Goal: Task Accomplishment & Management: Use online tool/utility

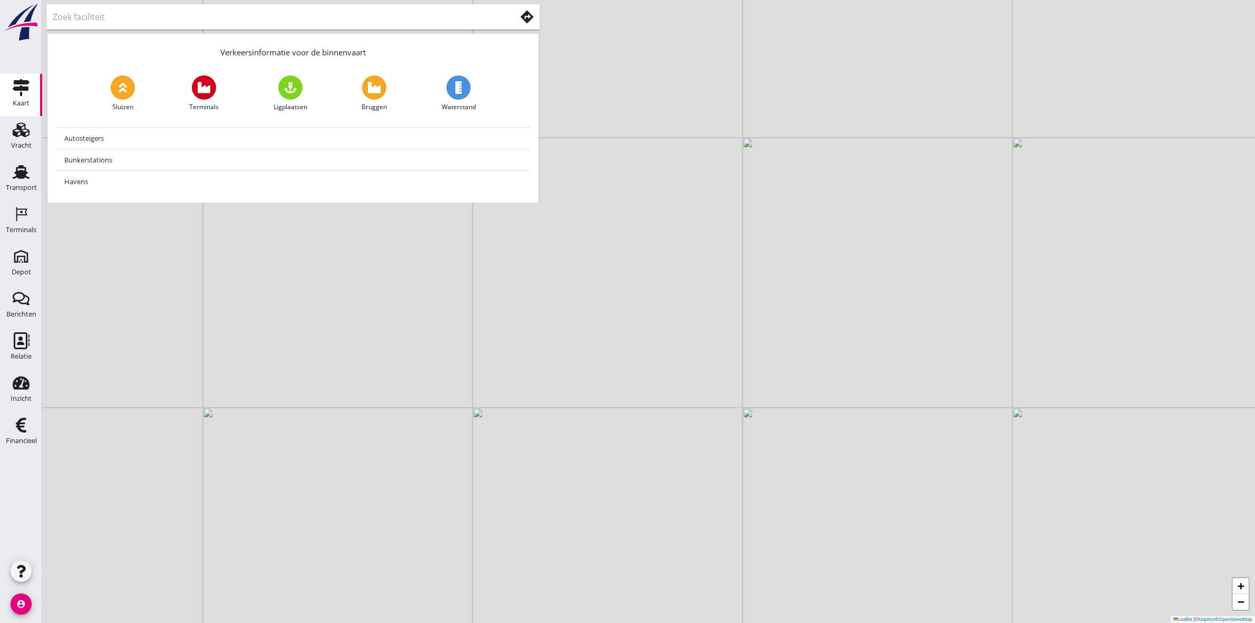
drag, startPoint x: 543, startPoint y: 419, endPoint x: 834, endPoint y: 418, distance: 291.0
click at [623, 288] on div "+ − Leaflet | © Mapbox © OpenStreetMap" at bounding box center [648, 311] width 1213 height 623
click at [24, 270] on div "Depot" at bounding box center [22, 271] width 20 height 7
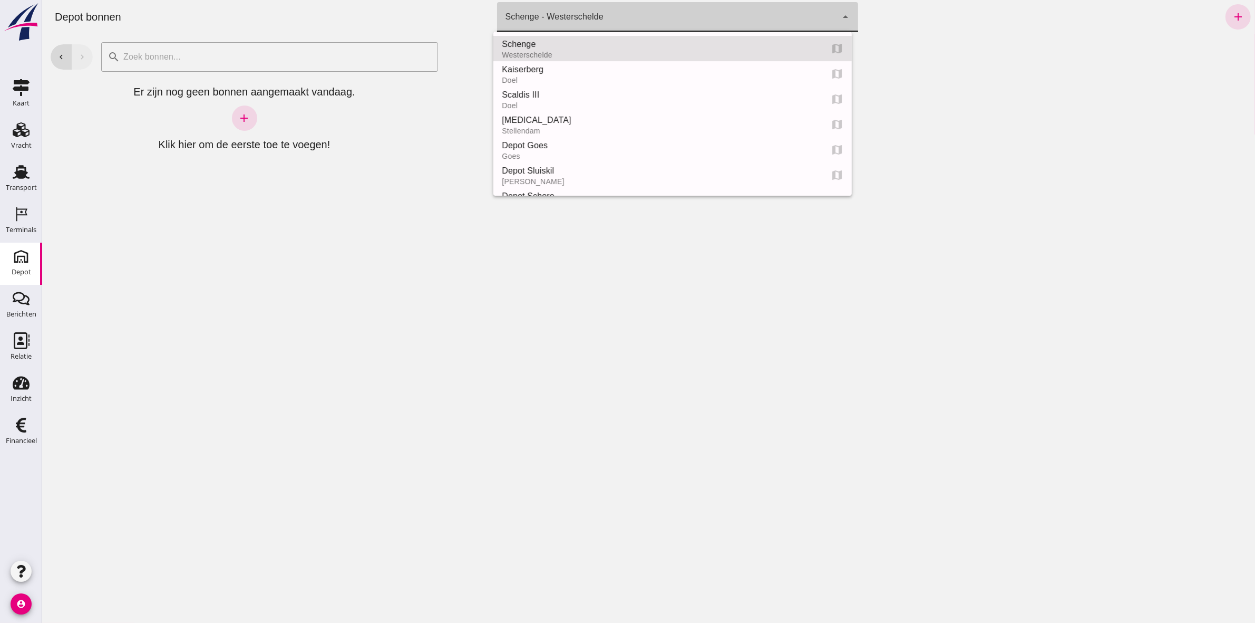
click at [595, 11] on div "Schenge - Westerschelde" at bounding box center [554, 17] width 98 height 13
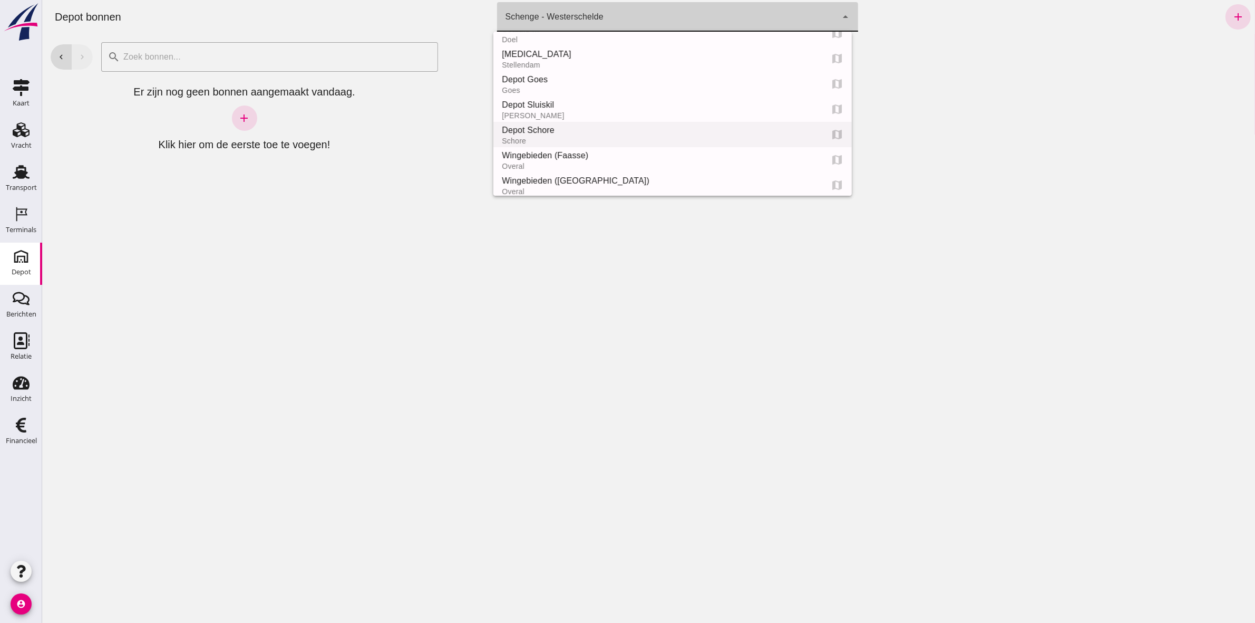
click at [588, 131] on div "Depot Schore" at bounding box center [657, 130] width 312 height 13
type input "da4e762a-ddf1-4556-b2ca-bcf6277de398"
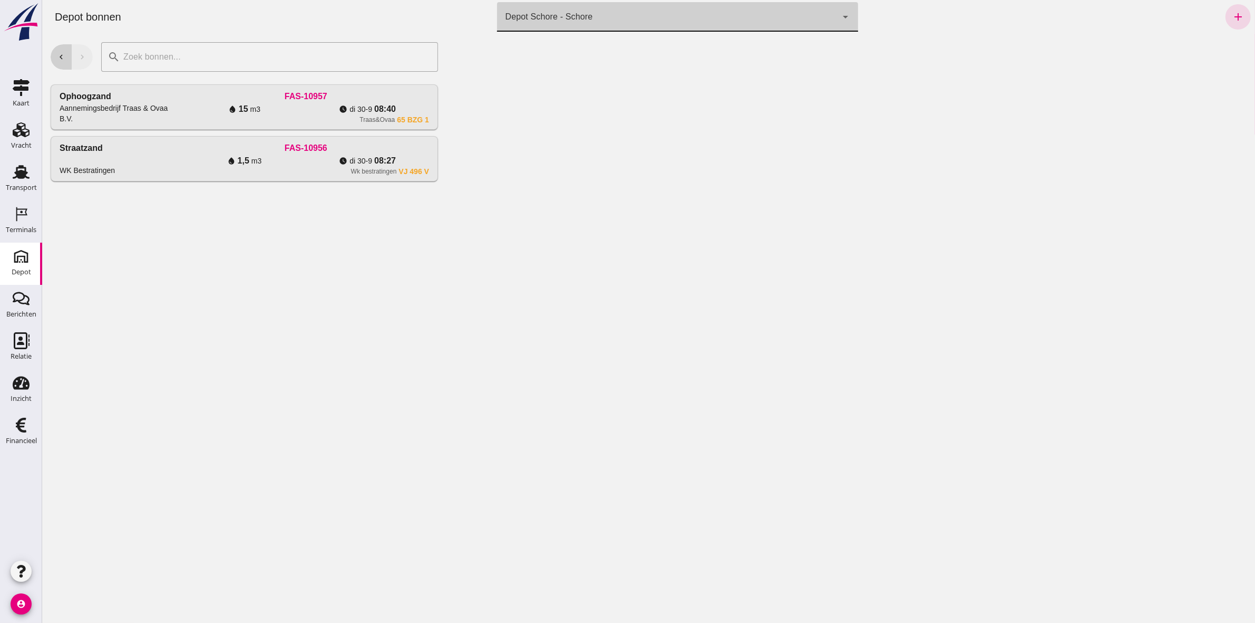
click at [63, 57] on icon "chevron_left" at bounding box center [60, 56] width 9 height 9
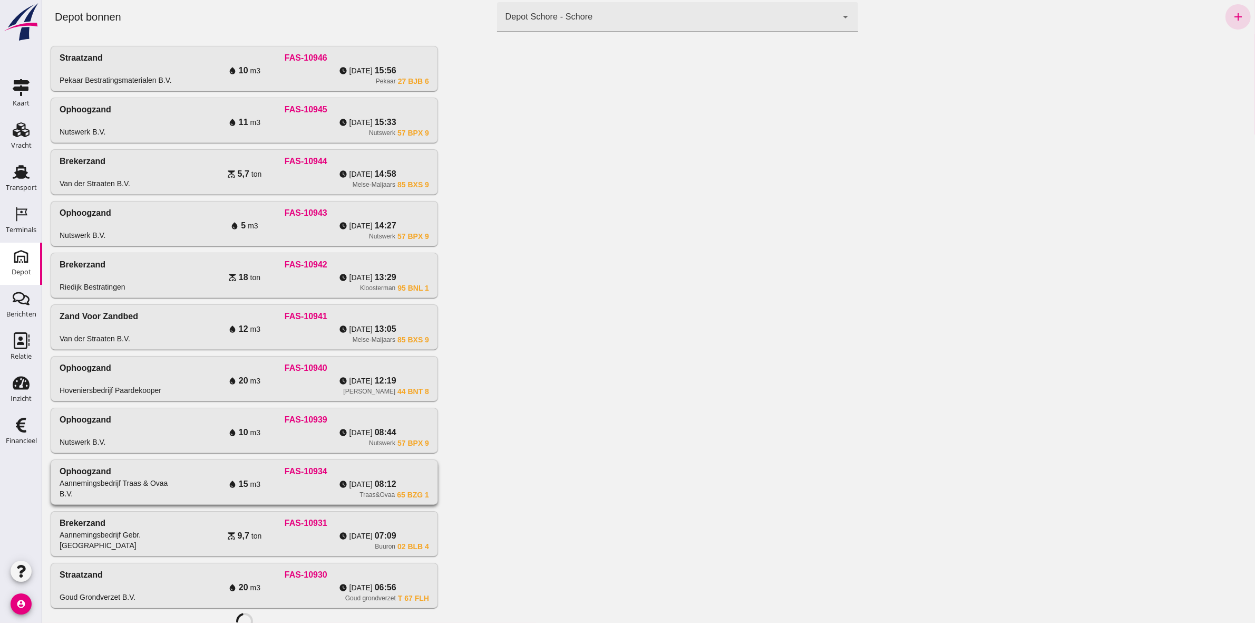
scroll to position [56, 0]
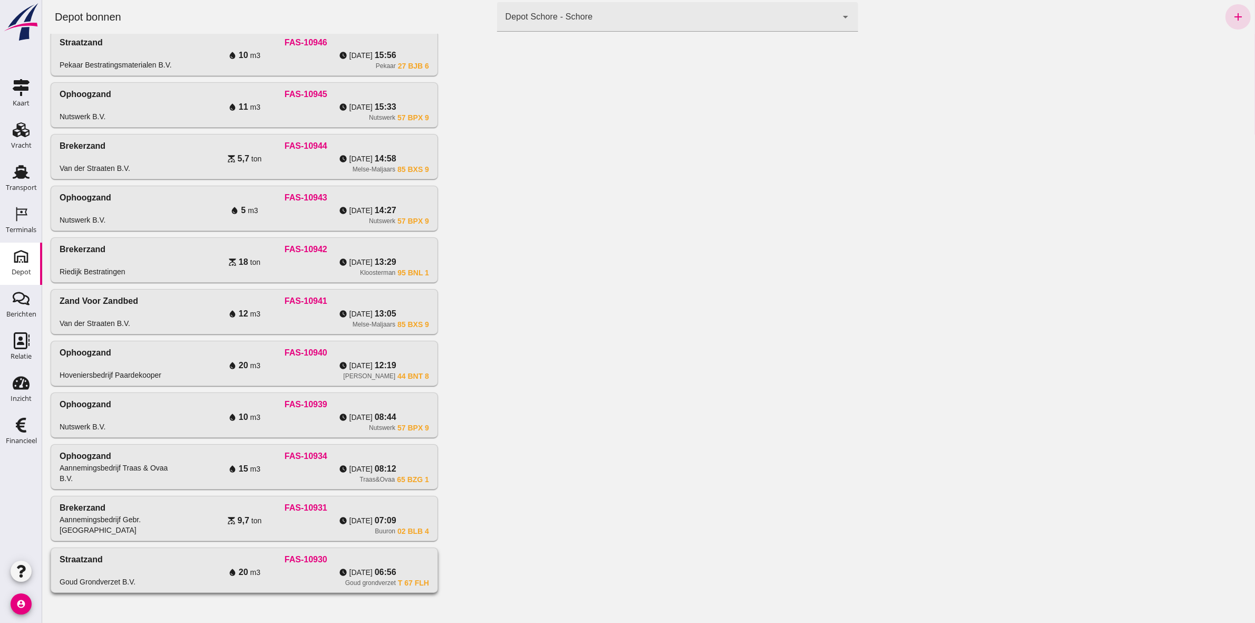
click at [292, 288] on div "water_drop 20 m3" at bounding box center [243, 572] width 123 height 13
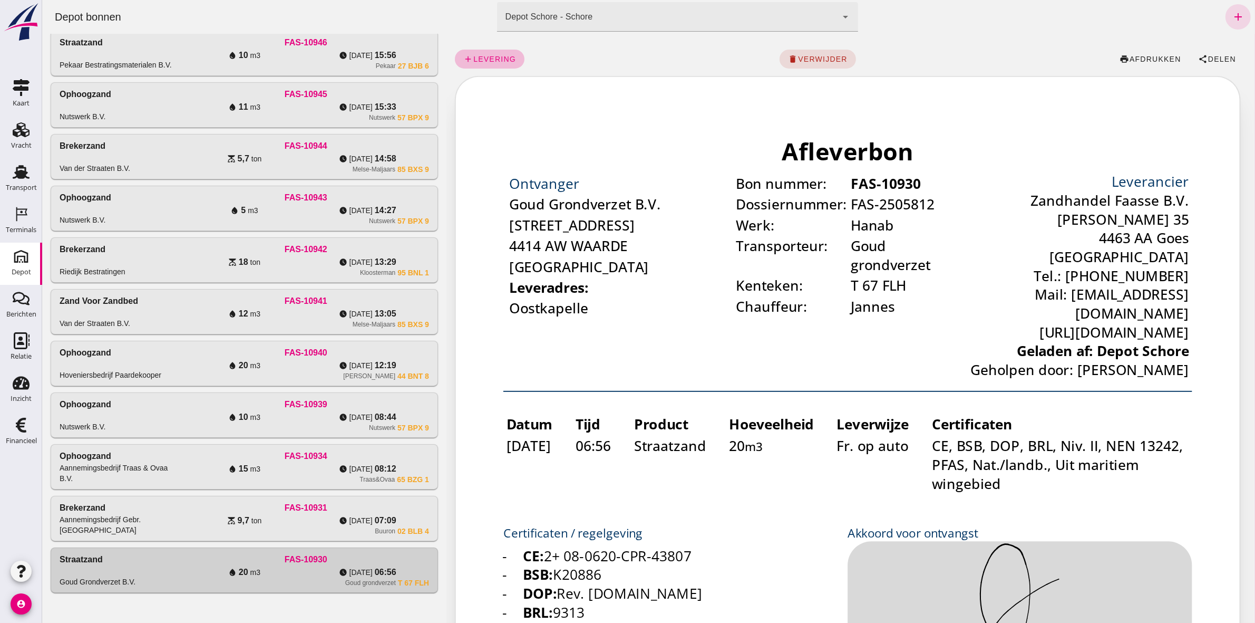
scroll to position [0, 0]
click at [623, 62] on span "Delen" at bounding box center [1221, 59] width 28 height 8
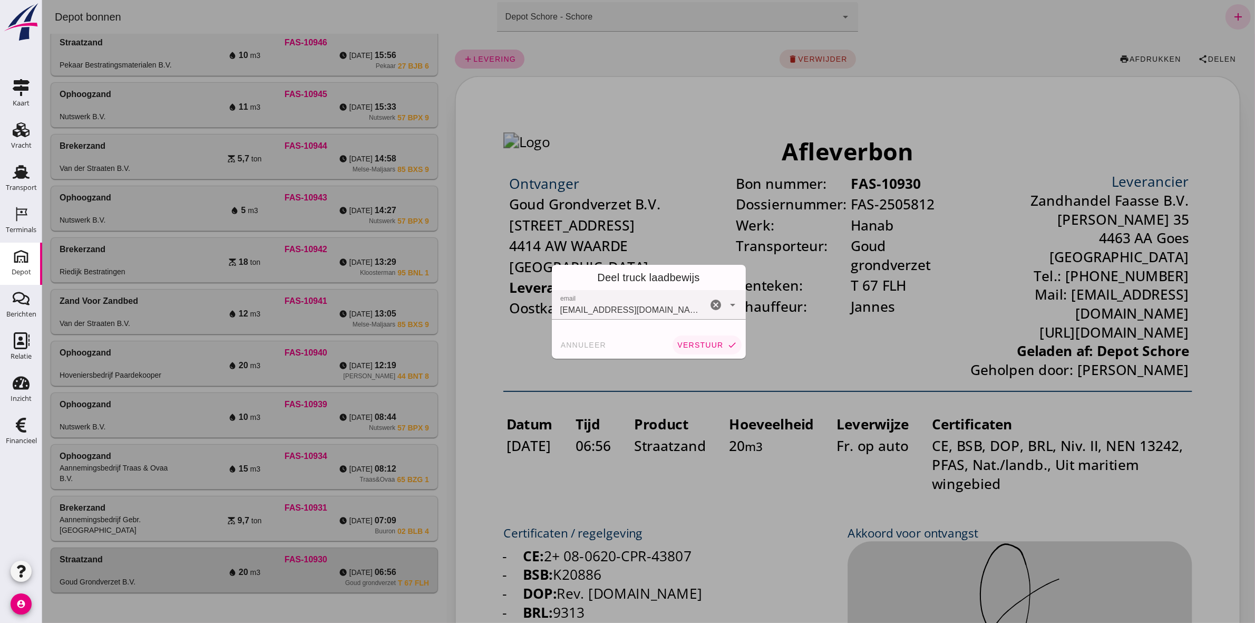
click at [623, 288] on span "verstuur" at bounding box center [699, 345] width 46 height 8
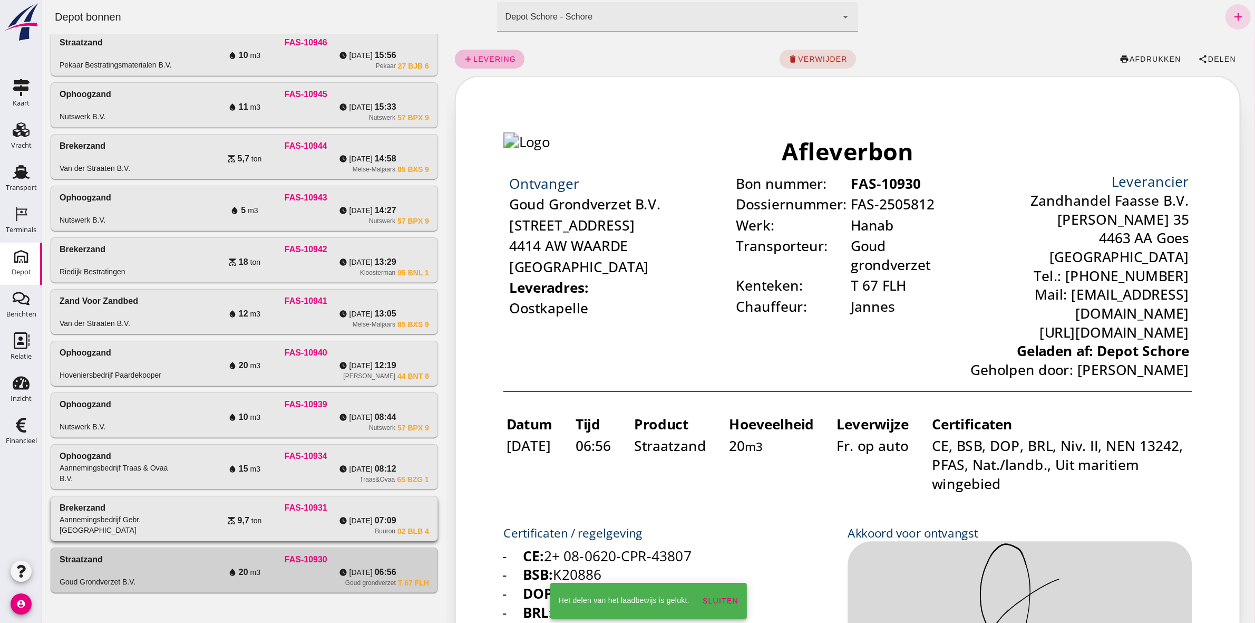
click at [268, 288] on div "scale 9,7 ton" at bounding box center [243, 520] width 123 height 13
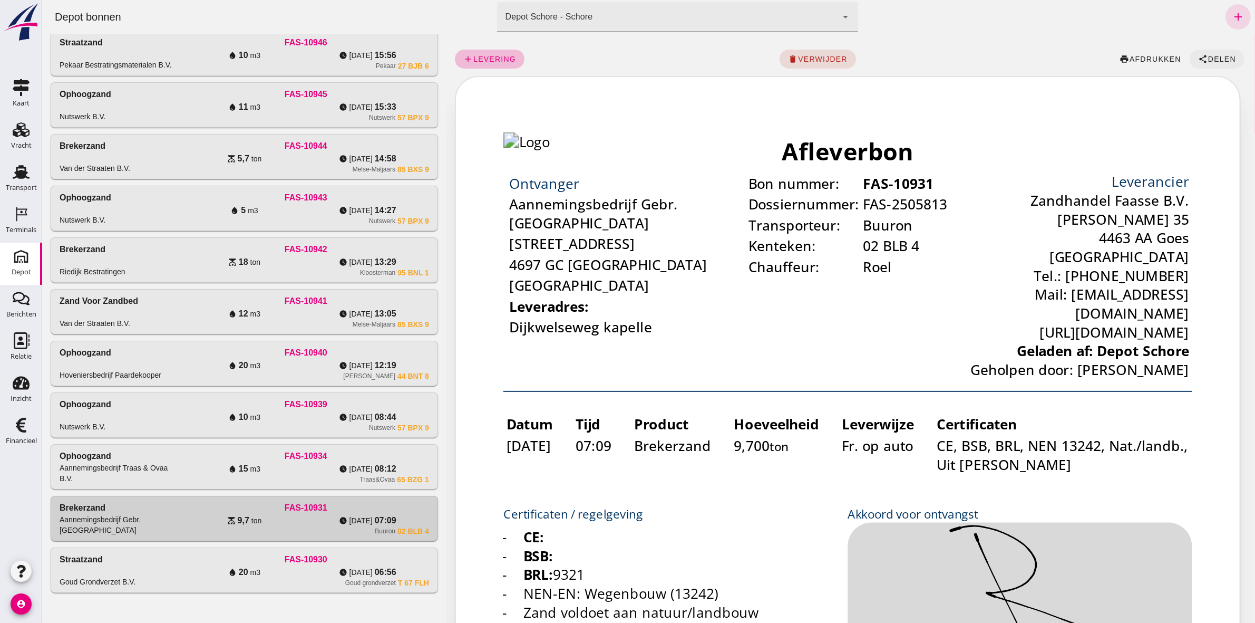
click at [623, 55] on span "Delen" at bounding box center [1221, 59] width 28 height 8
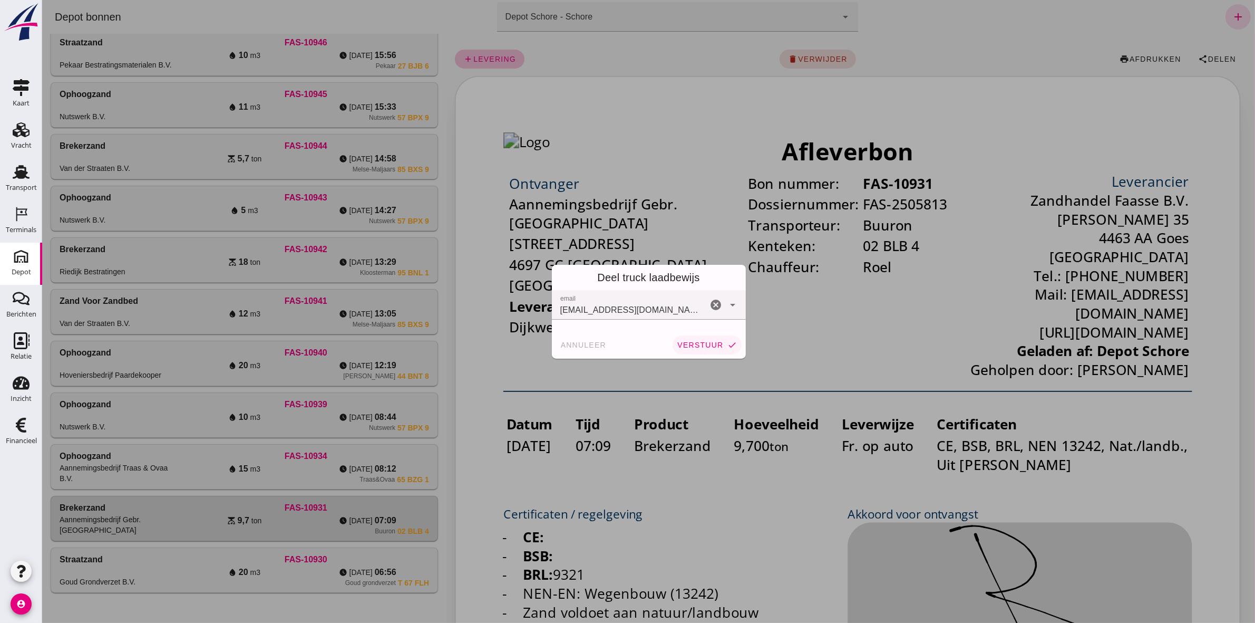
click at [623, 288] on span "verstuur" at bounding box center [699, 345] width 46 height 8
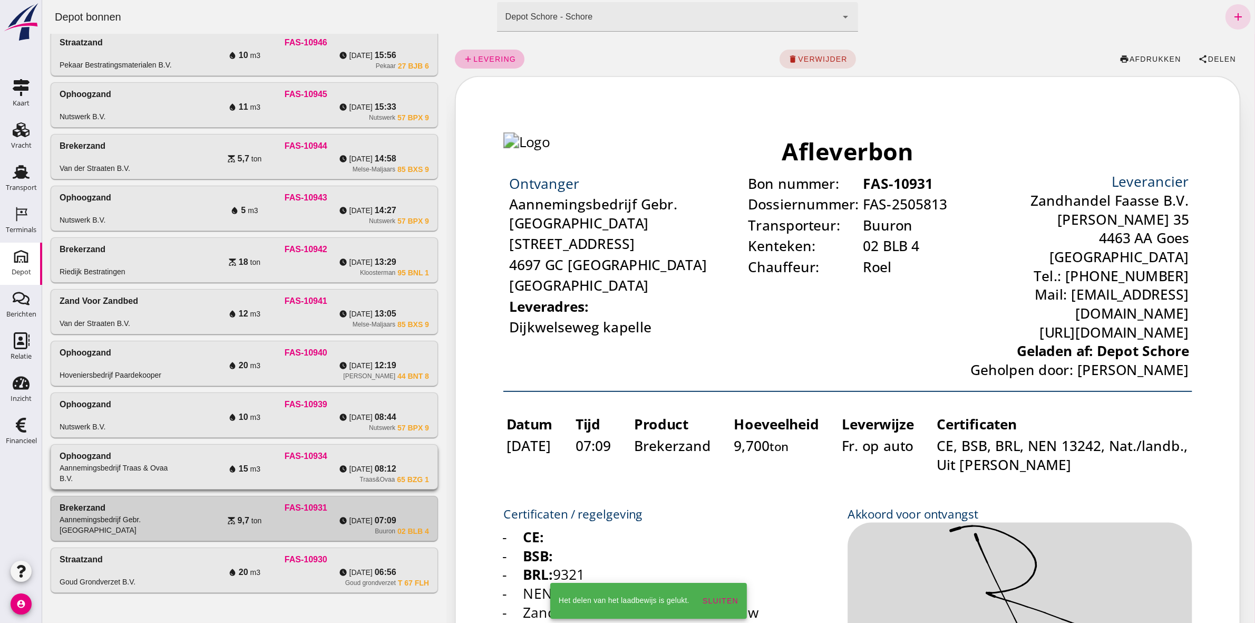
click at [241, 288] on div "FAS-10934" at bounding box center [305, 456] width 246 height 13
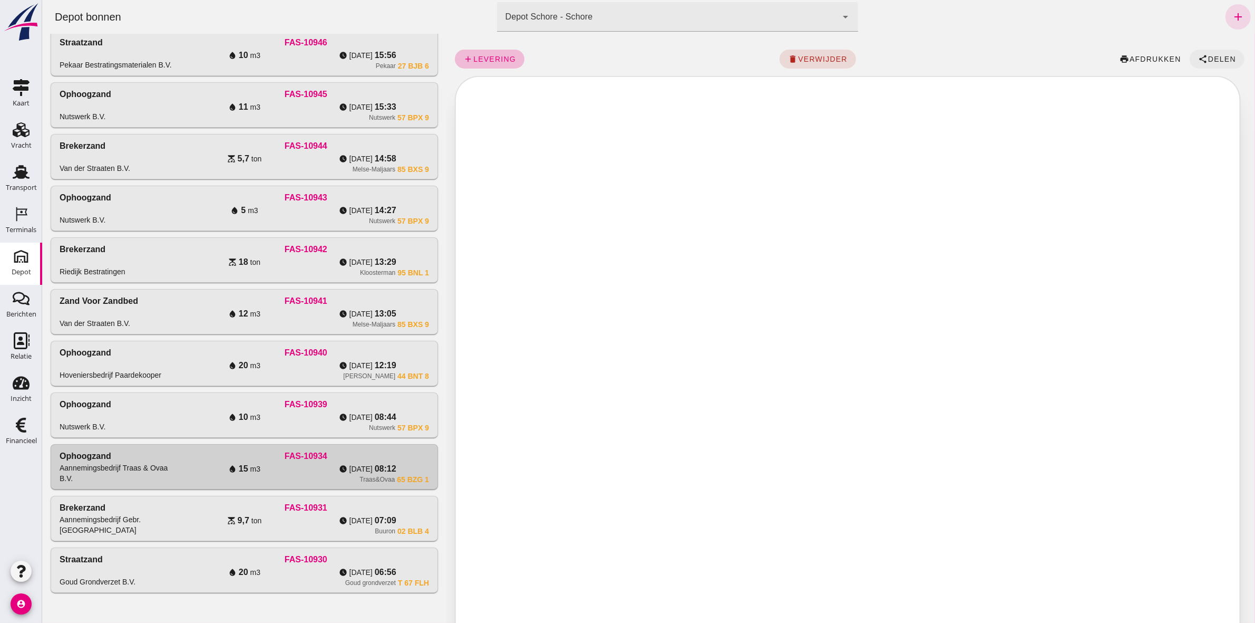
click at [623, 64] on button "share Delen" at bounding box center [1216, 59] width 55 height 19
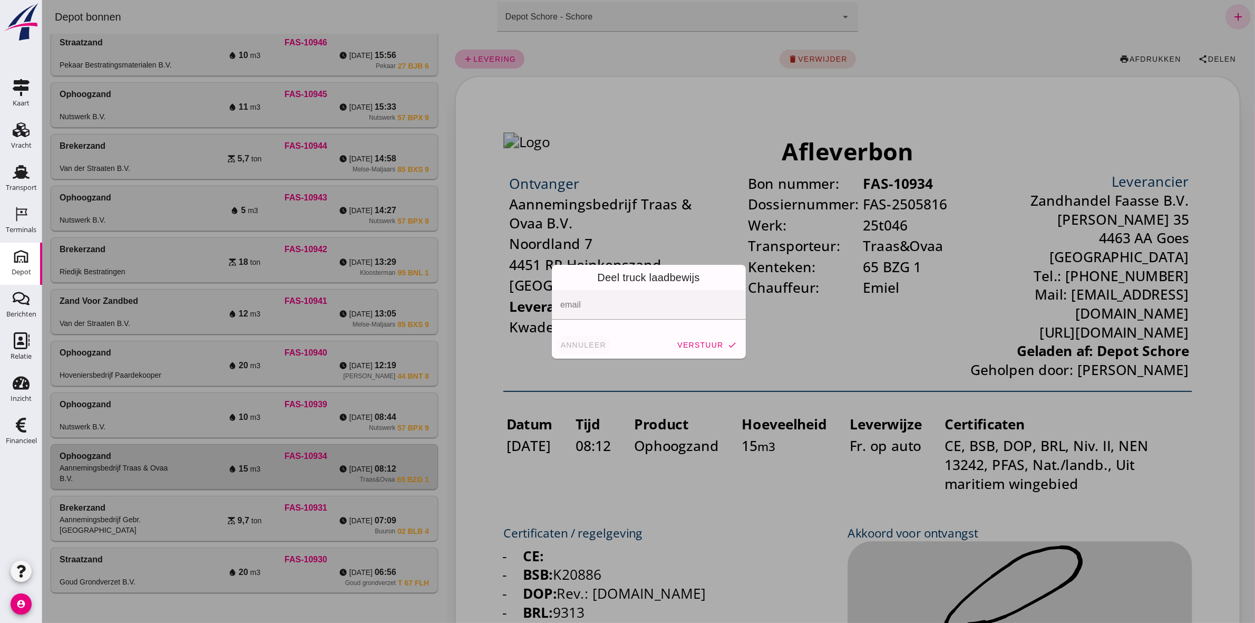
click at [568, 288] on span "annuleer" at bounding box center [583, 345] width 46 height 8
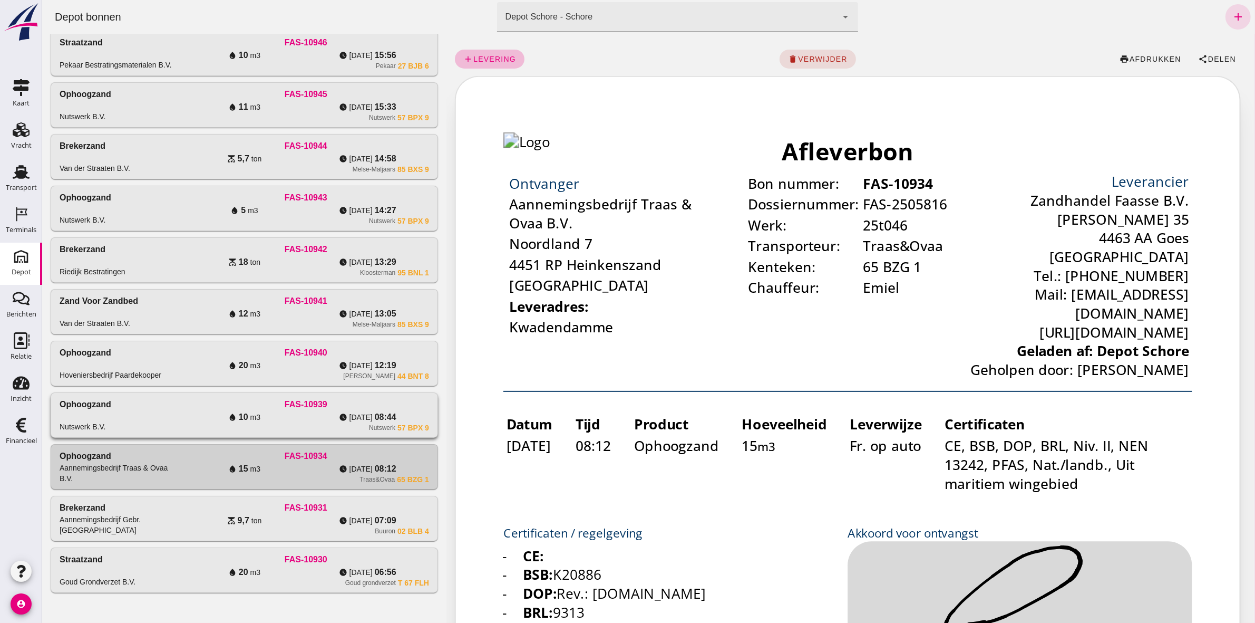
click at [326, 288] on div "watch_later ma 29-9 08:44" at bounding box center [366, 417] width 123 height 13
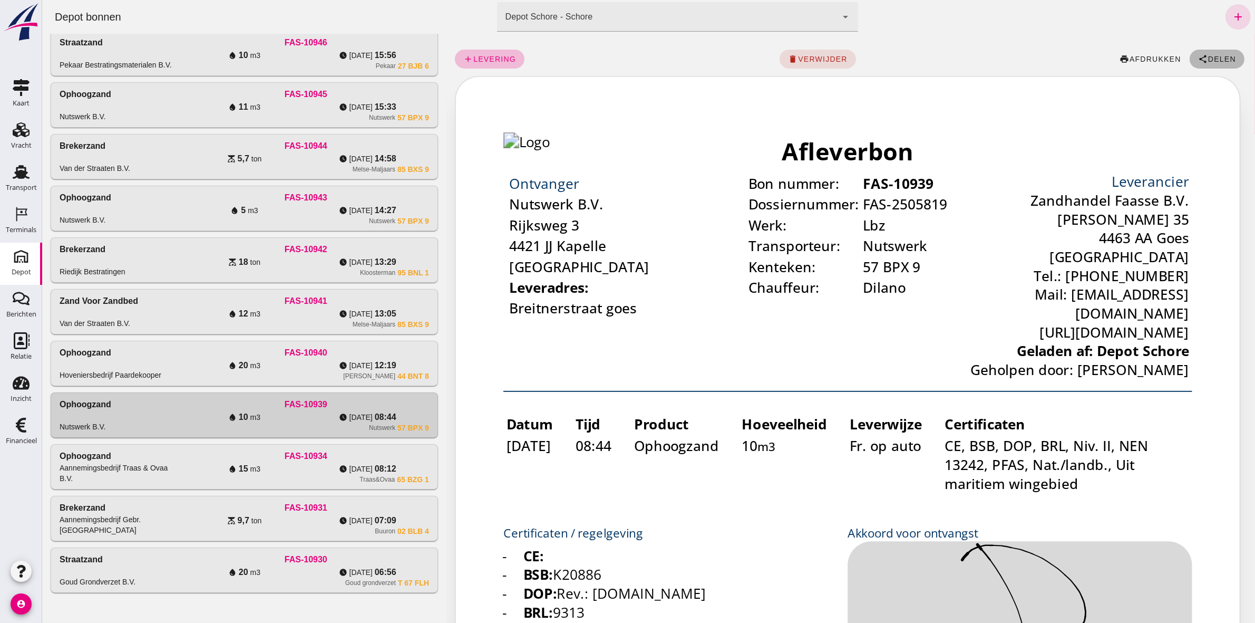
click at [623, 53] on button "share Delen" at bounding box center [1216, 59] width 55 height 19
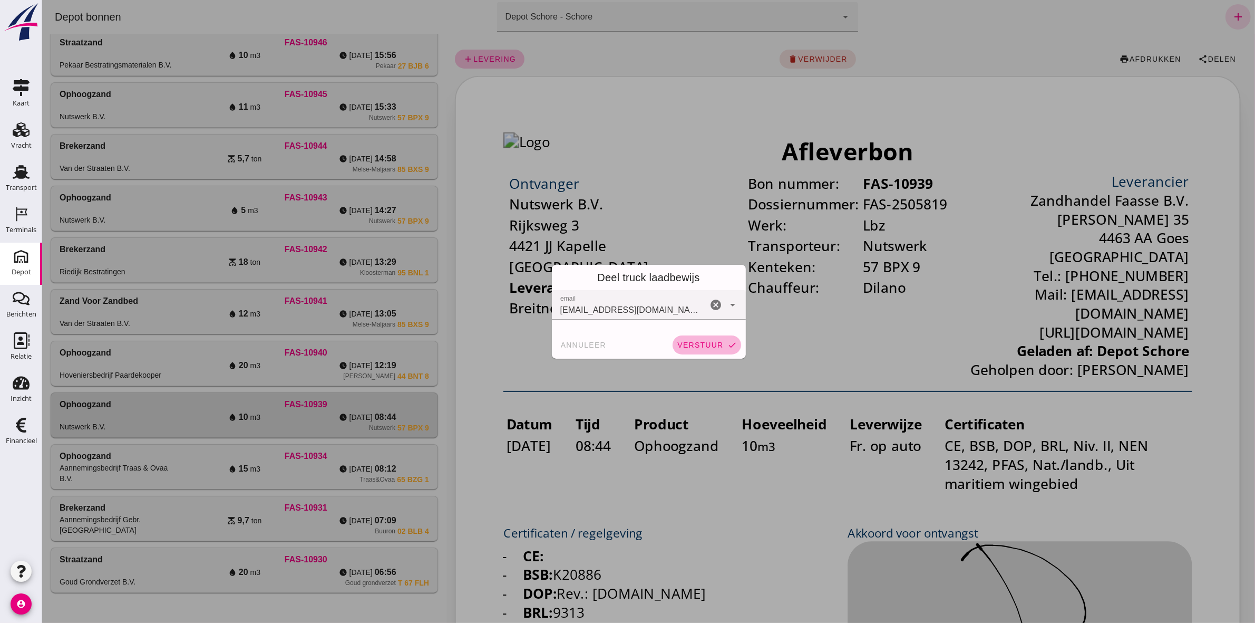
click at [623, 288] on span "verstuur" at bounding box center [699, 345] width 46 height 8
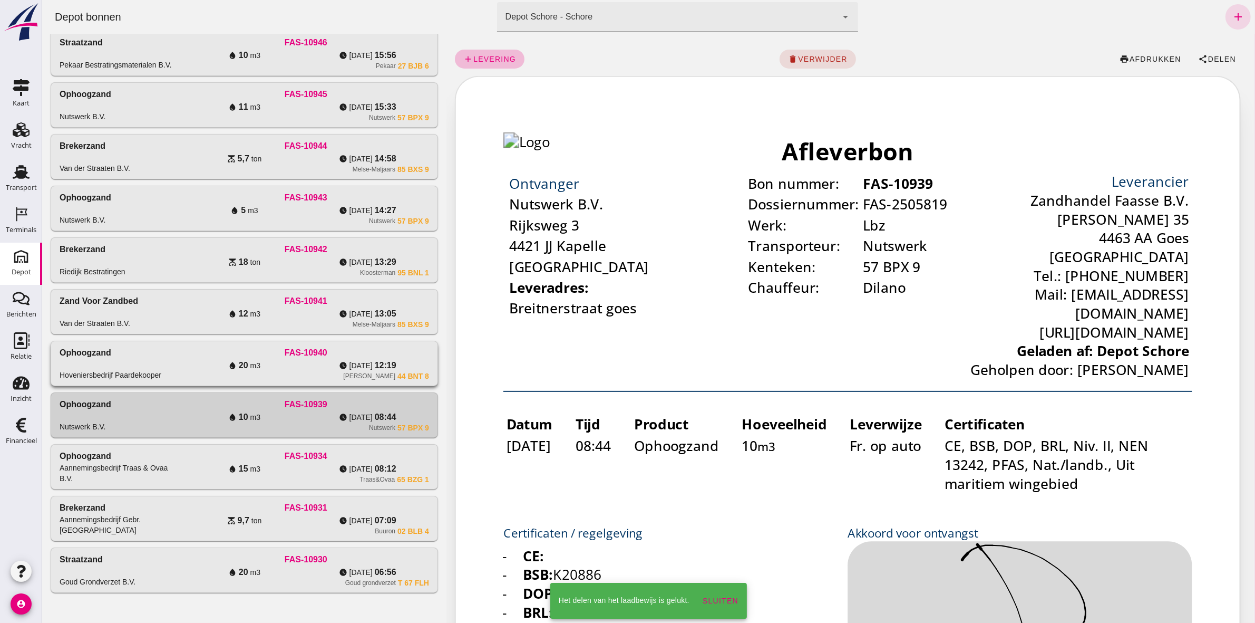
click at [289, 288] on div "water_drop 20 m3" at bounding box center [243, 365] width 123 height 13
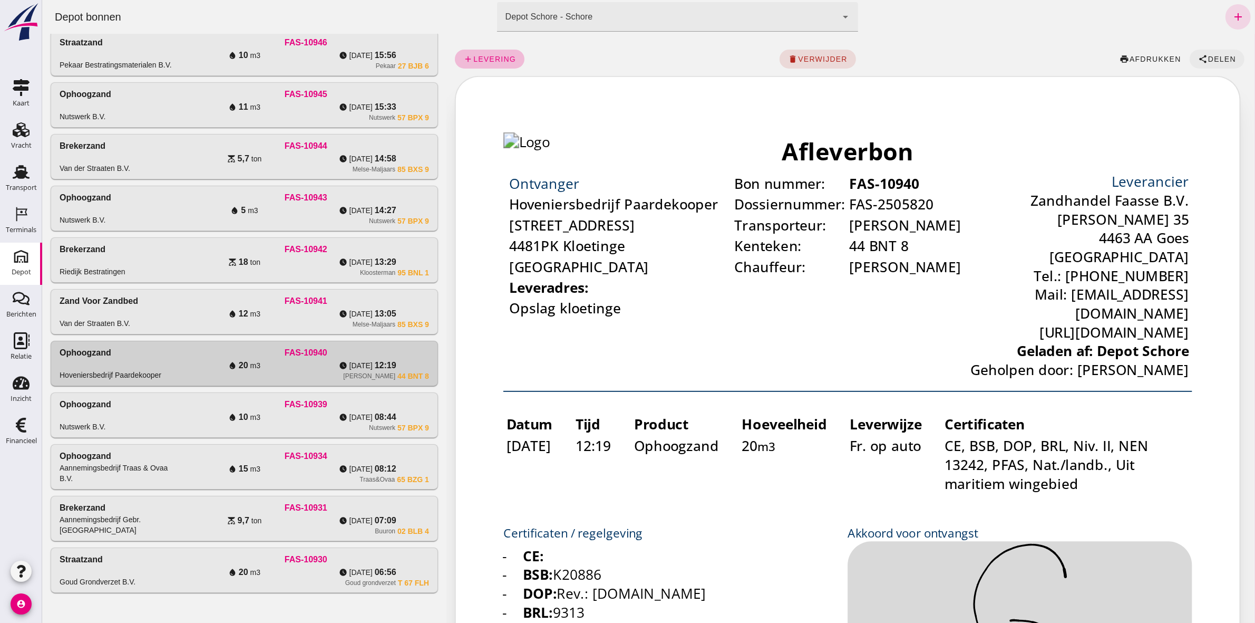
click at [623, 55] on span "Delen" at bounding box center [1221, 59] width 28 height 8
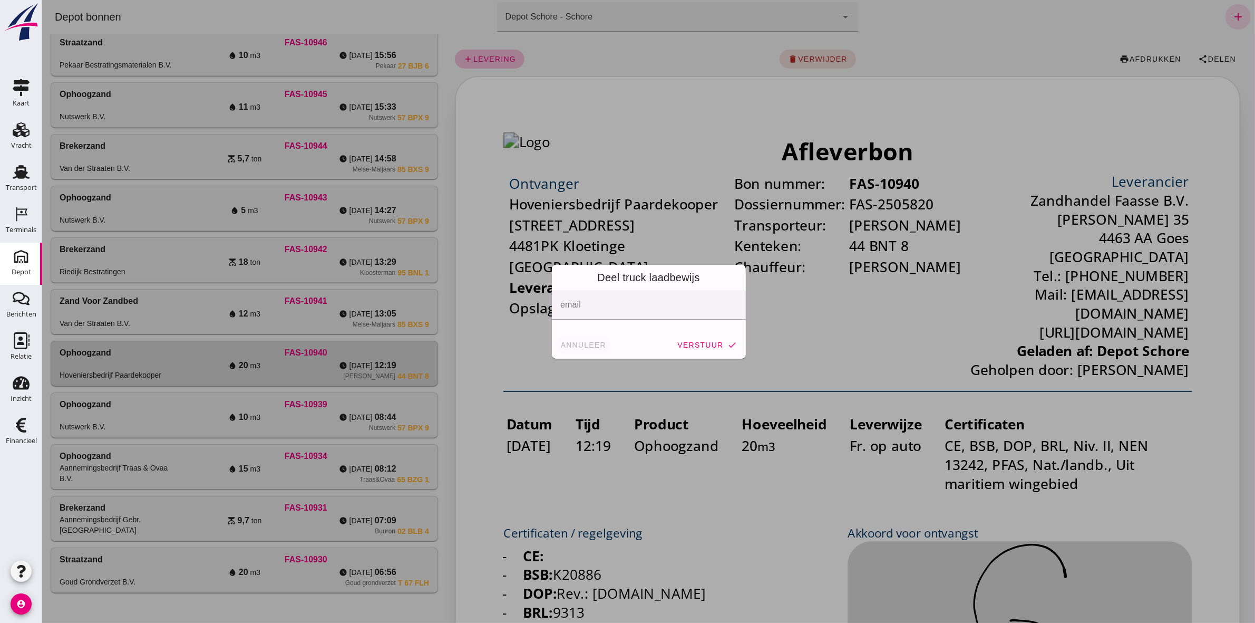
click at [583, 288] on button "annuleer" at bounding box center [583, 344] width 55 height 19
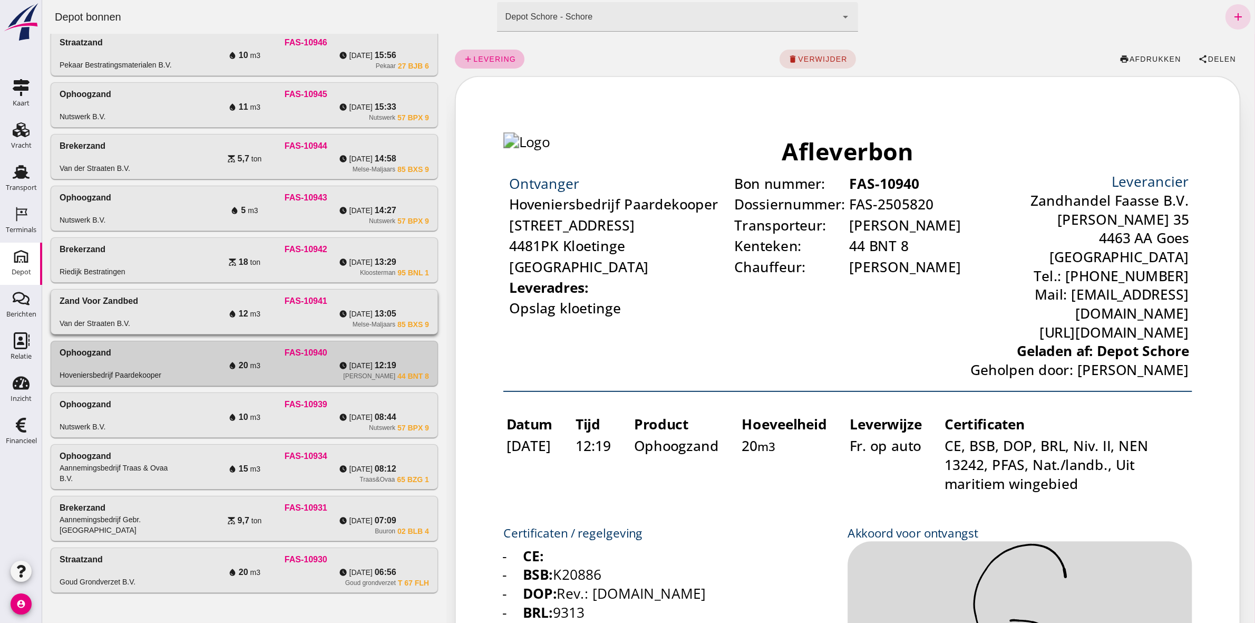
click at [311, 288] on div "FAS-10941" at bounding box center [305, 301] width 246 height 13
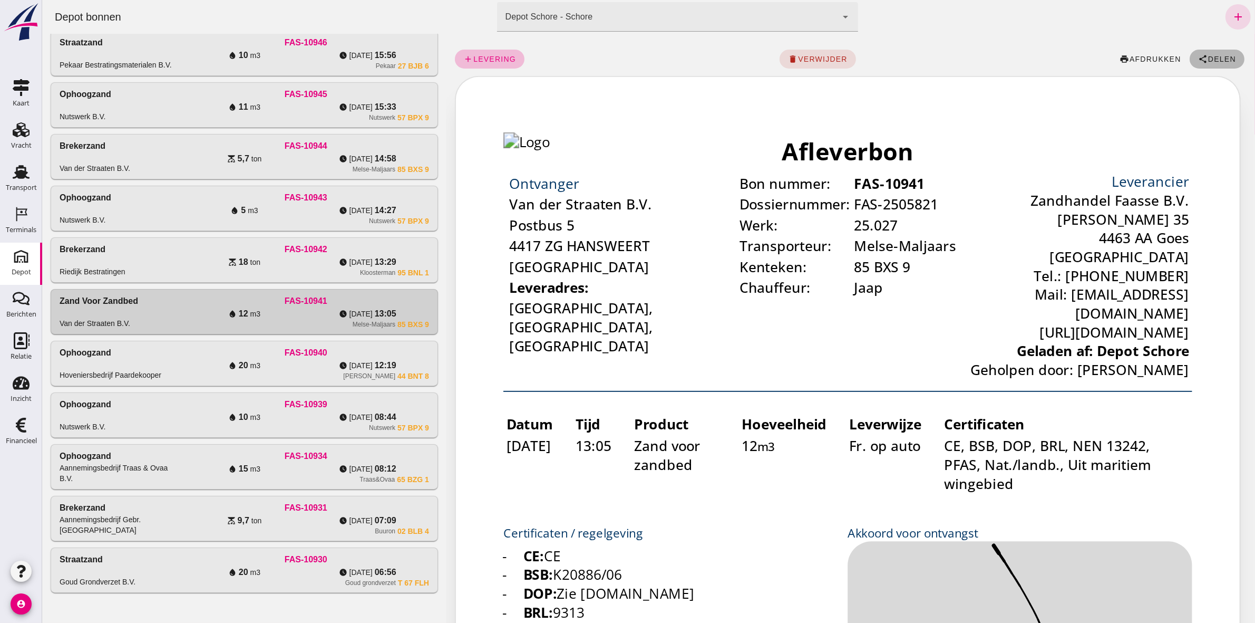
click at [623, 61] on span "Delen" at bounding box center [1221, 59] width 28 height 8
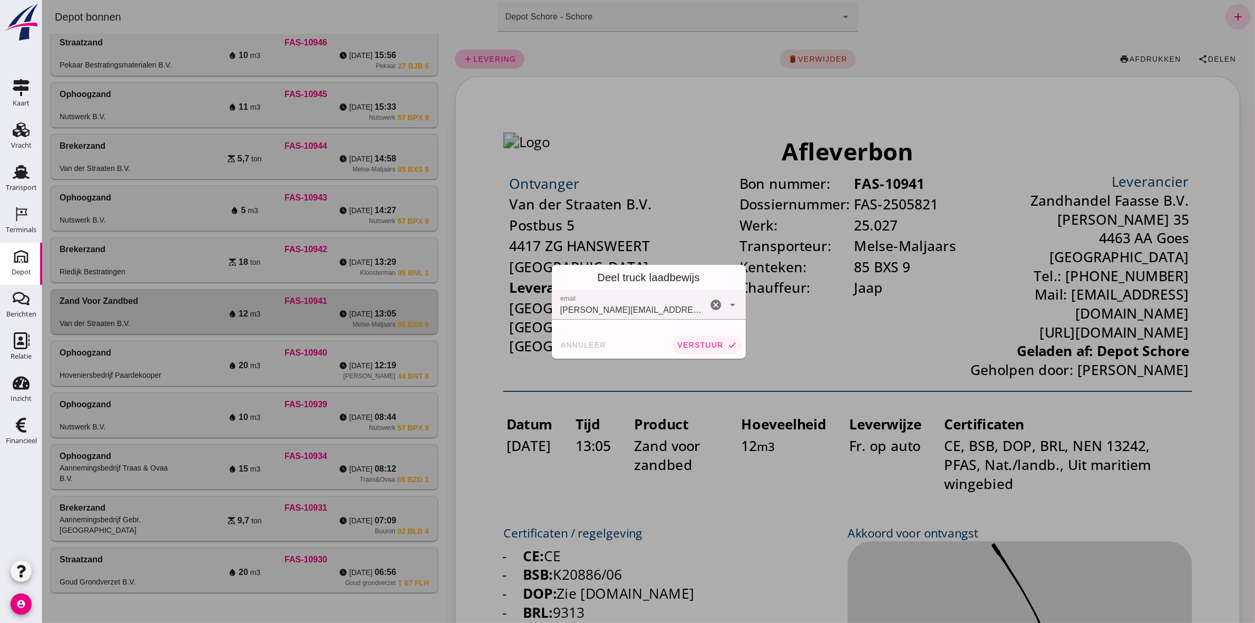
click at [623, 288] on span "verstuur" at bounding box center [699, 345] width 46 height 8
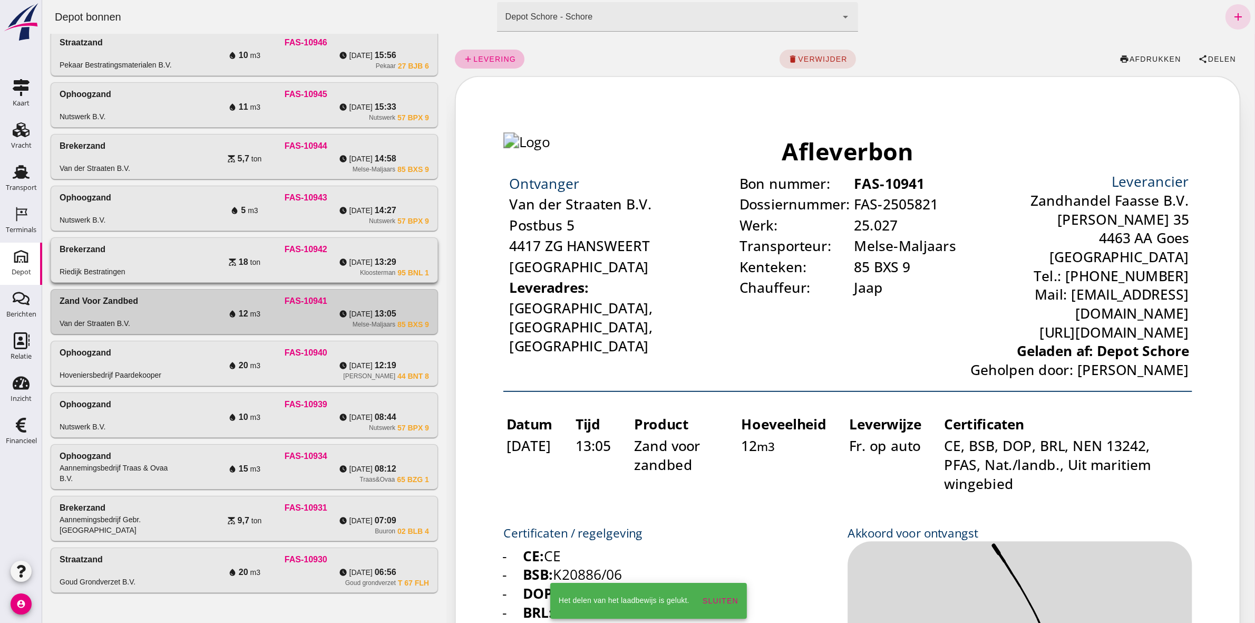
click at [238, 262] on span "18" at bounding box center [242, 262] width 9 height 13
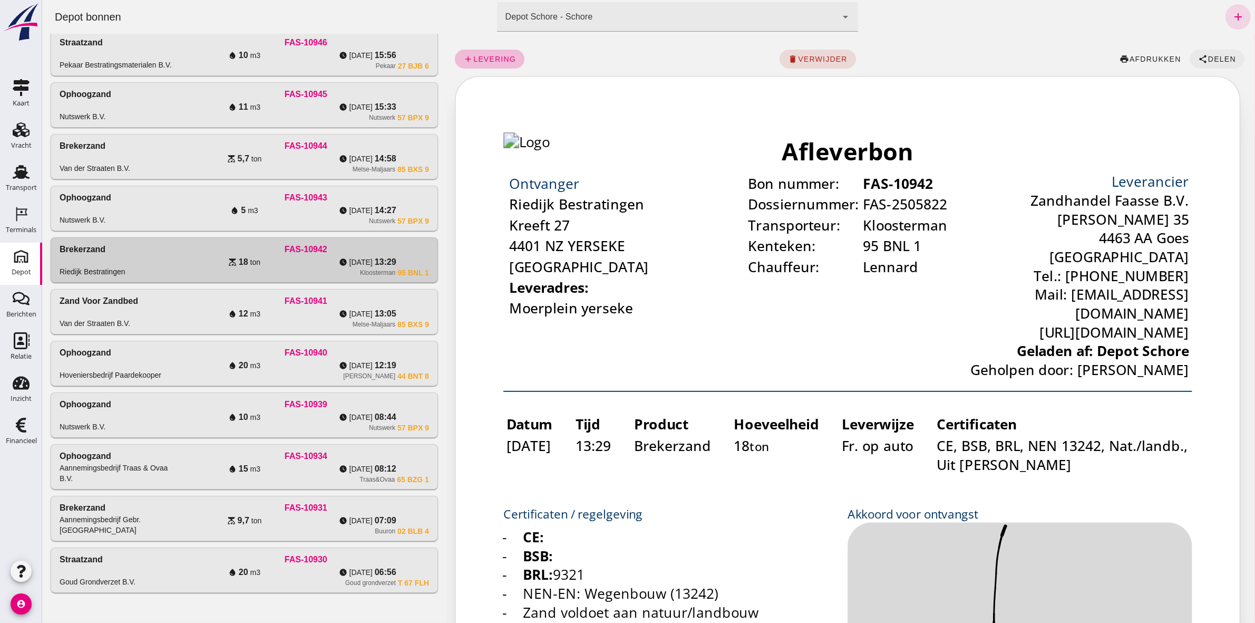
click at [623, 59] on span "Delen" at bounding box center [1221, 59] width 28 height 8
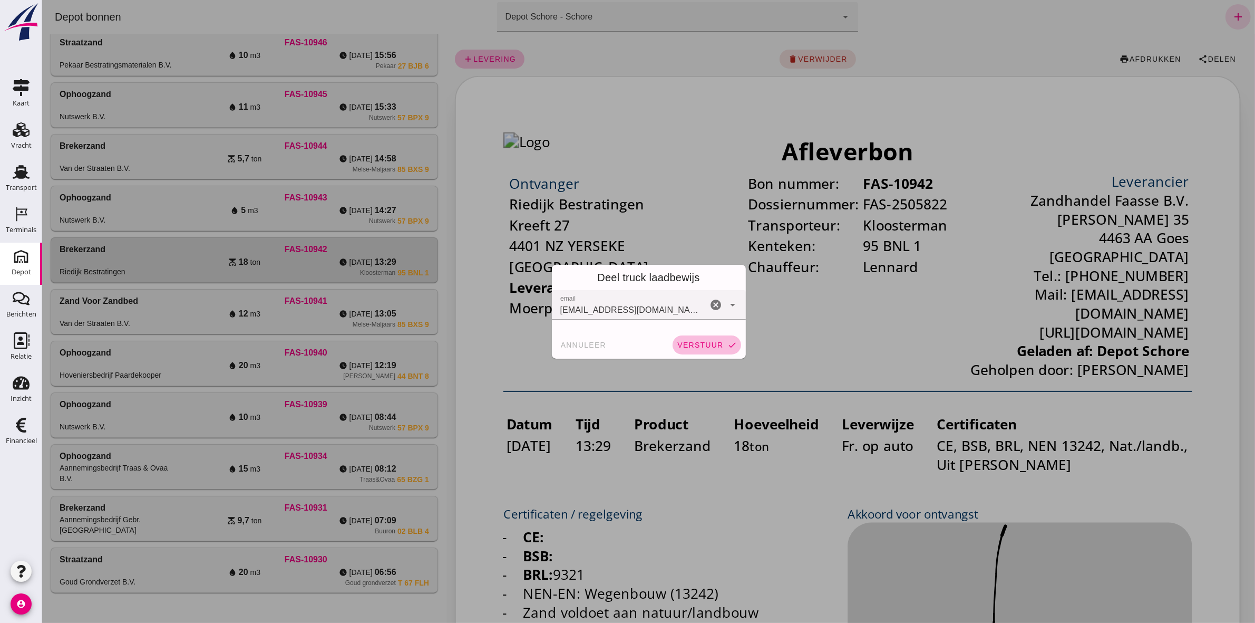
drag, startPoint x: 711, startPoint y: 349, endPoint x: 664, endPoint y: 344, distance: 47.1
click at [623, 288] on button "verstuur check" at bounding box center [706, 344] width 69 height 19
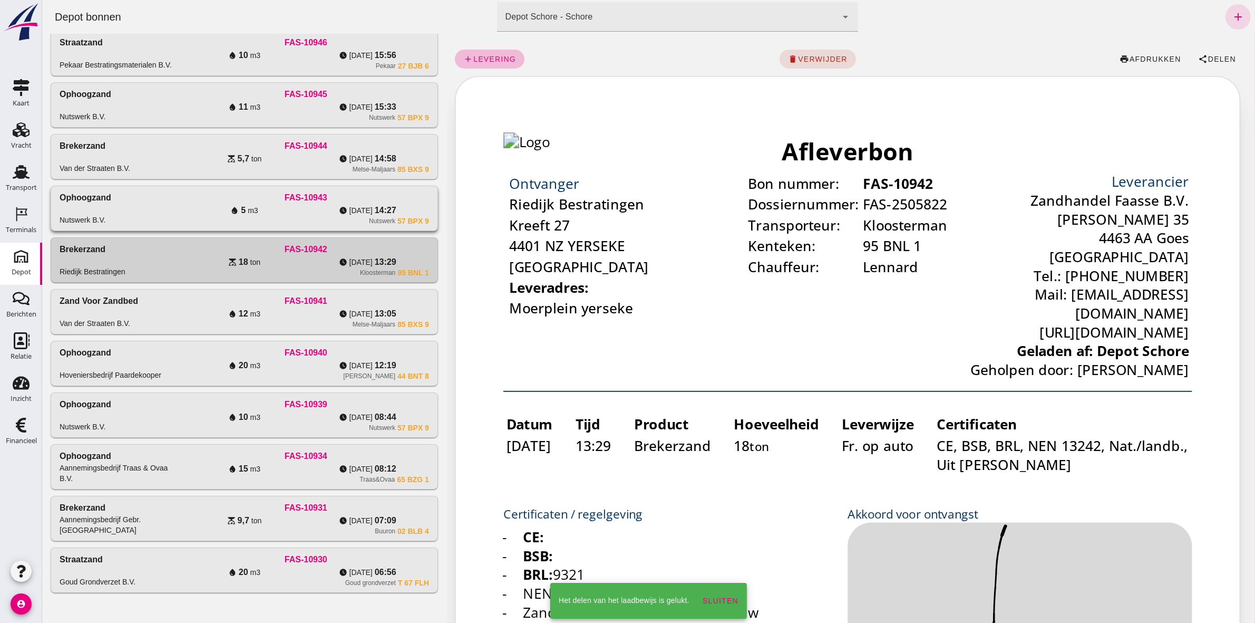
click at [213, 199] on div "FAS-10943" at bounding box center [305, 197] width 246 height 13
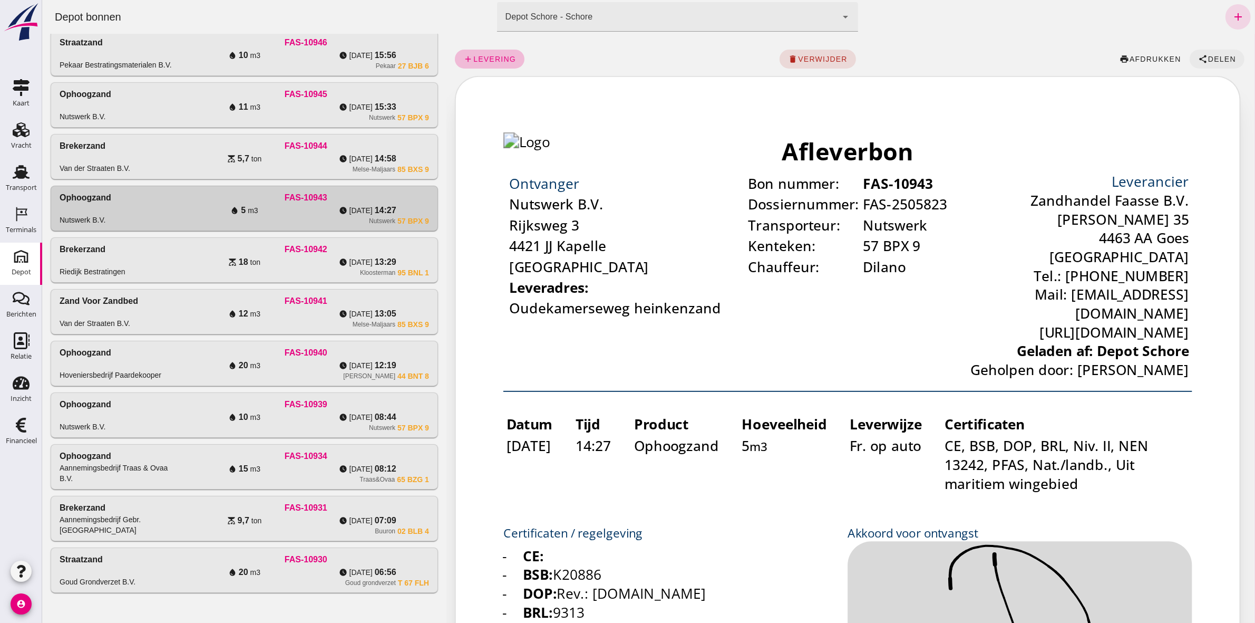
click at [623, 59] on span "Delen" at bounding box center [1221, 59] width 28 height 8
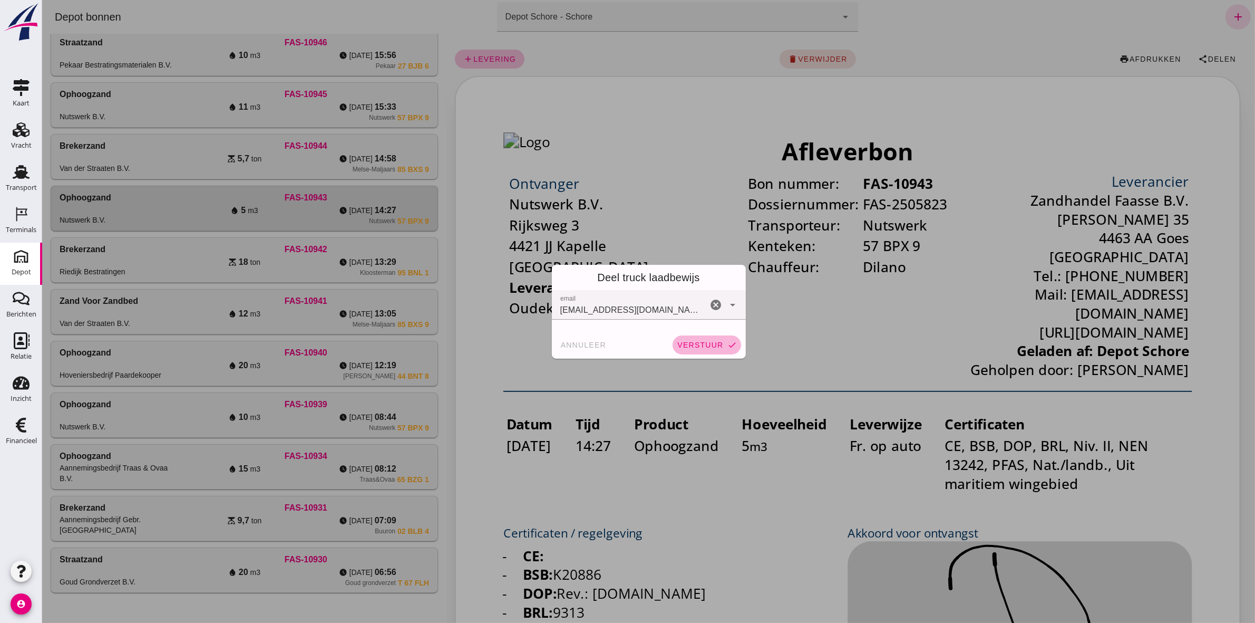
click at [623, 288] on span "verstuur" at bounding box center [699, 345] width 46 height 8
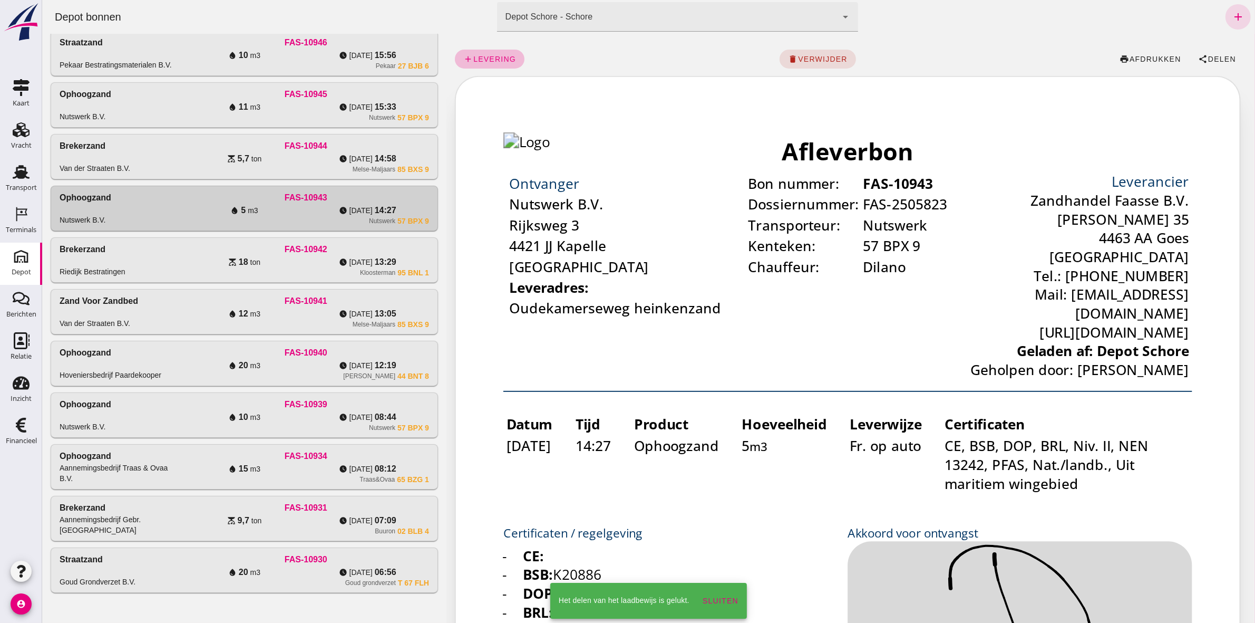
drag, startPoint x: 302, startPoint y: 149, endPoint x: 895, endPoint y: 43, distance: 602.6
click at [302, 149] on div "FAS-10944" at bounding box center [305, 146] width 246 height 13
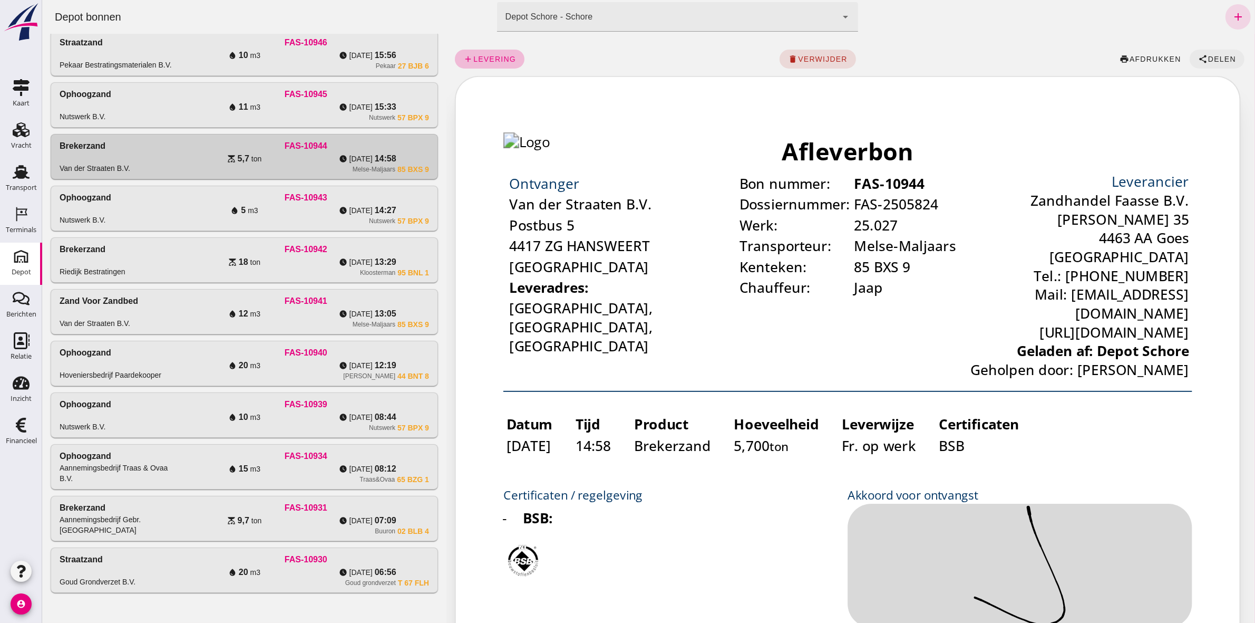
click at [623, 54] on button "share Delen" at bounding box center [1216, 59] width 55 height 19
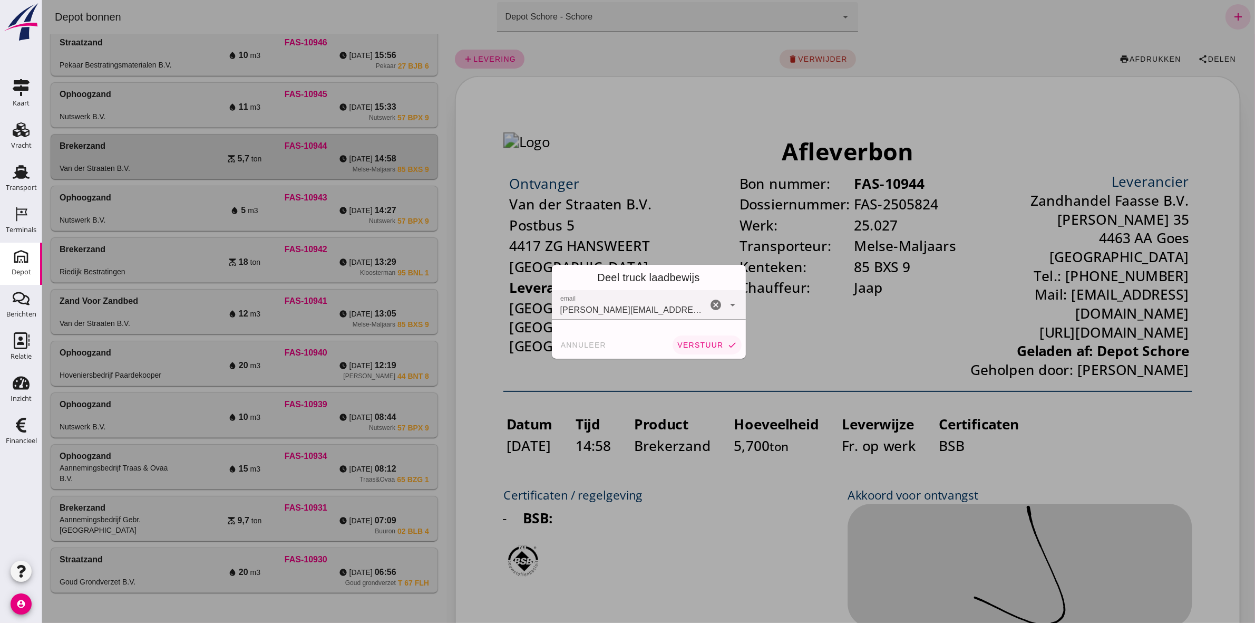
click at [623, 288] on span "verstuur" at bounding box center [699, 345] width 46 height 8
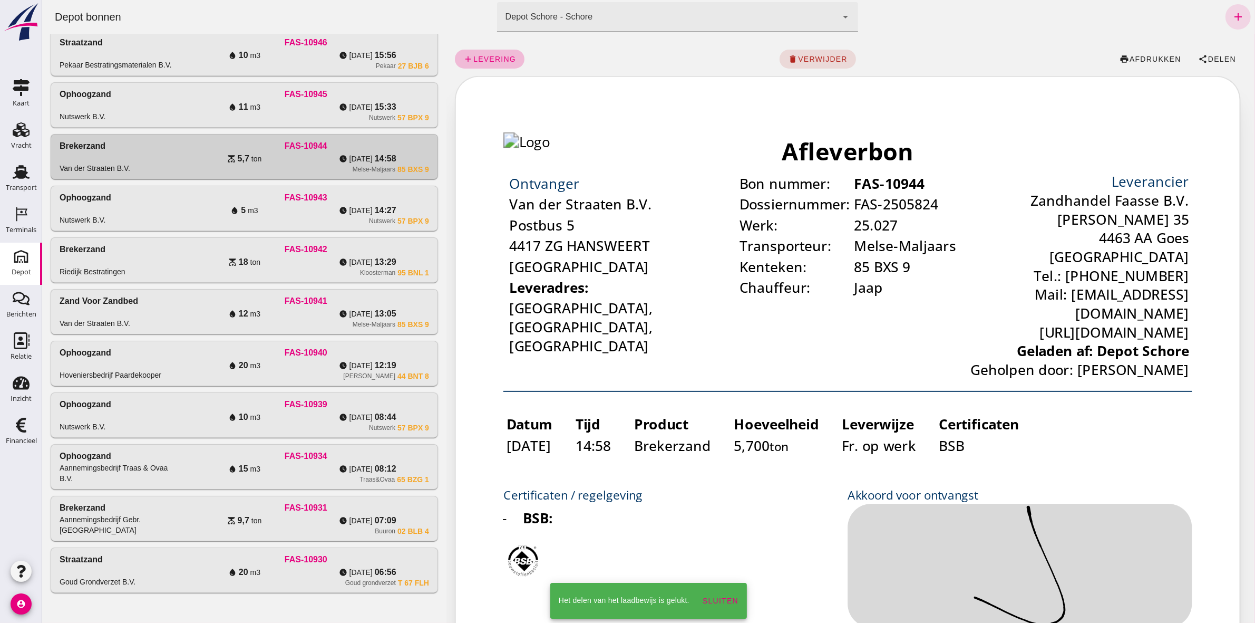
click at [372, 109] on div "watch_later ma 29-9 15:33" at bounding box center [366, 107] width 123 height 13
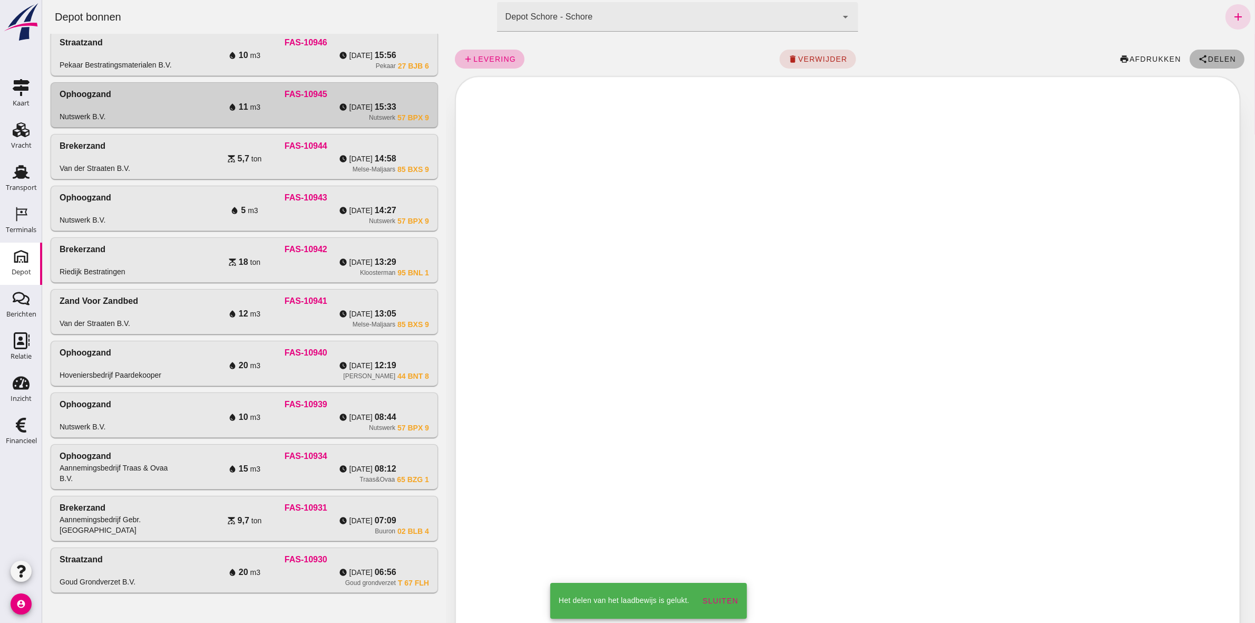
click at [623, 55] on span "Delen" at bounding box center [1221, 59] width 28 height 8
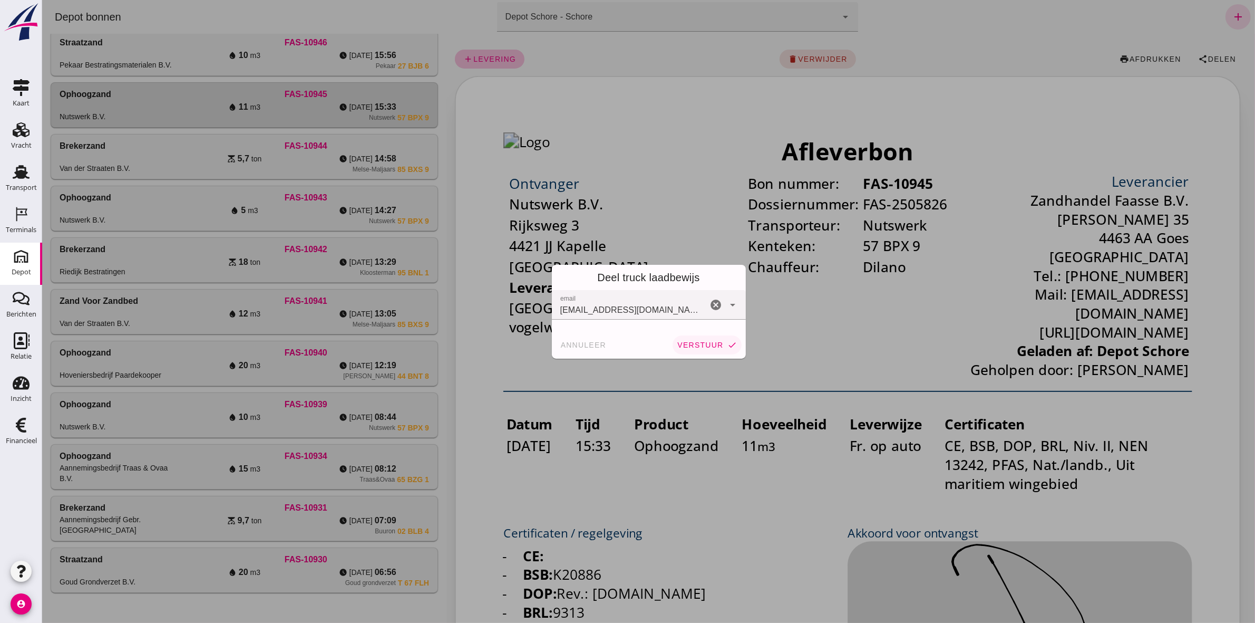
click at [623, 288] on button "verstuur check" at bounding box center [706, 344] width 69 height 19
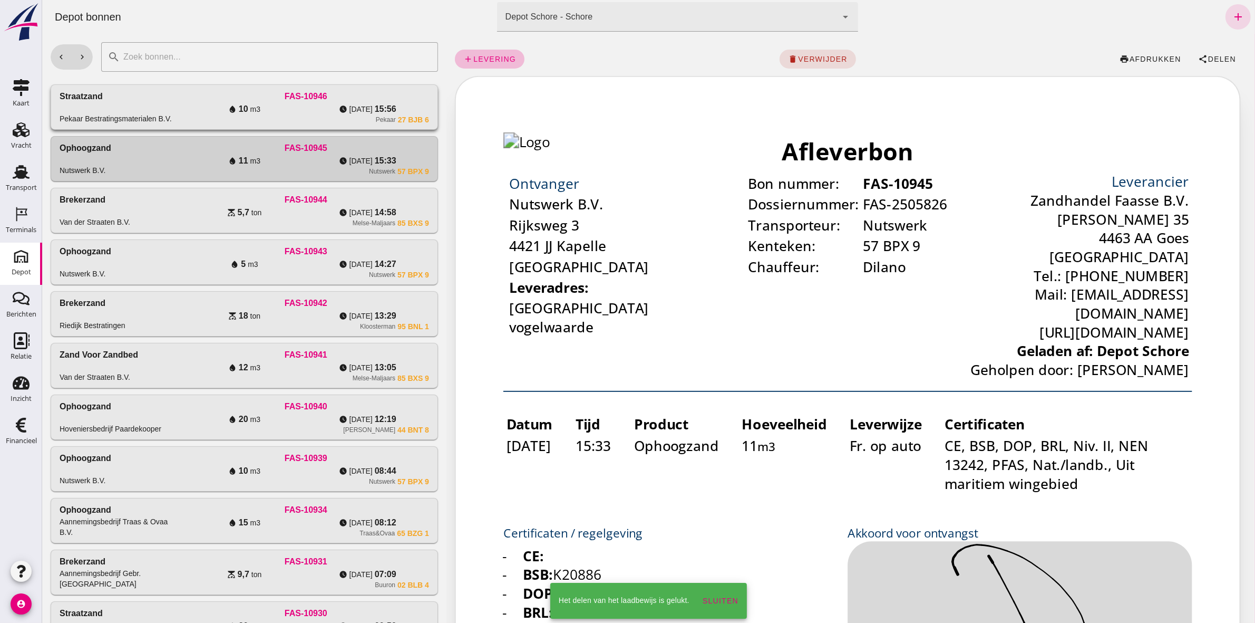
click at [327, 104] on div "watch_later ma 29-9 15:56" at bounding box center [366, 109] width 123 height 13
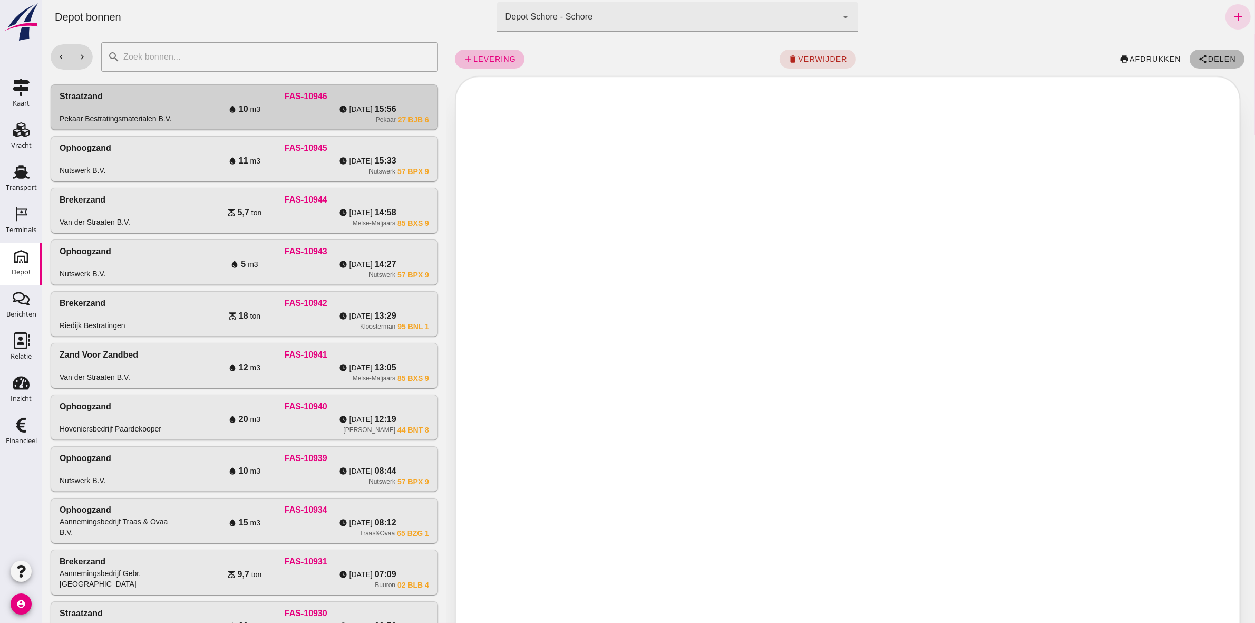
click at [623, 51] on button "share Delen" at bounding box center [1216, 59] width 55 height 19
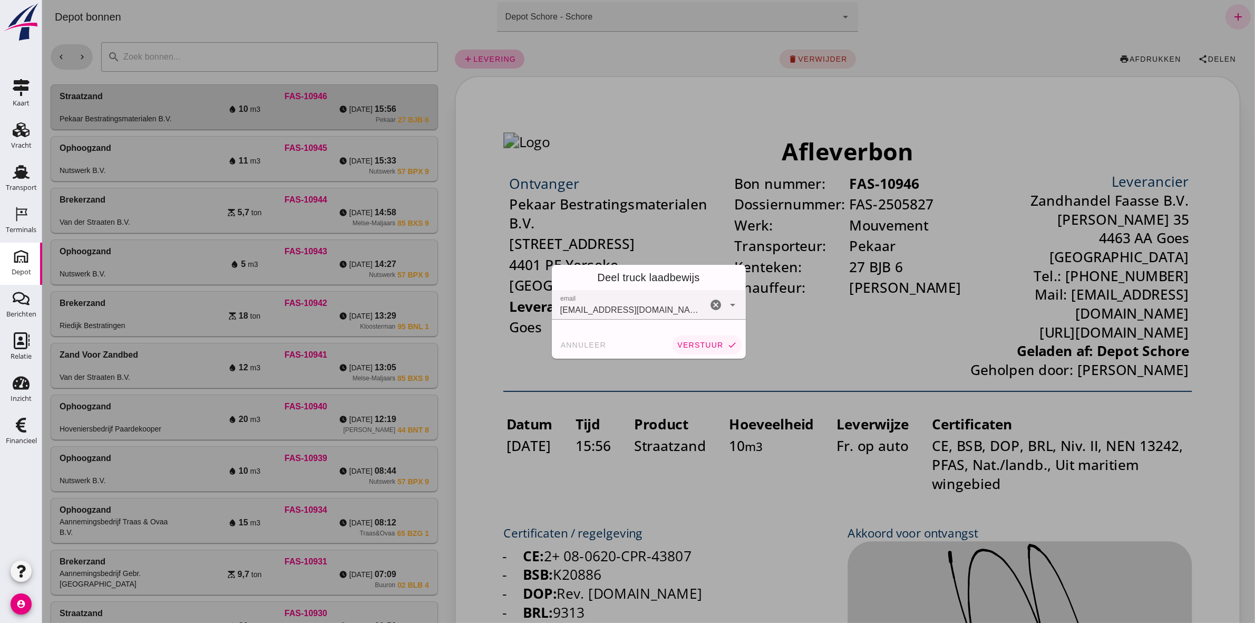
click at [623, 288] on span "verstuur" at bounding box center [699, 345] width 46 height 8
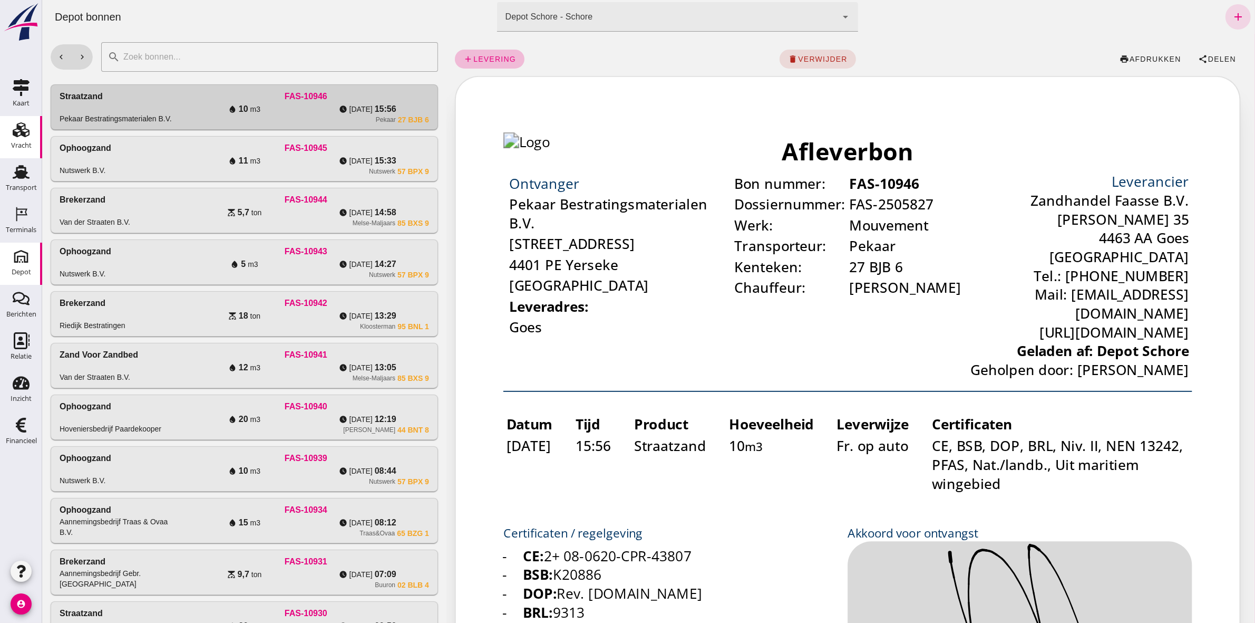
click at [26, 134] on icon "Vracht" at bounding box center [21, 129] width 17 height 17
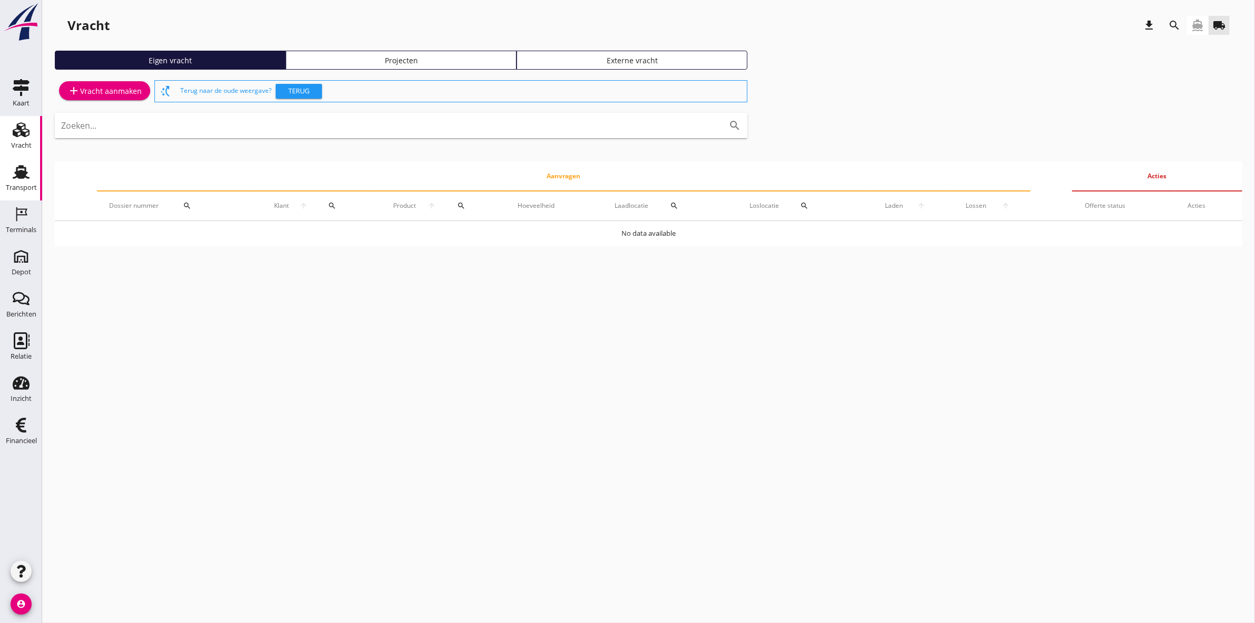
click at [35, 190] on div "Transport" at bounding box center [21, 187] width 31 height 7
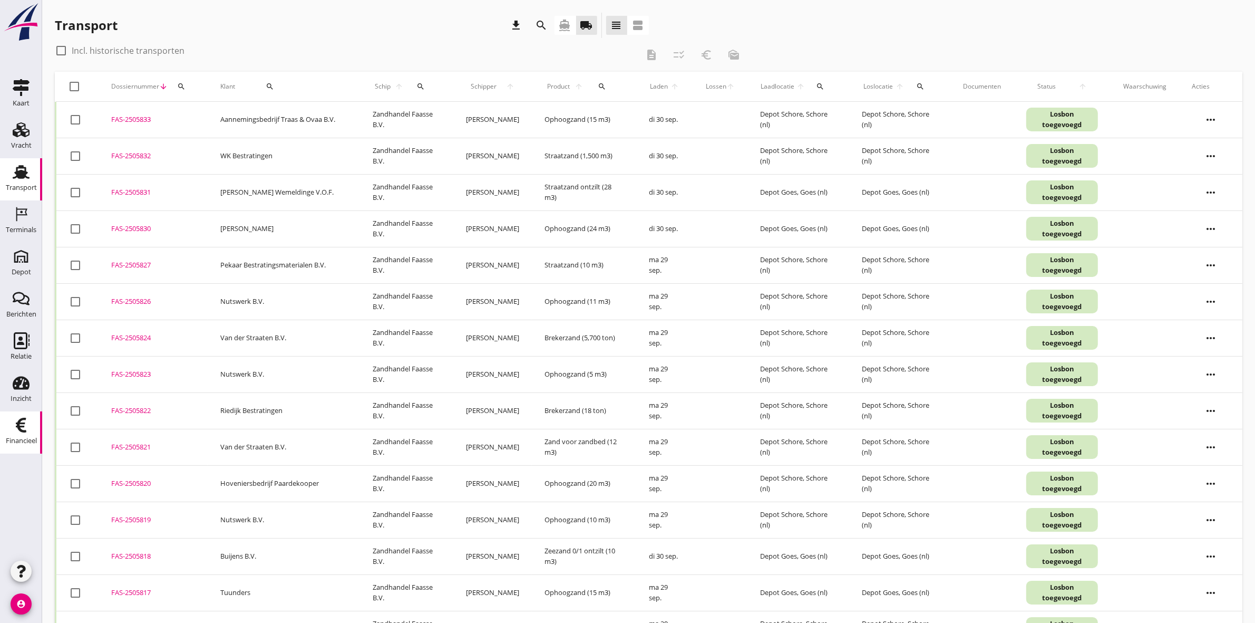
click at [23, 288] on div "Financieel" at bounding box center [21, 440] width 31 height 7
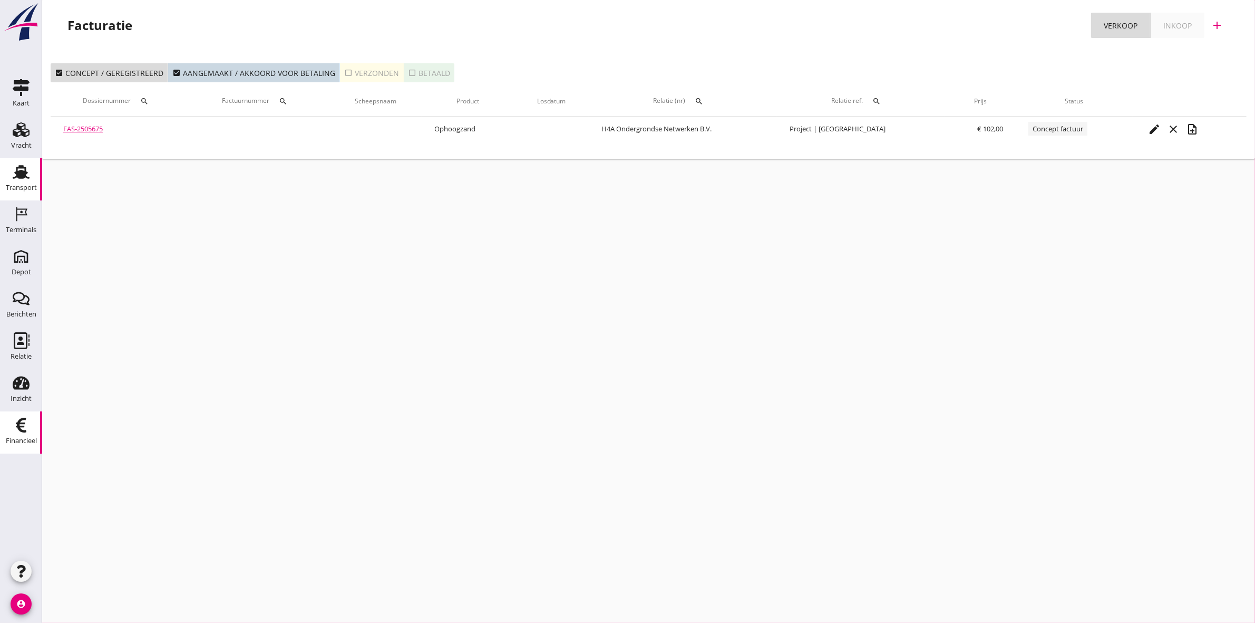
click at [37, 186] on link "Transport Transport" at bounding box center [21, 179] width 42 height 42
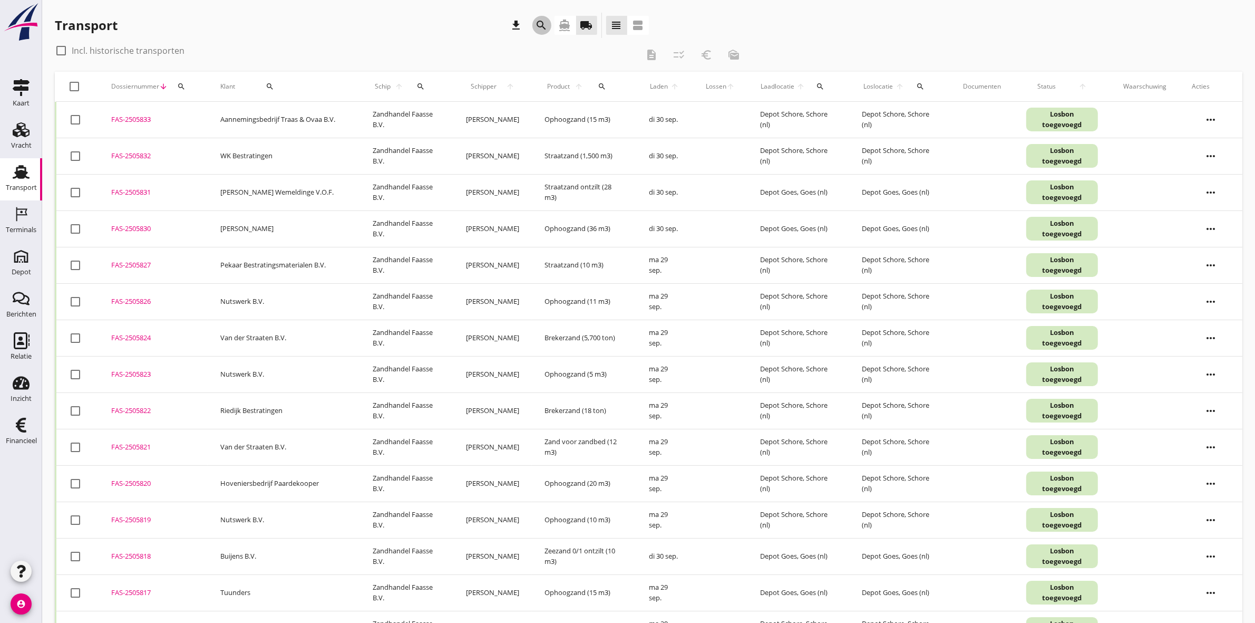
click at [539, 22] on icon "search" at bounding box center [542, 25] width 13 height 13
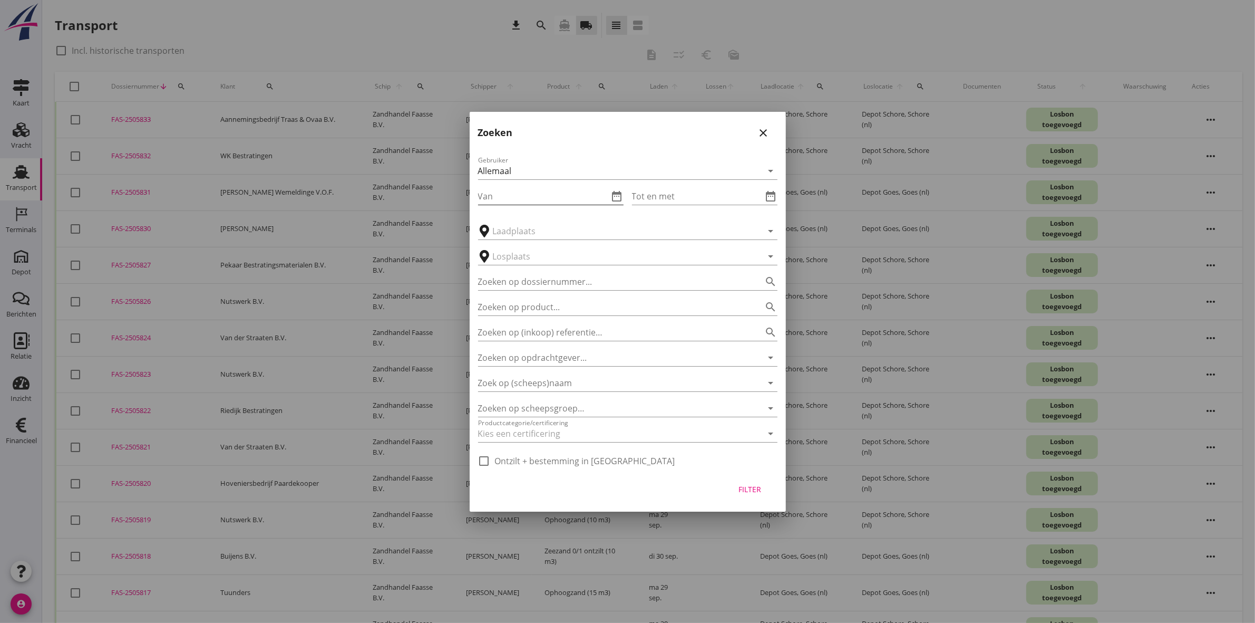
click at [622, 191] on icon "date_range" at bounding box center [617, 196] width 13 height 13
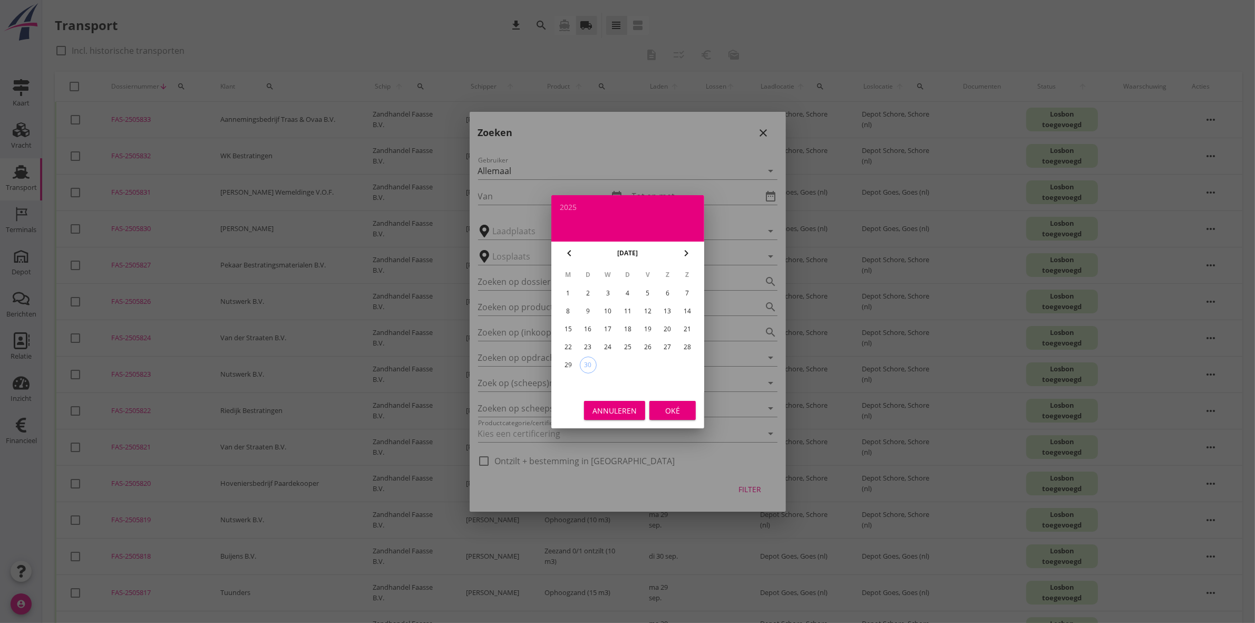
click at [562, 288] on div "22" at bounding box center [567, 346] width 17 height 17
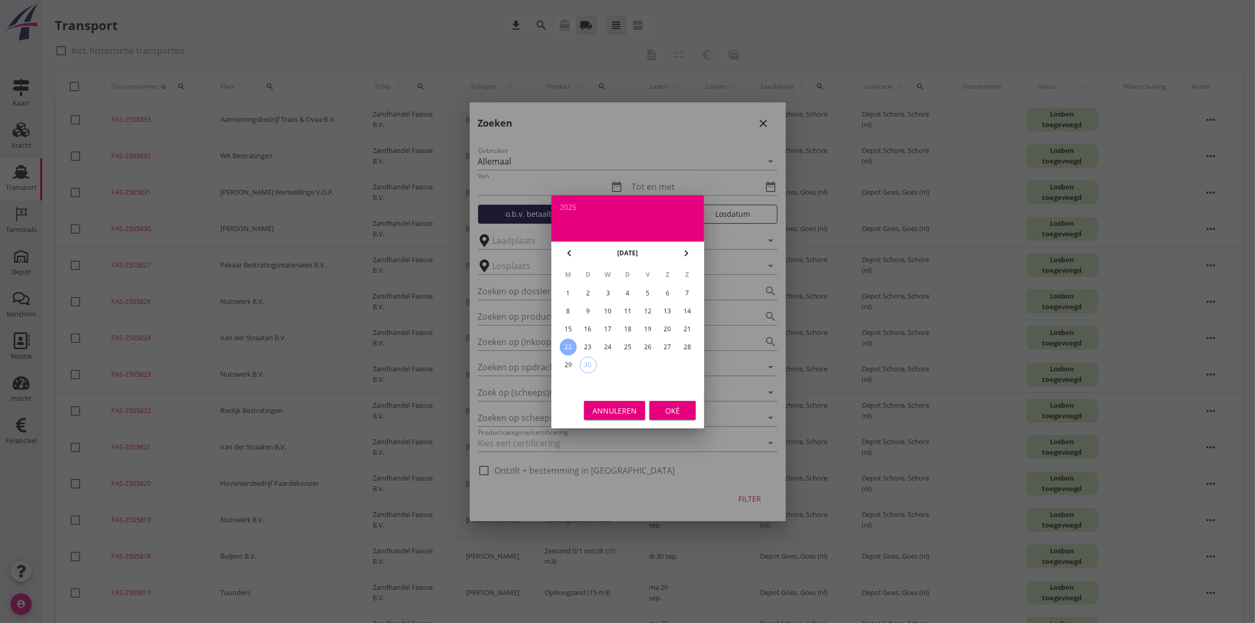
type input "[DATE]"
click at [623, 288] on button "Oké" at bounding box center [673, 410] width 46 height 19
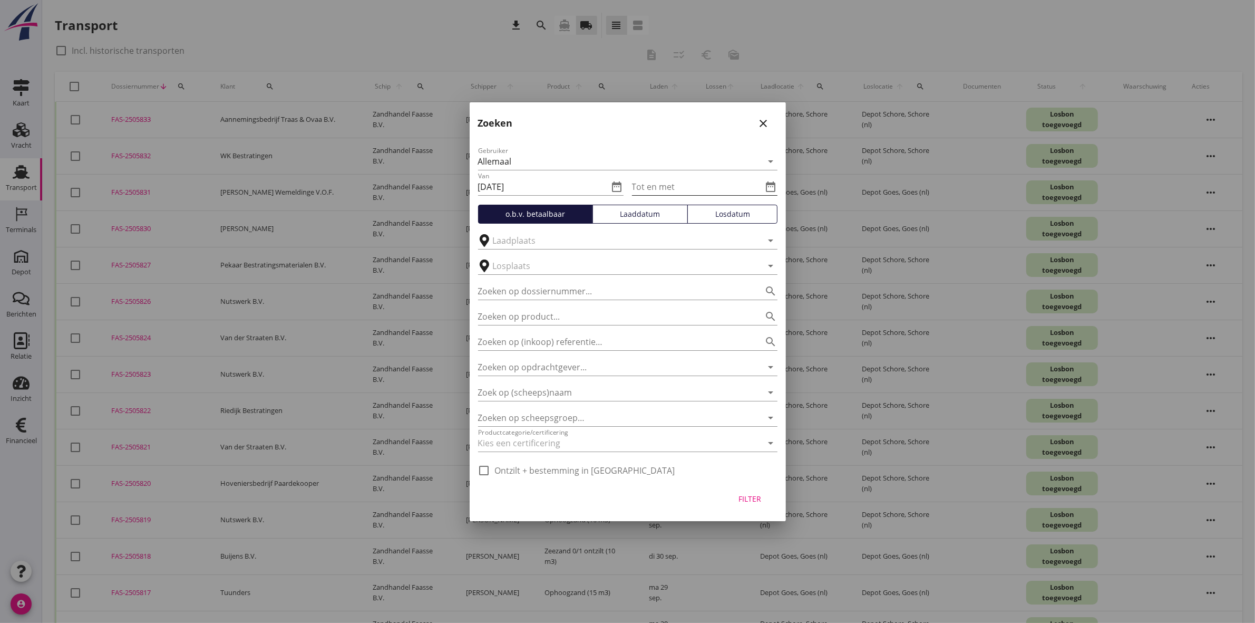
click at [623, 188] on icon "date_range" at bounding box center [771, 186] width 13 height 13
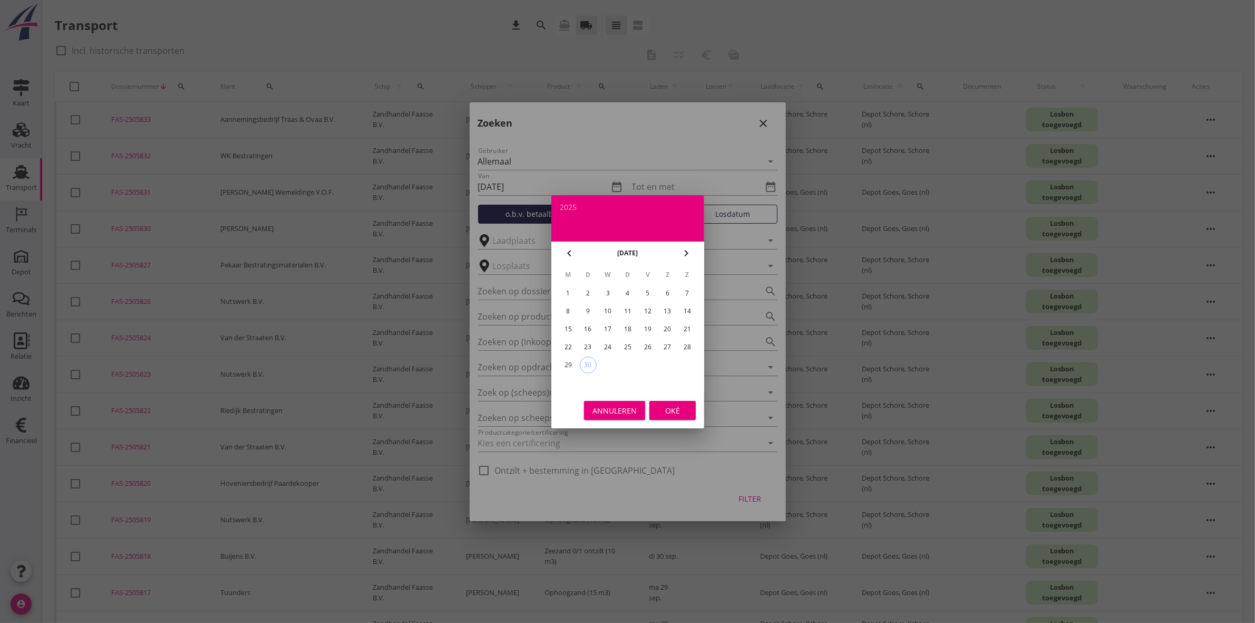
click at [623, 288] on div "26" at bounding box center [647, 346] width 17 height 17
type input "[DATE]"
click at [623, 288] on div "Oké" at bounding box center [673, 409] width 30 height 11
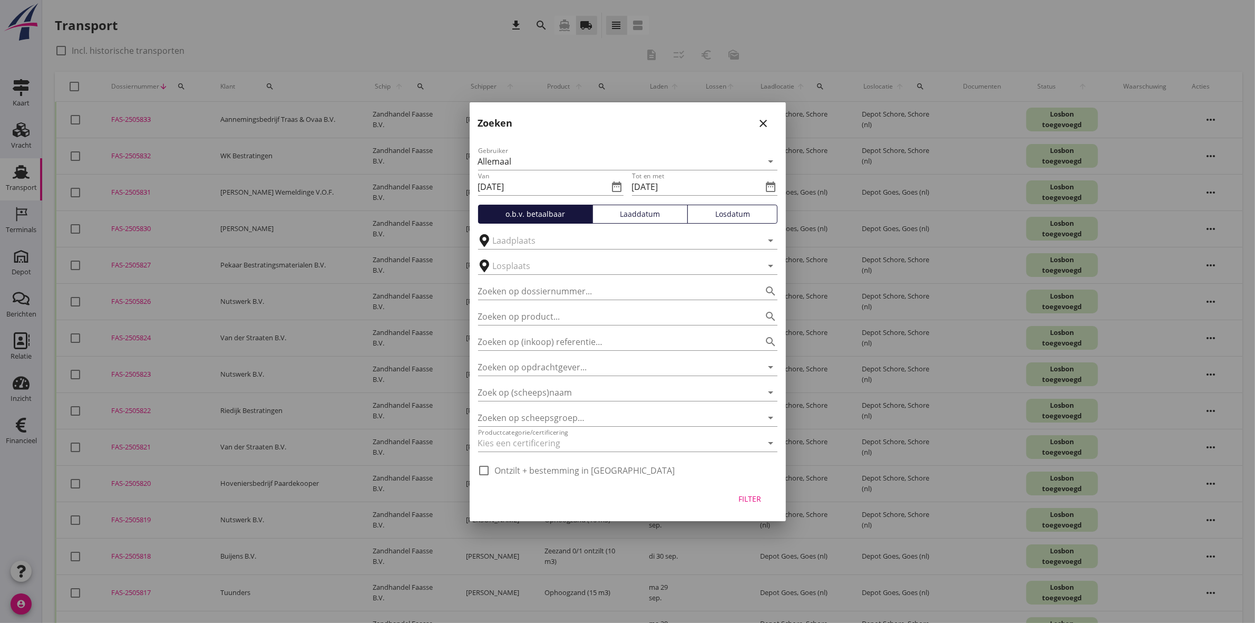
click at [623, 288] on div "Filter" at bounding box center [751, 498] width 30 height 11
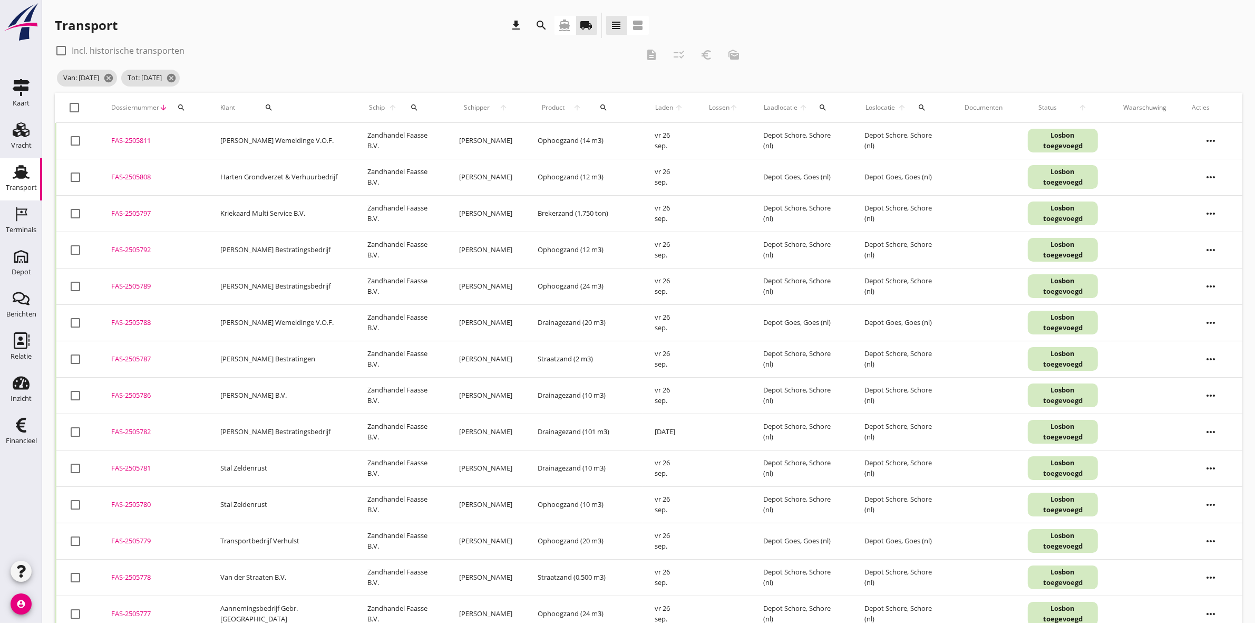
click at [265, 109] on icon "search" at bounding box center [269, 107] width 8 height 8
click at [272, 141] on input "Zoeken op opdrachtgever..." at bounding box center [299, 138] width 110 height 17
click at [289, 165] on div "H4A Ondergrondse Netwerken B.V." at bounding box center [321, 164] width 139 height 13
type input "H4A Ondergrondse Netwerken B.V."
click at [392, 133] on icon "check" at bounding box center [398, 138] width 13 height 13
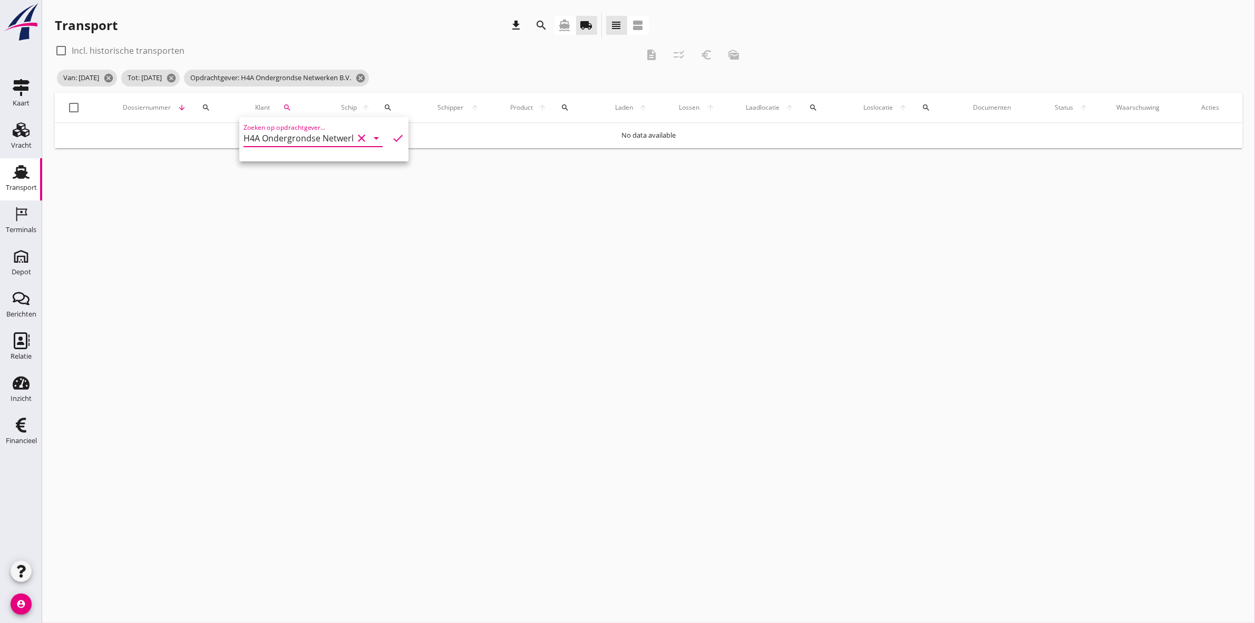
click at [557, 63] on div "check_box_outline_blank Incl. historische transporten description checklist_rtl…" at bounding box center [401, 54] width 693 height 25
click at [56, 51] on div at bounding box center [61, 51] width 18 height 18
checkbox input "true"
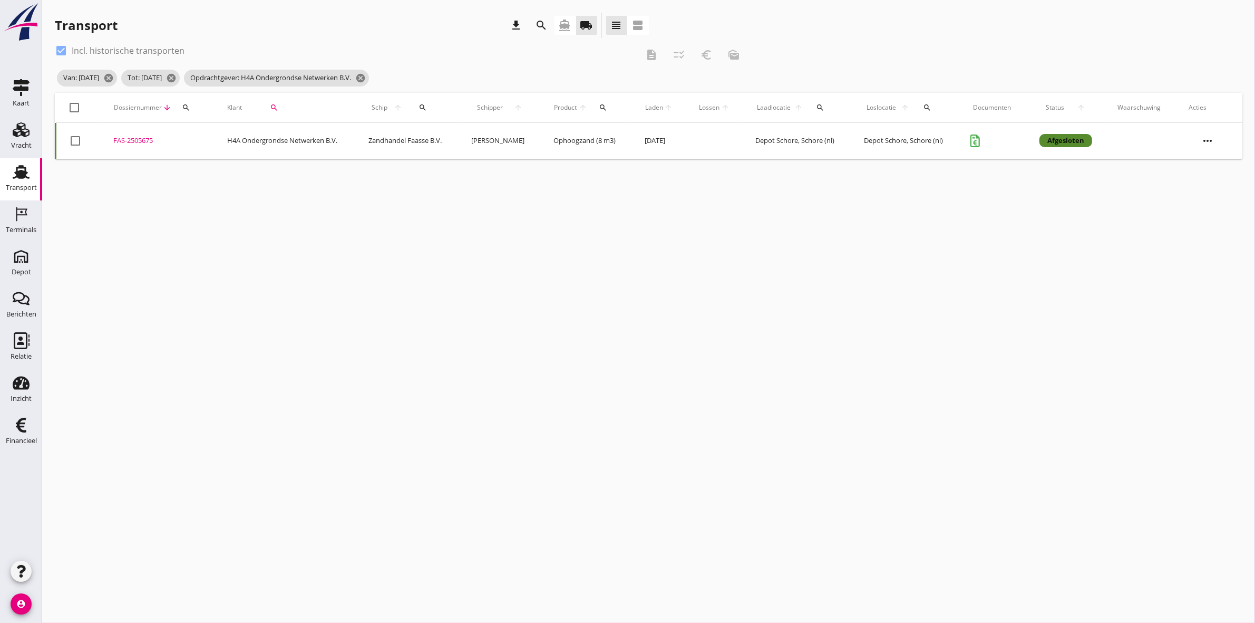
click at [71, 107] on div at bounding box center [75, 108] width 18 height 18
checkbox input "true"
click at [623, 57] on icon "checklist_rtl" at bounding box center [679, 55] width 13 height 13
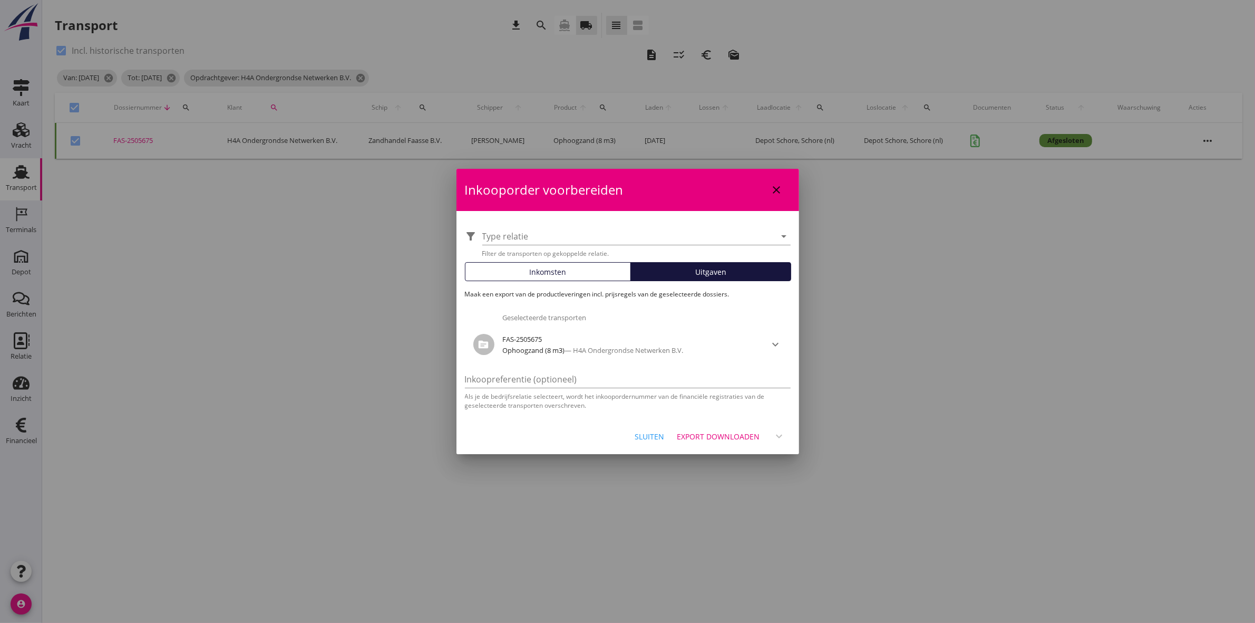
click at [623, 185] on icon "close" at bounding box center [777, 189] width 13 height 13
checkbox input "false"
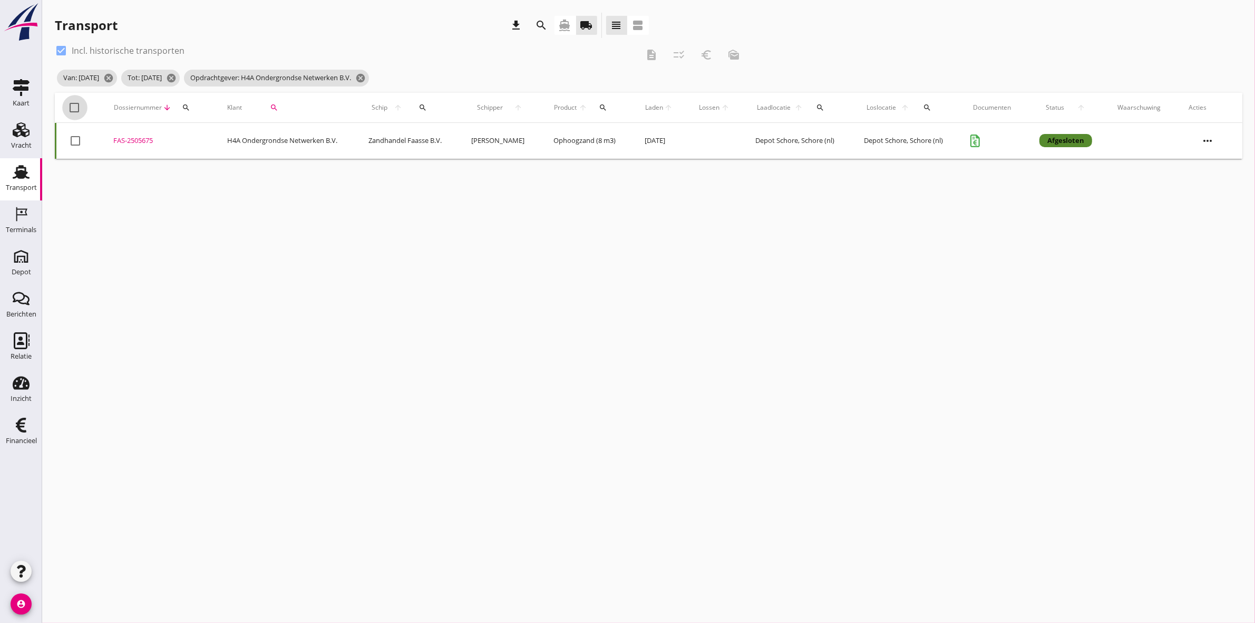
click at [71, 107] on div at bounding box center [75, 108] width 18 height 18
checkbox input "true"
click at [623, 46] on button "description" at bounding box center [651, 54] width 19 height 19
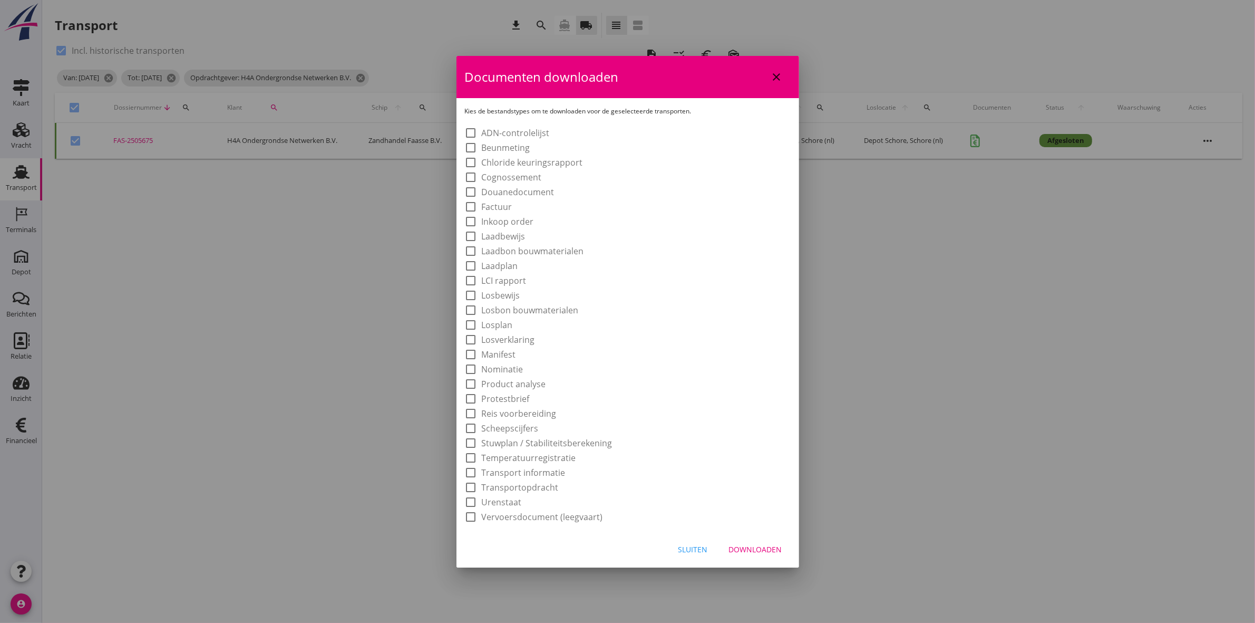
click at [512, 235] on label "Laadbewijs" at bounding box center [504, 236] width 44 height 11
checkbox input "true"
click at [623, 288] on div "Downloaden" at bounding box center [755, 549] width 53 height 11
checkbox input "false"
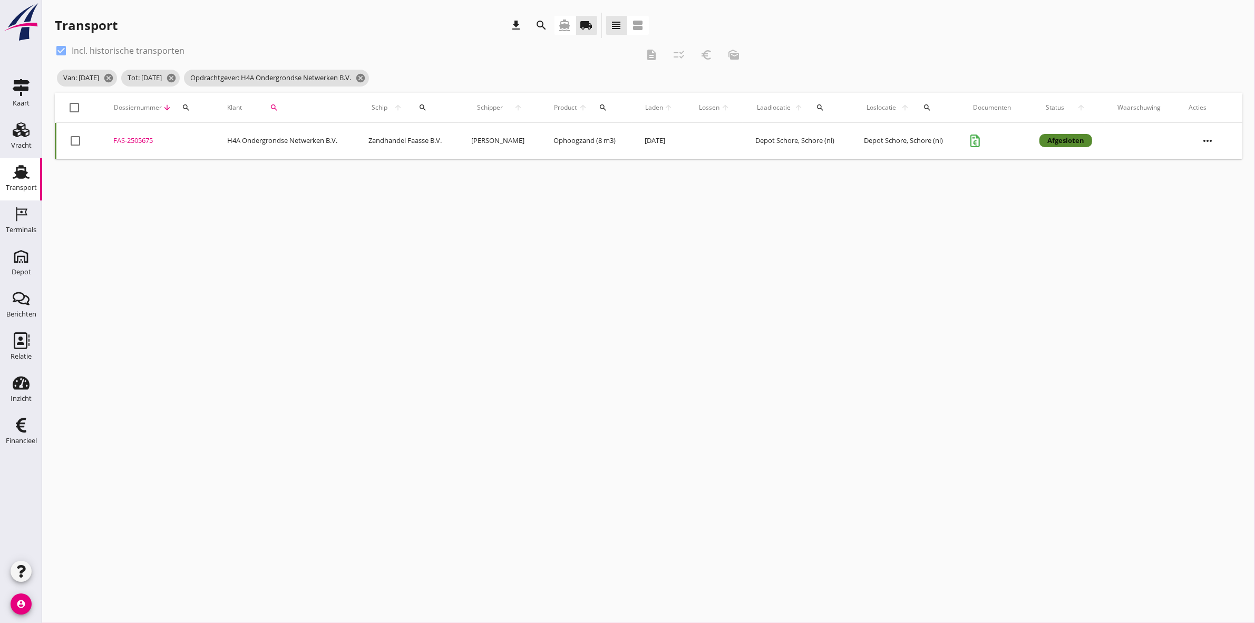
click at [78, 104] on div at bounding box center [75, 108] width 18 height 18
checkbox input "true"
click at [623, 52] on icon "description" at bounding box center [651, 55] width 13 height 13
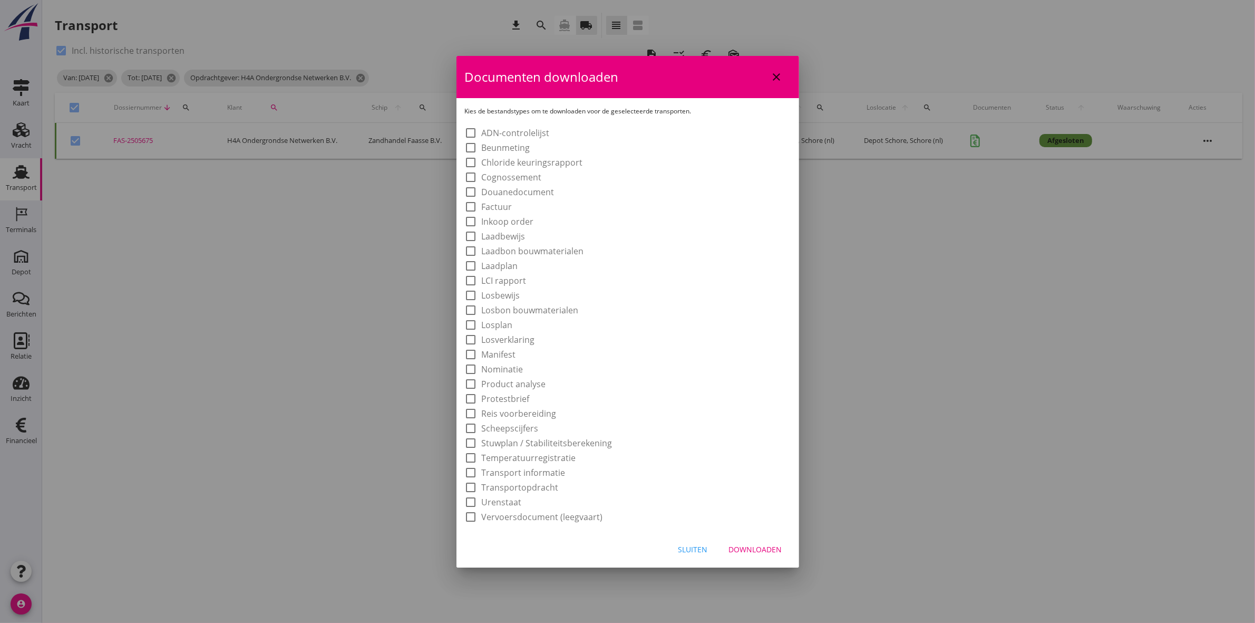
click at [525, 254] on label "Laadbon bouwmaterialen" at bounding box center [533, 251] width 102 height 11
checkbox input "true"
click at [623, 288] on div "Downloaden" at bounding box center [755, 549] width 53 height 11
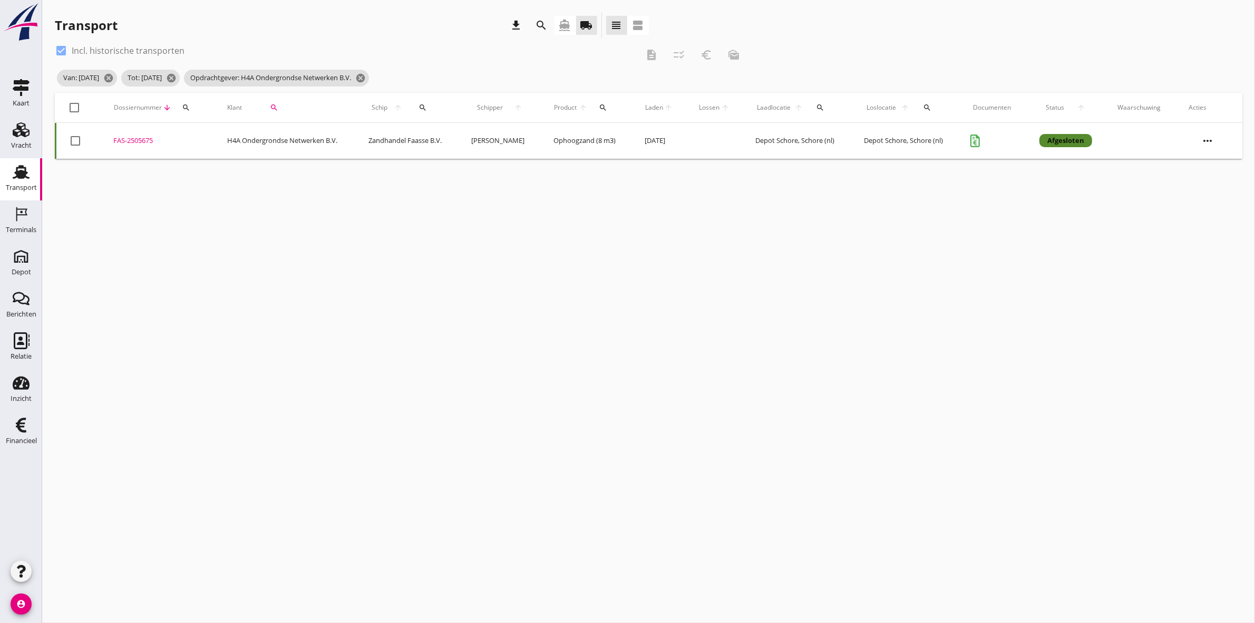
checkbox input "false"
click at [366, 78] on icon "cancel" at bounding box center [360, 78] width 11 height 11
click at [273, 110] on icon "search" at bounding box center [274, 107] width 8 height 8
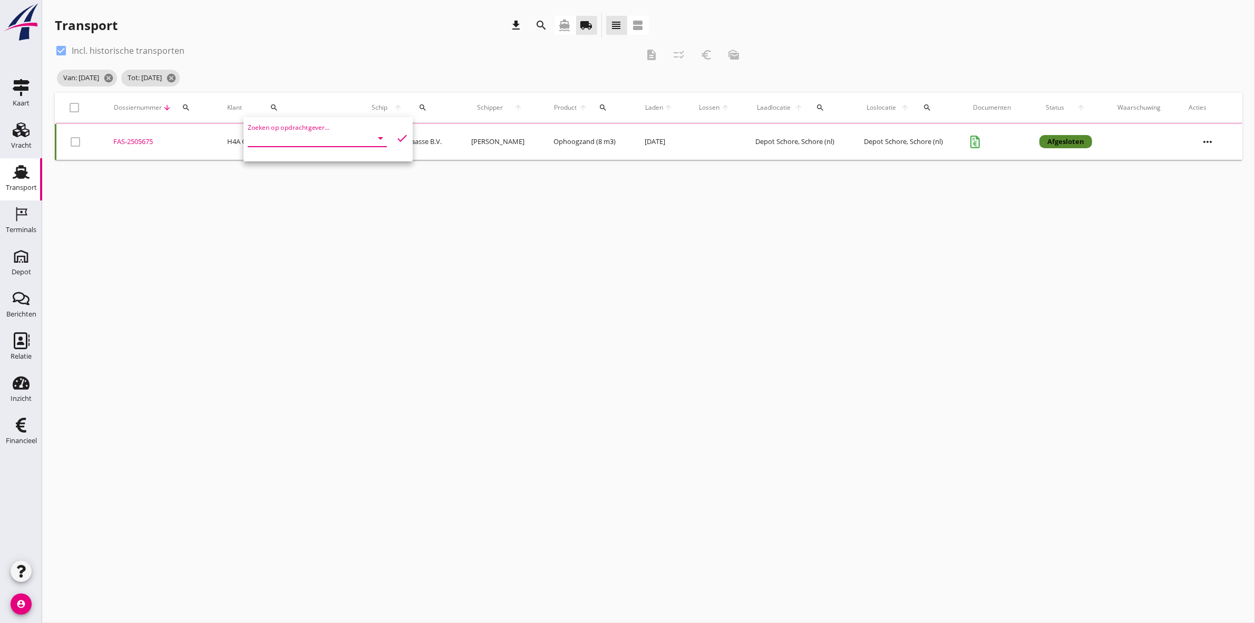
click at [293, 140] on input "Zoeken op opdrachtgever..." at bounding box center [303, 138] width 110 height 17
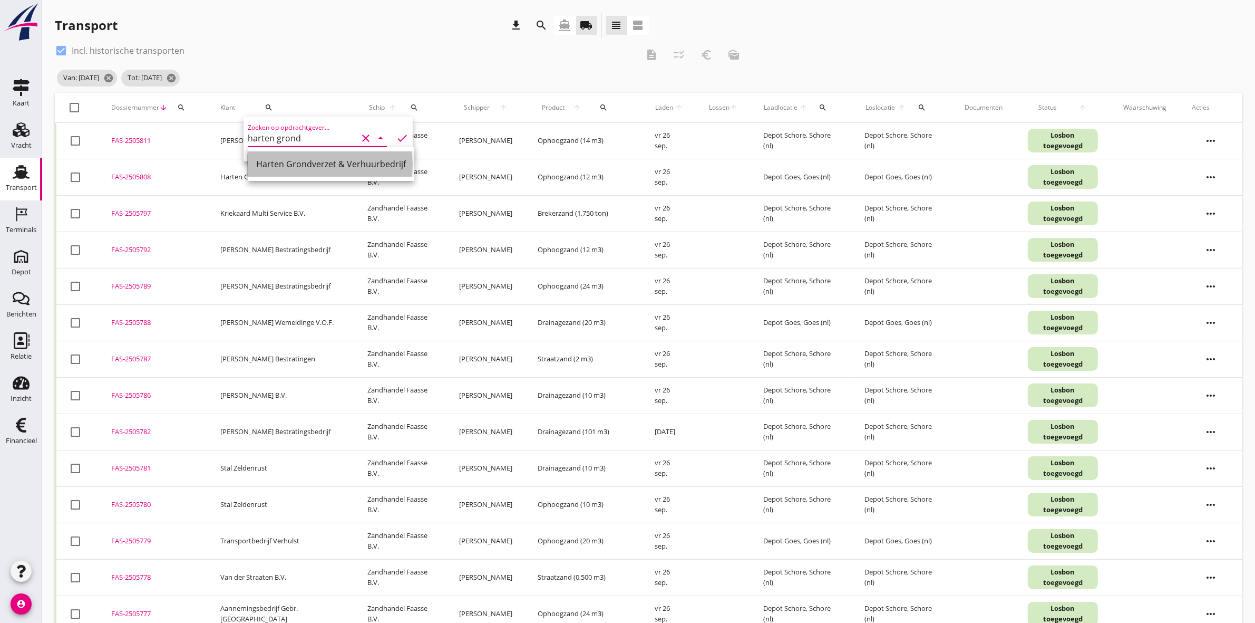
click at [307, 167] on div "Harten Grondverzet & Verhuurbedrijf" at bounding box center [331, 164] width 150 height 13
type input "Harten Grondverzet & Verhuurbedrijf"
click at [396, 139] on icon "check" at bounding box center [402, 138] width 13 height 13
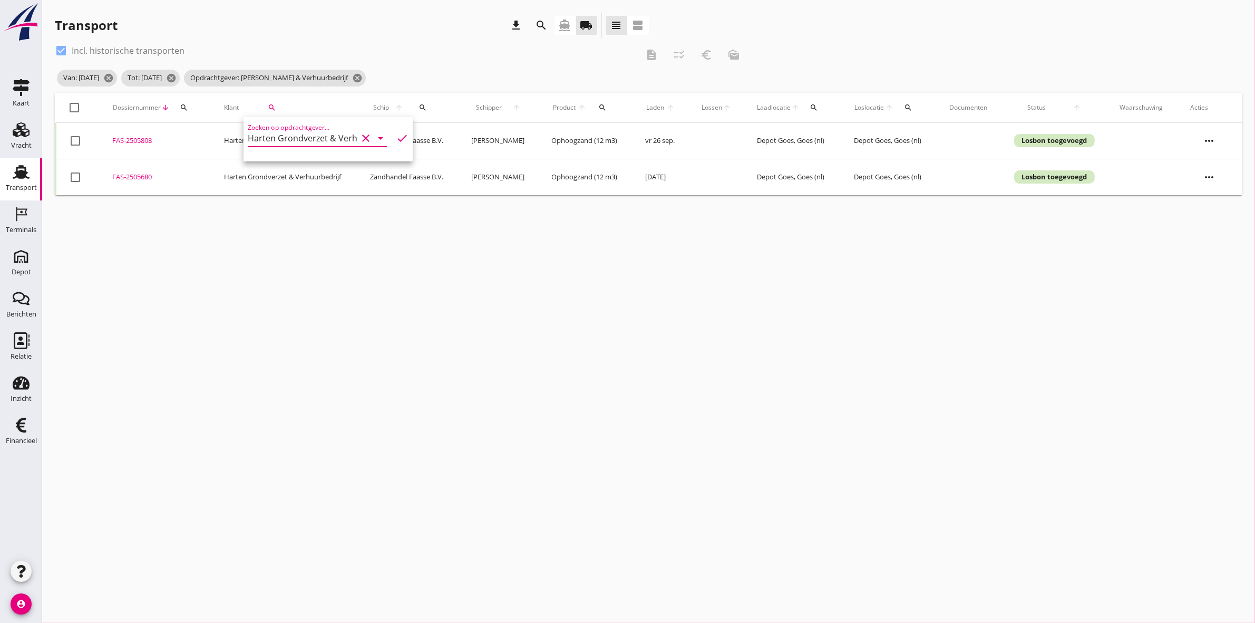
click at [74, 177] on div at bounding box center [75, 177] width 18 height 18
checkbox input "true"
click at [72, 142] on div at bounding box center [75, 141] width 18 height 18
checkbox input "true"
click at [623, 54] on icon "description" at bounding box center [651, 55] width 13 height 13
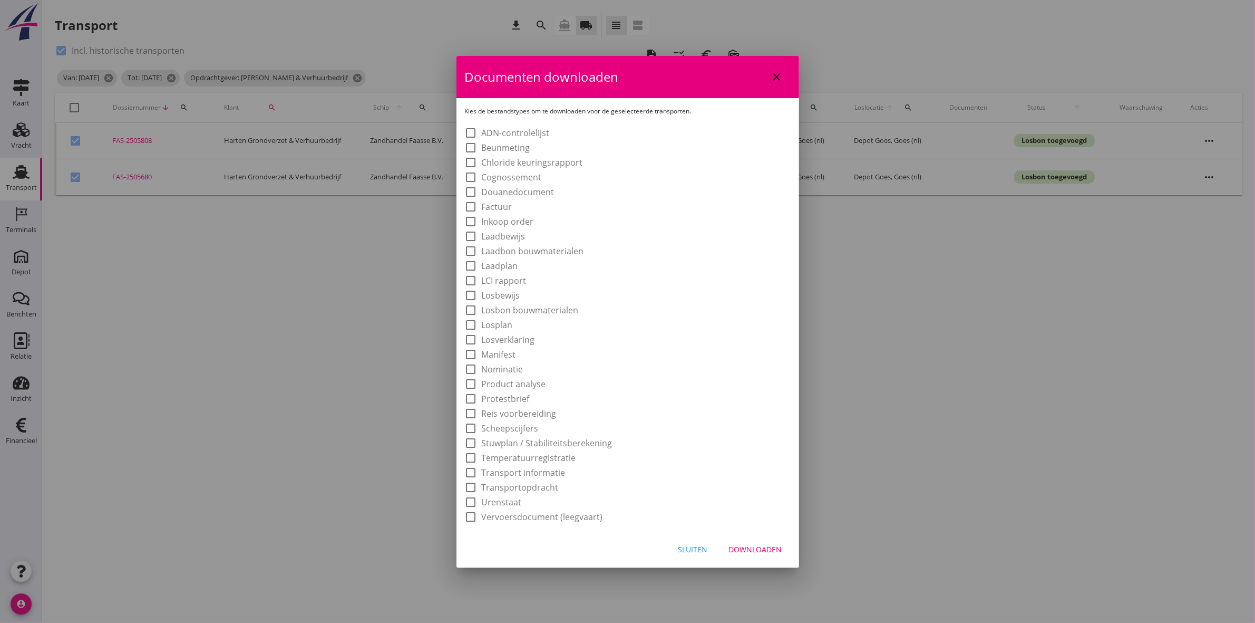
click at [573, 251] on label "Laadbon bouwmaterialen" at bounding box center [533, 251] width 102 height 11
checkbox input "true"
click at [623, 288] on div "Downloaden" at bounding box center [755, 549] width 53 height 11
checkbox input "false"
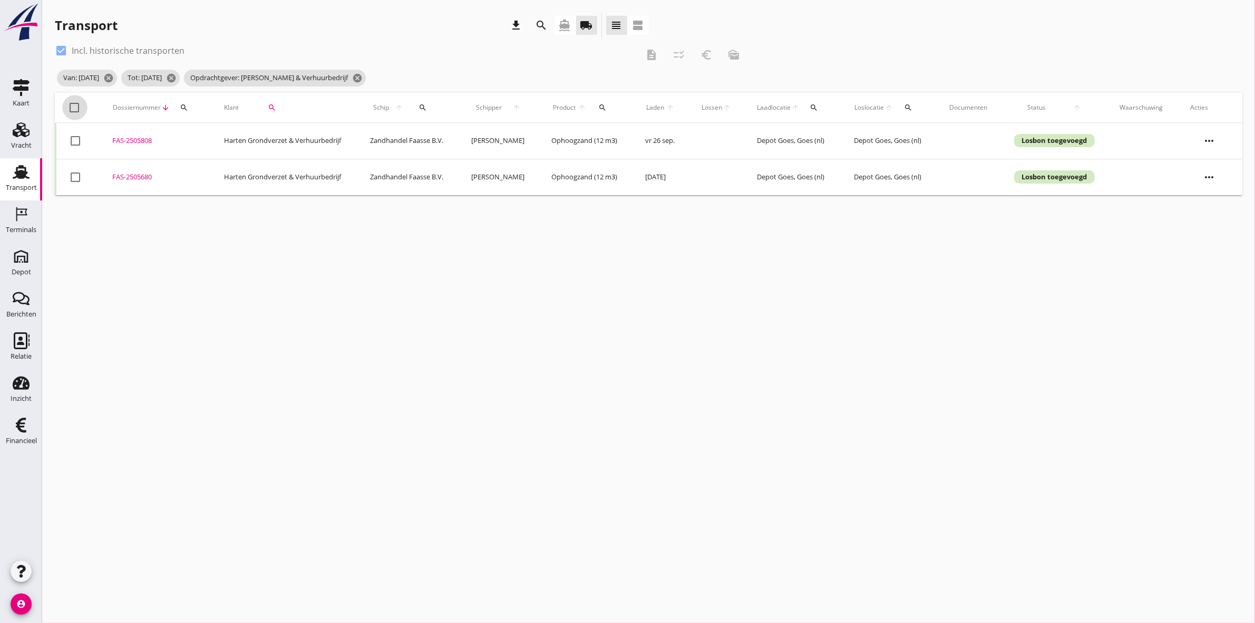
click at [78, 104] on div at bounding box center [75, 108] width 18 height 18
checkbox input "true"
click at [623, 53] on icon "euro_symbol" at bounding box center [706, 55] width 13 height 13
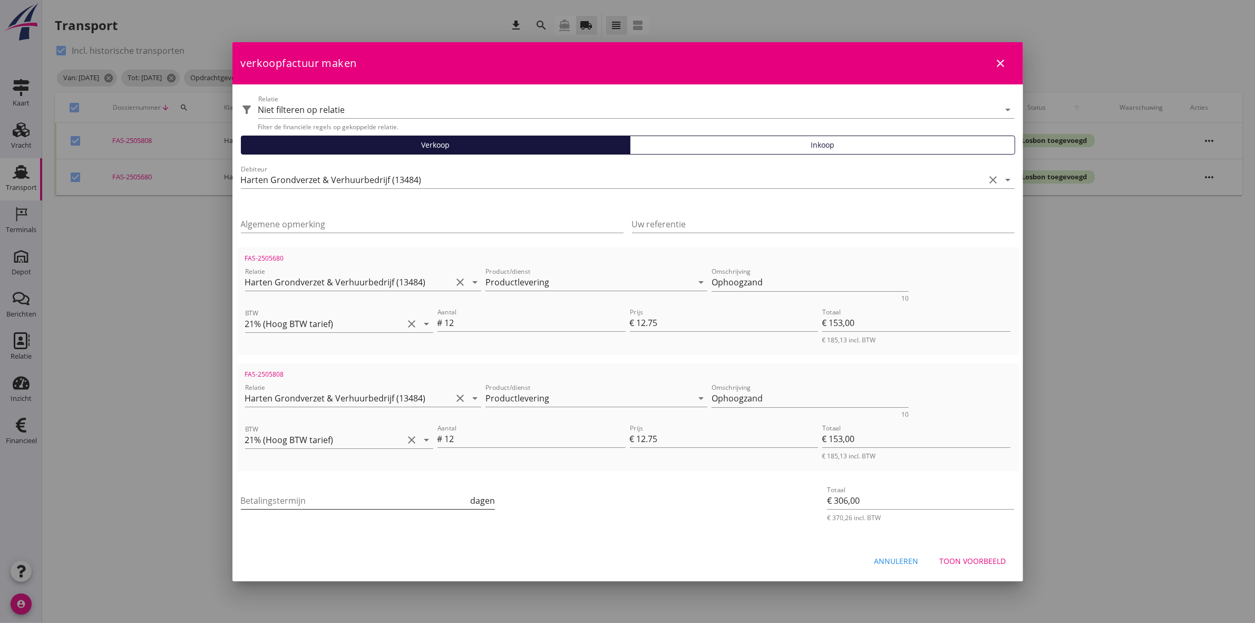
click at [443, 288] on input "Betalingstermijn" at bounding box center [355, 500] width 228 height 17
type input "30"
click at [623, 288] on div "Toon voorbeeld" at bounding box center [973, 560] width 66 height 11
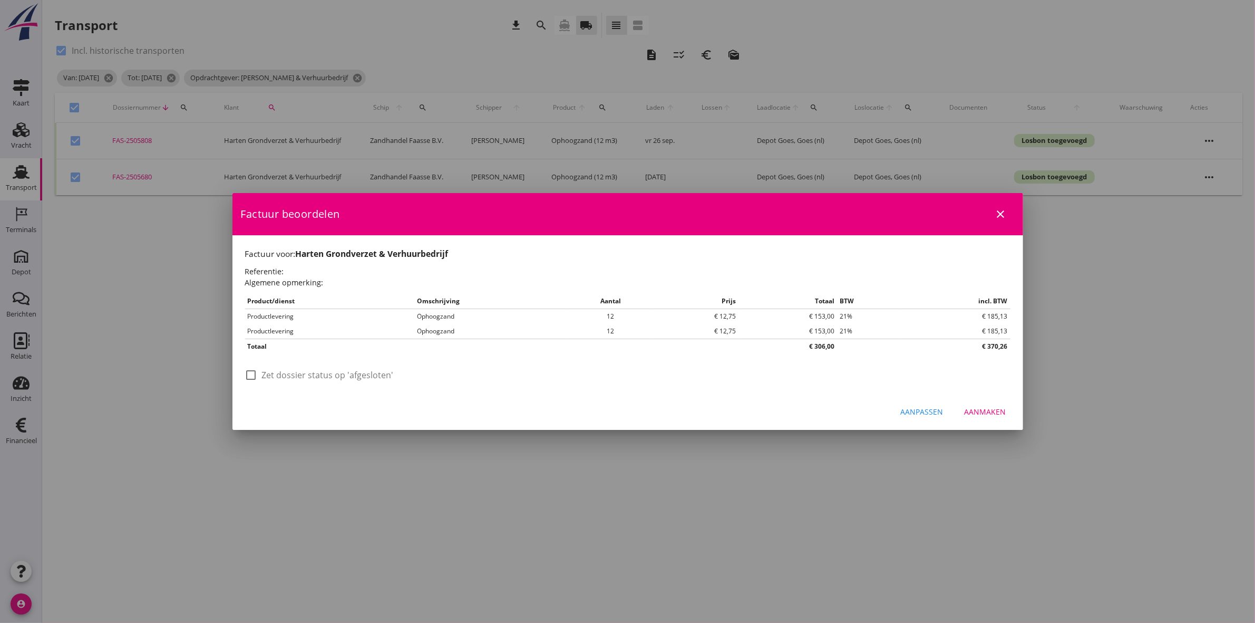
click at [254, 288] on div at bounding box center [252, 375] width 18 height 18
checkbox input "true"
click at [623, 288] on button "Aanmaken" at bounding box center [985, 411] width 59 height 19
checkbox input "false"
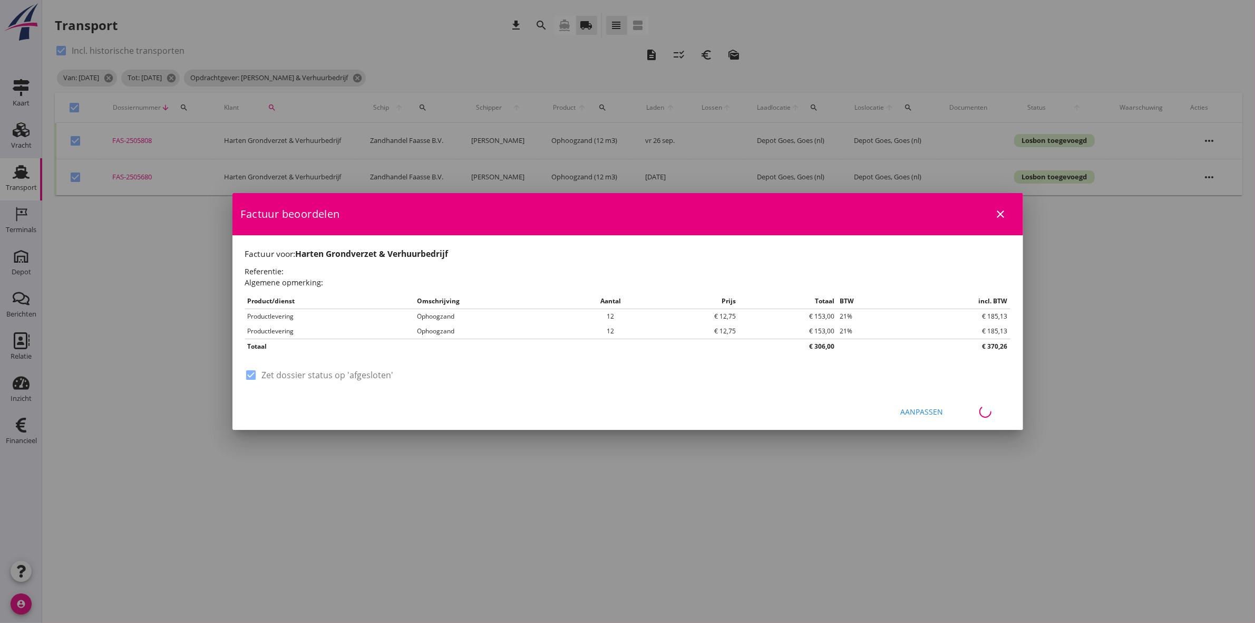
checkbox input "false"
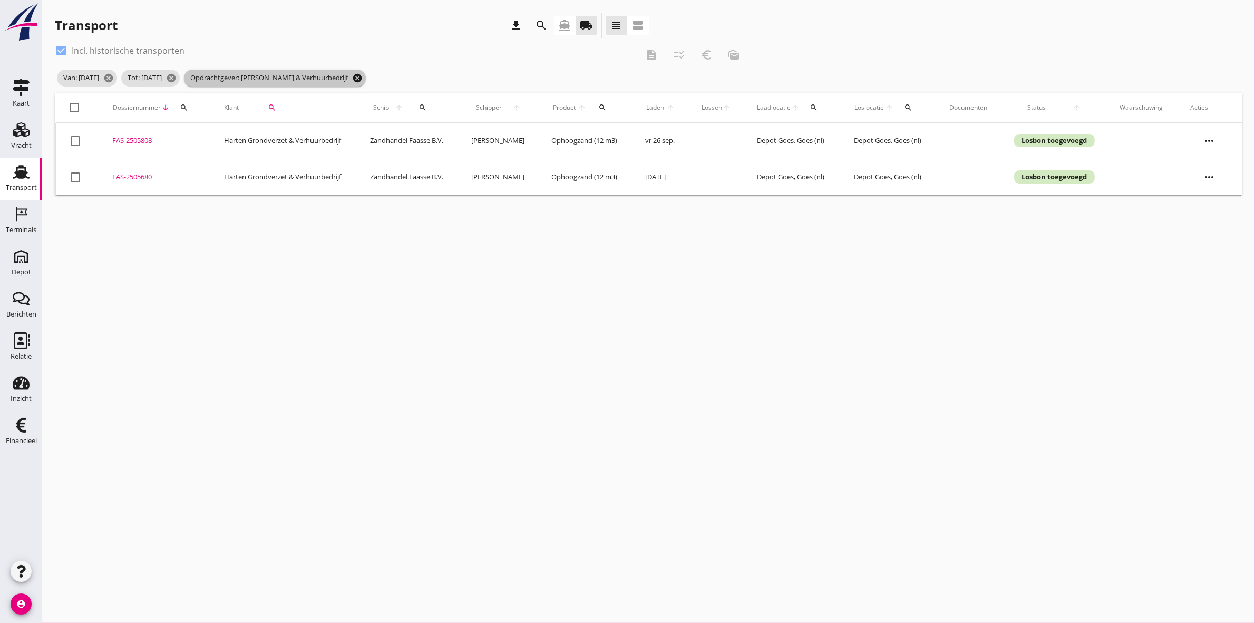
click at [363, 78] on icon "cancel" at bounding box center [357, 78] width 11 height 11
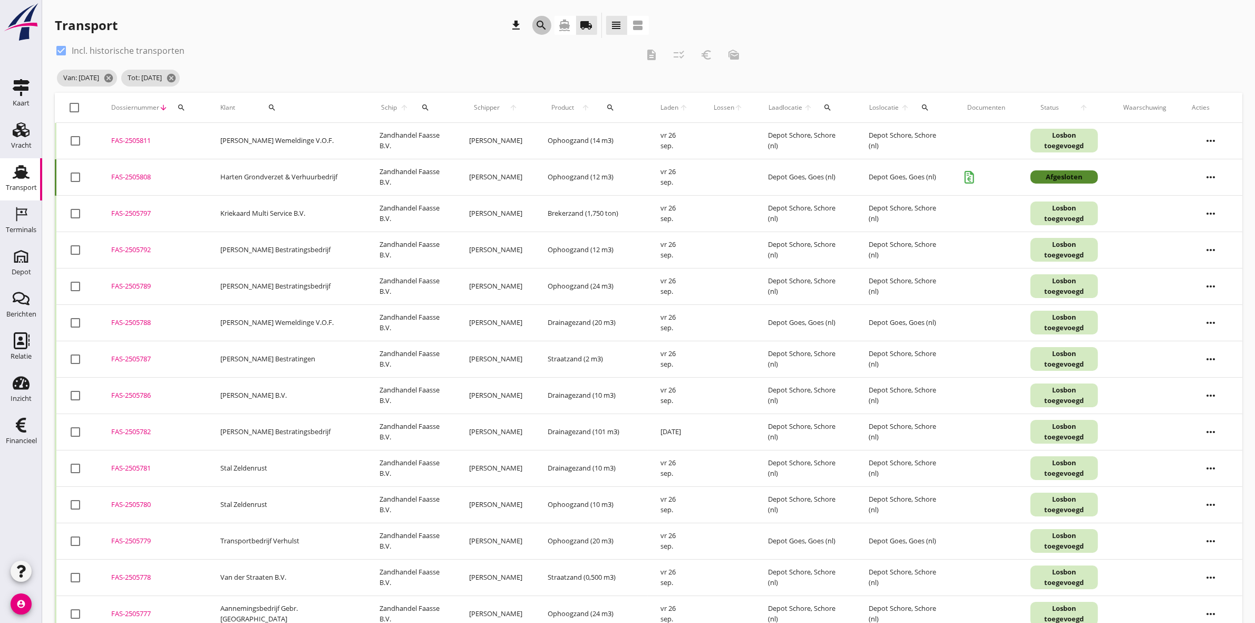
click at [539, 27] on icon "search" at bounding box center [542, 25] width 13 height 13
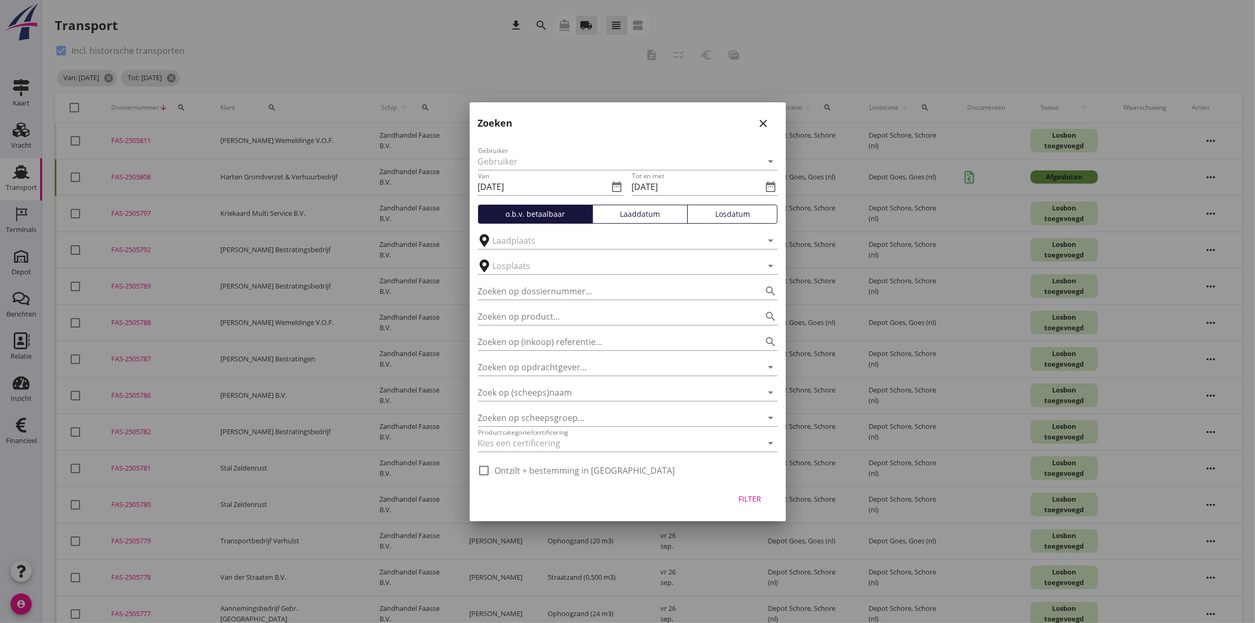
click at [623, 116] on button "close" at bounding box center [763, 123] width 19 height 19
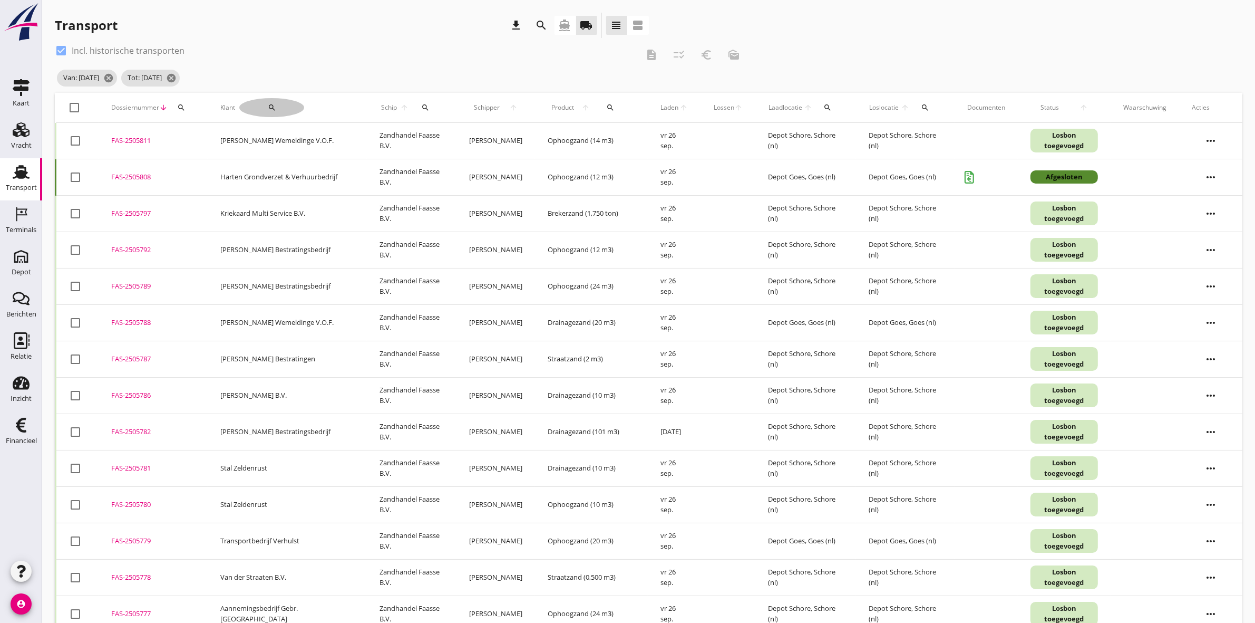
click at [262, 101] on button "search" at bounding box center [271, 107] width 65 height 19
click at [299, 135] on input "Zoeken op opdrachtgever..." at bounding box center [299, 138] width 110 height 17
click at [293, 159] on div "Arco de Visser B.V." at bounding box center [309, 164] width 115 height 13
type input "Arco de Visser B.V."
click at [396, 133] on icon "check" at bounding box center [398, 138] width 13 height 13
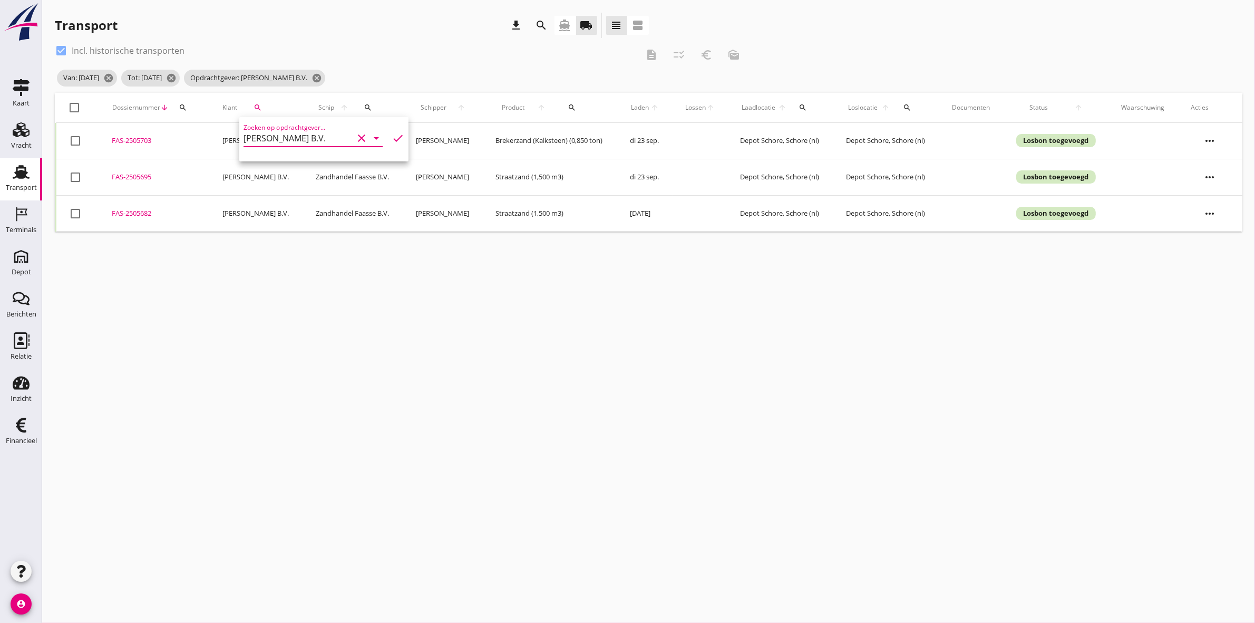
click at [417, 43] on div "check_box Incl. historische transporten" at bounding box center [346, 50] width 583 height 17
click at [75, 104] on div at bounding box center [75, 108] width 18 height 18
checkbox input "true"
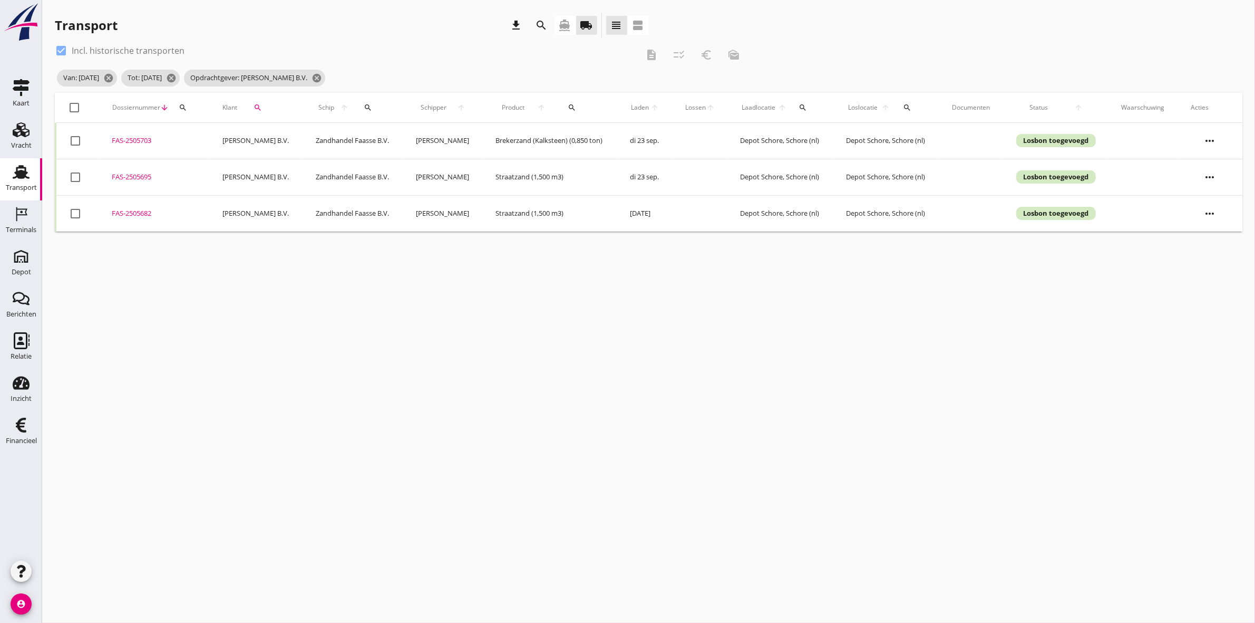
checkbox input "true"
click at [623, 54] on icon "description" at bounding box center [651, 55] width 13 height 13
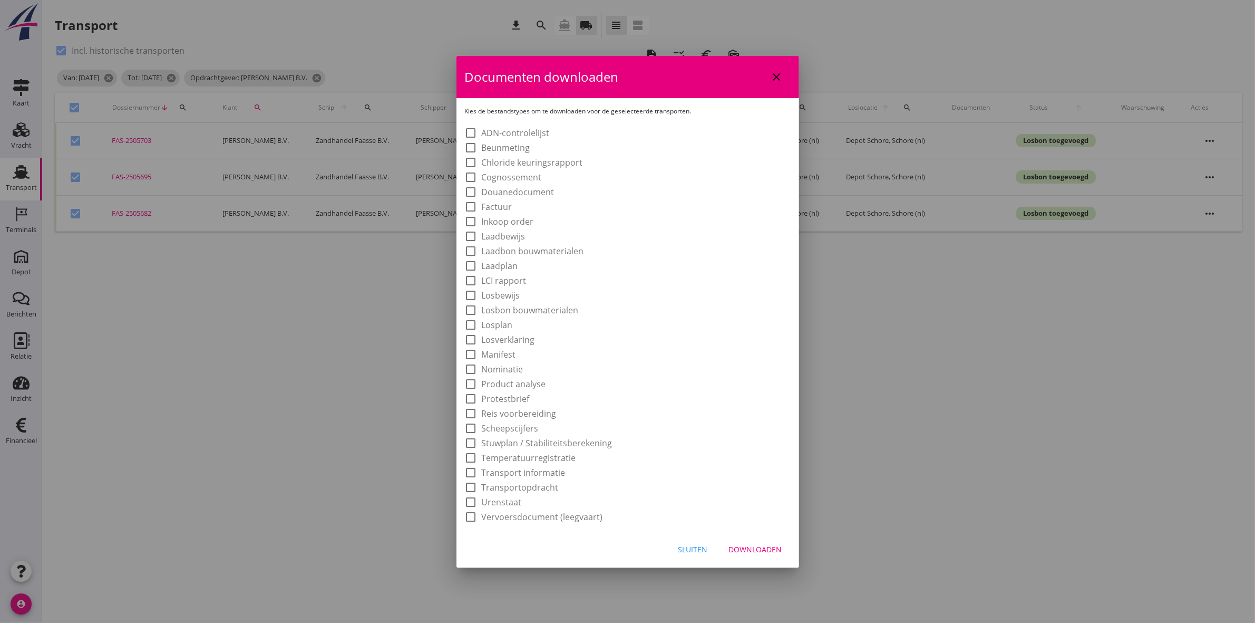
click at [546, 250] on label "Laadbon bouwmaterialen" at bounding box center [533, 251] width 102 height 11
checkbox input "true"
click at [623, 288] on div "Downloaden" at bounding box center [755, 549] width 53 height 11
checkbox input "false"
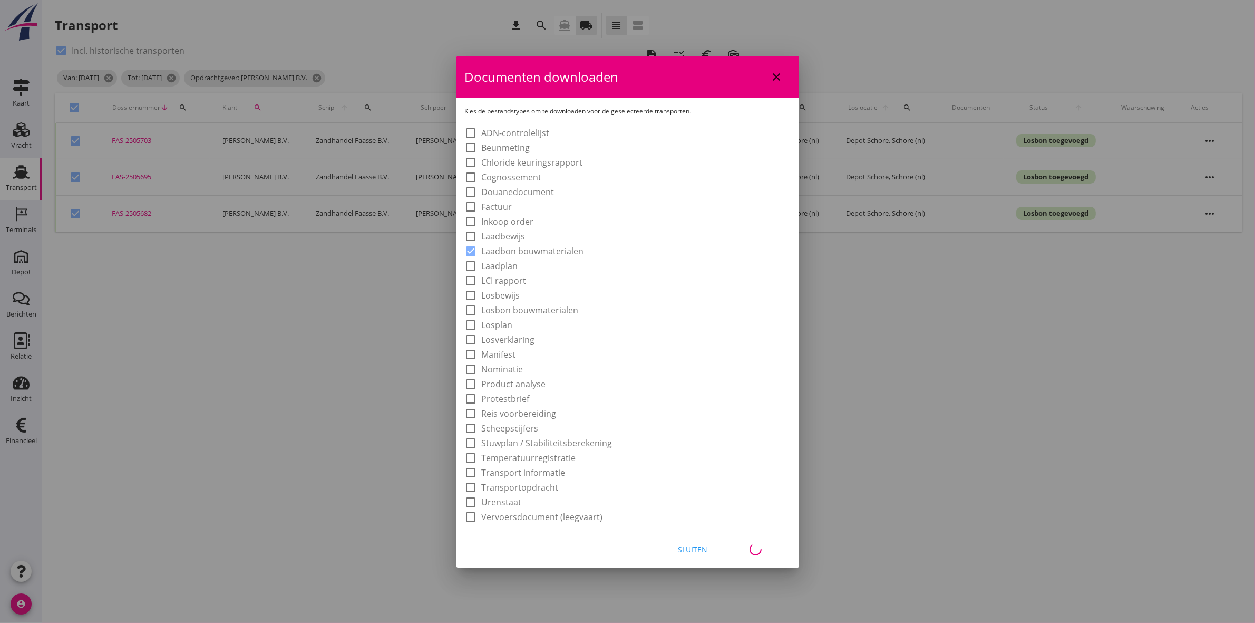
checkbox input "false"
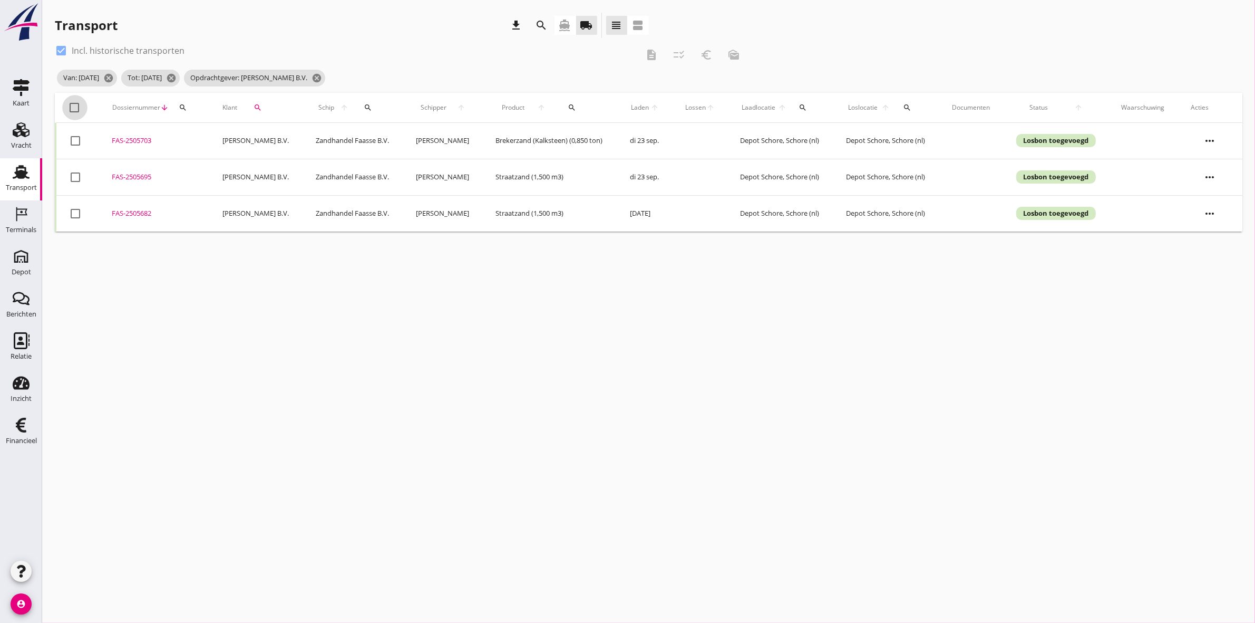
click at [76, 105] on div at bounding box center [75, 108] width 18 height 18
checkbox input "true"
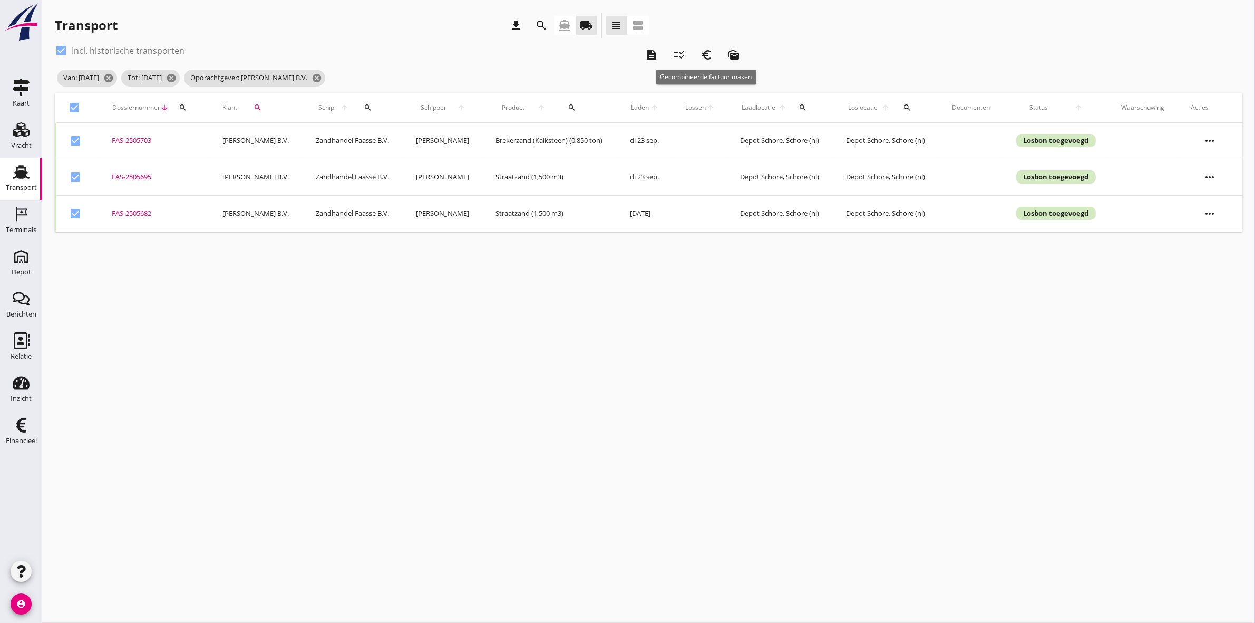
click at [623, 51] on icon "euro_symbol" at bounding box center [706, 55] width 13 height 13
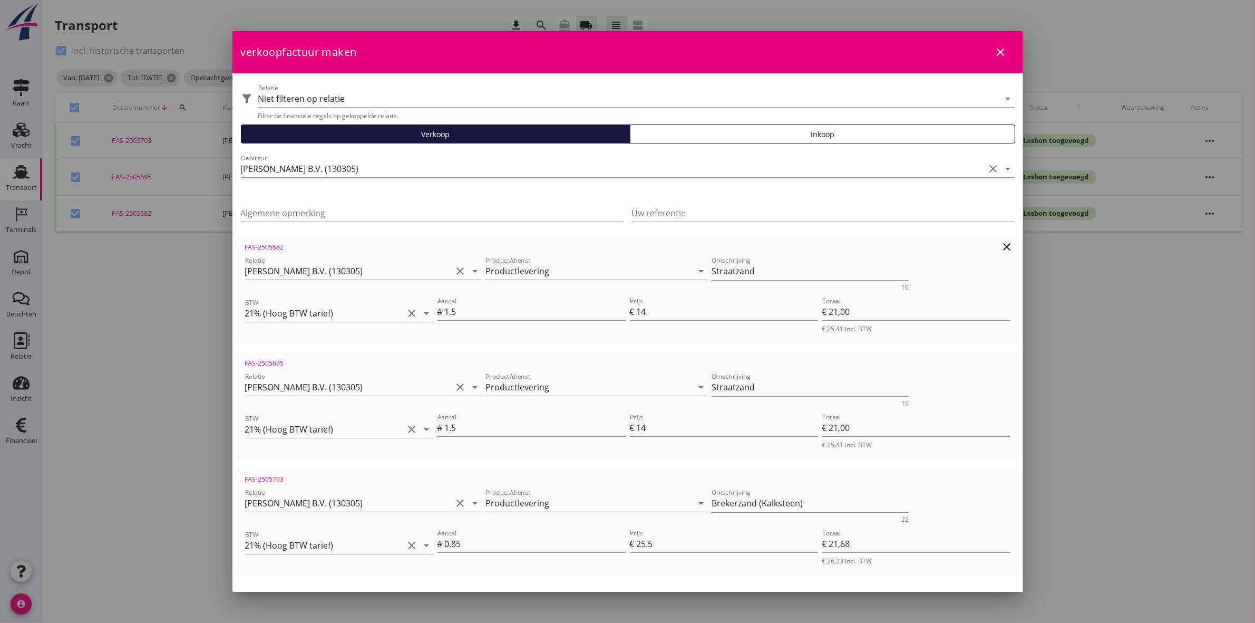
click at [623, 288] on div "filter_alt Relatie Niet filteren op relatie arrow_drop_down Filter de financiël…" at bounding box center [628, 360] width 791 height 575
click at [623, 59] on button "close" at bounding box center [1001, 52] width 19 height 19
checkbox input "false"
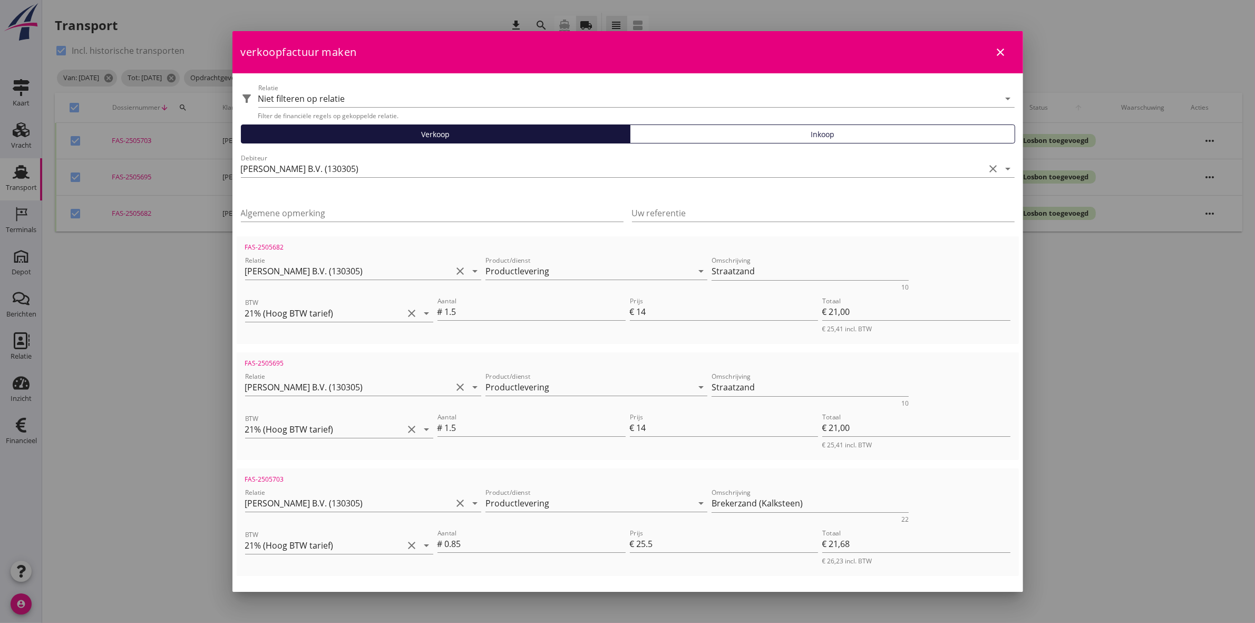
checkbox input "false"
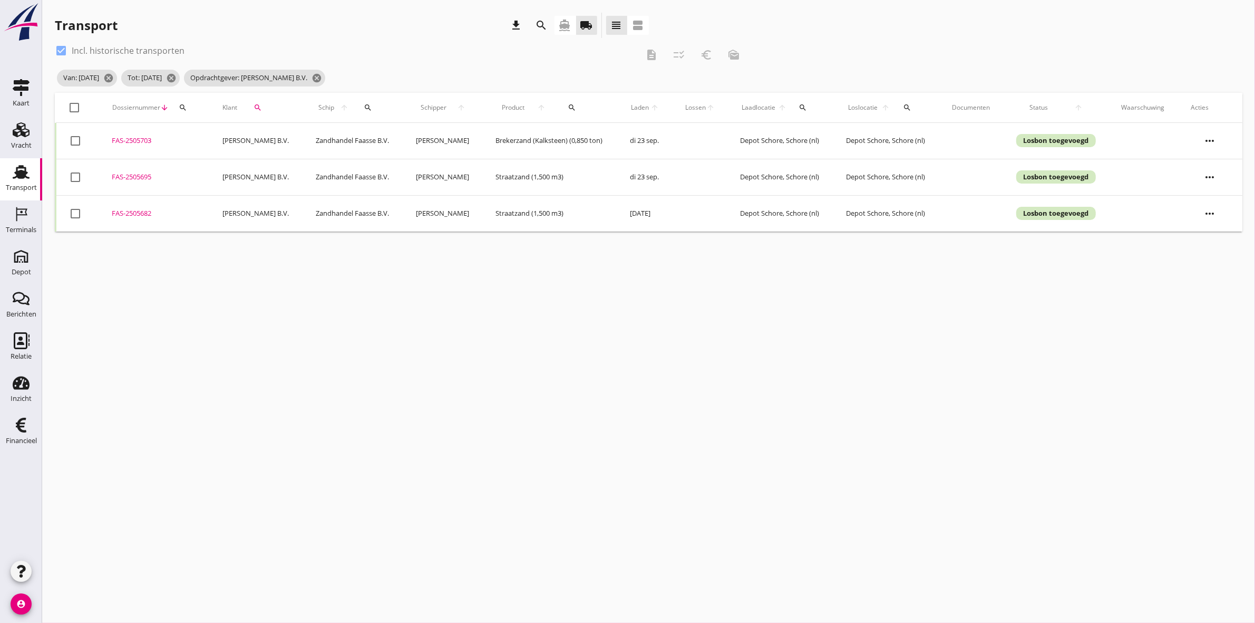
click at [623, 54] on div "check_box Incl. historische transporten description checklist_rtl euro_symbol m…" at bounding box center [401, 54] width 693 height 25
click at [75, 105] on div at bounding box center [75, 108] width 18 height 18
checkbox input "true"
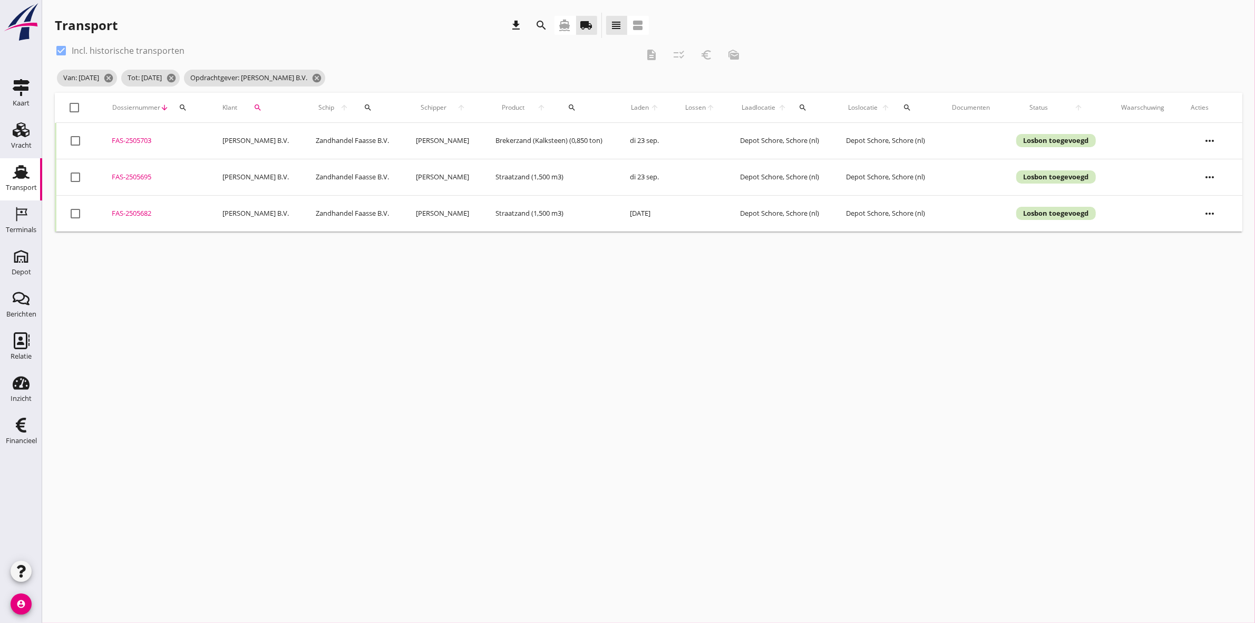
checkbox input "true"
click at [623, 49] on icon "euro_symbol" at bounding box center [706, 55] width 13 height 13
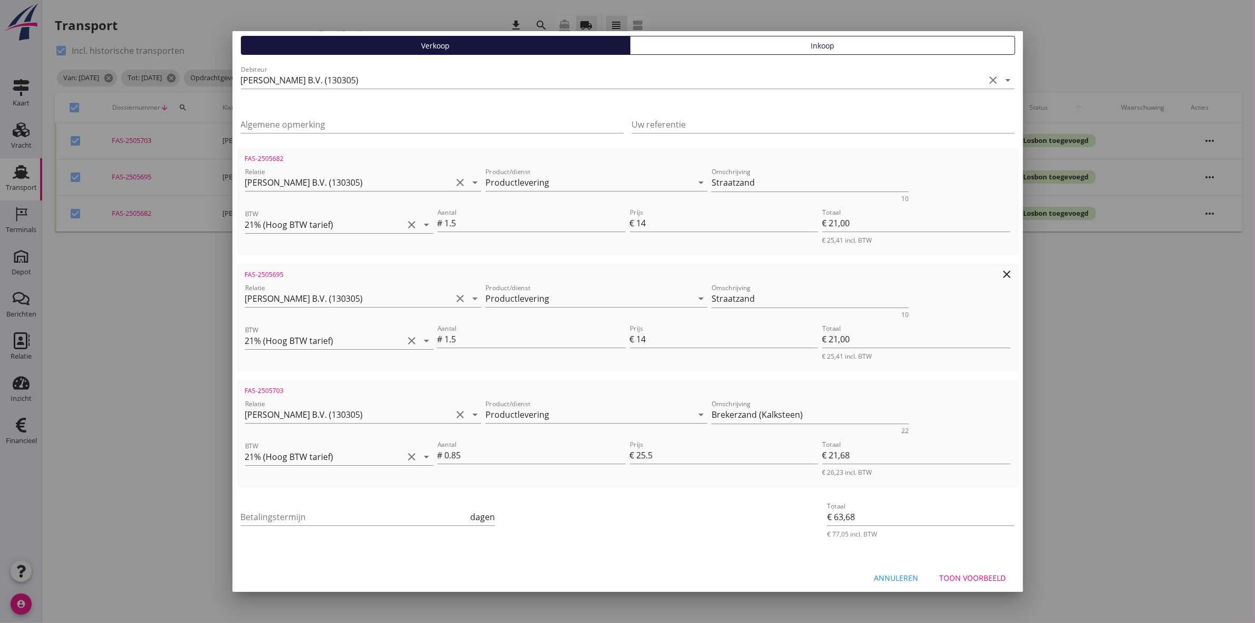
scroll to position [91, 0]
click at [301, 288] on input "Betalingstermijn" at bounding box center [355, 514] width 228 height 17
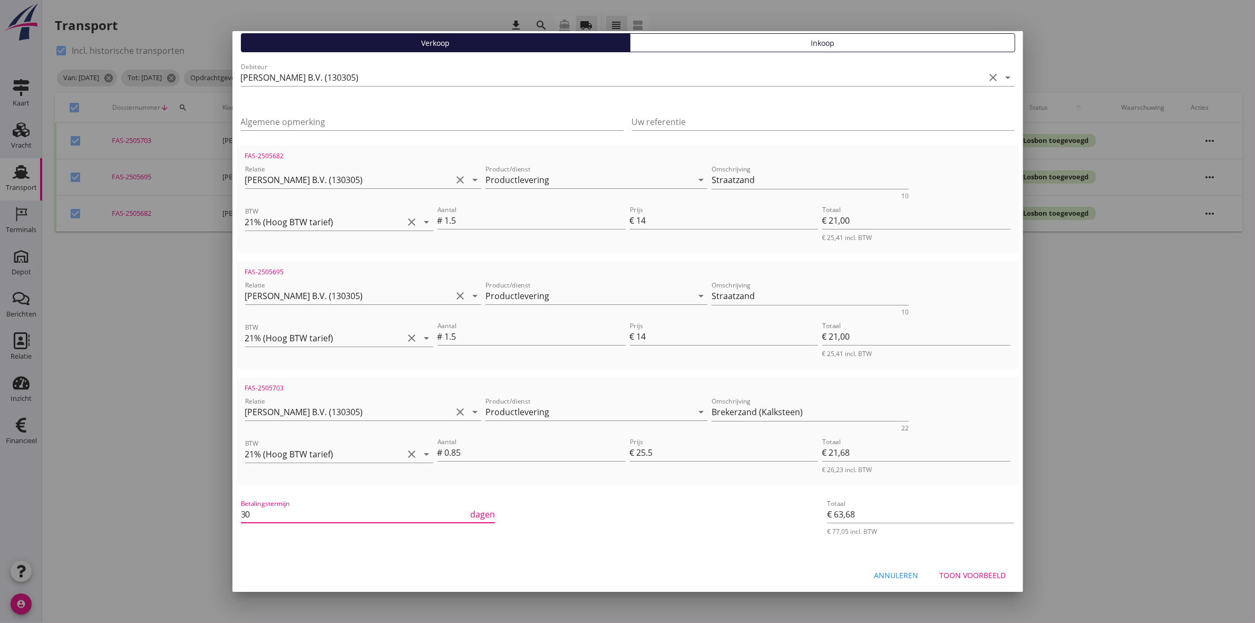
type input "30"
click at [623, 288] on button "Toon voorbeeld" at bounding box center [973, 574] width 83 height 19
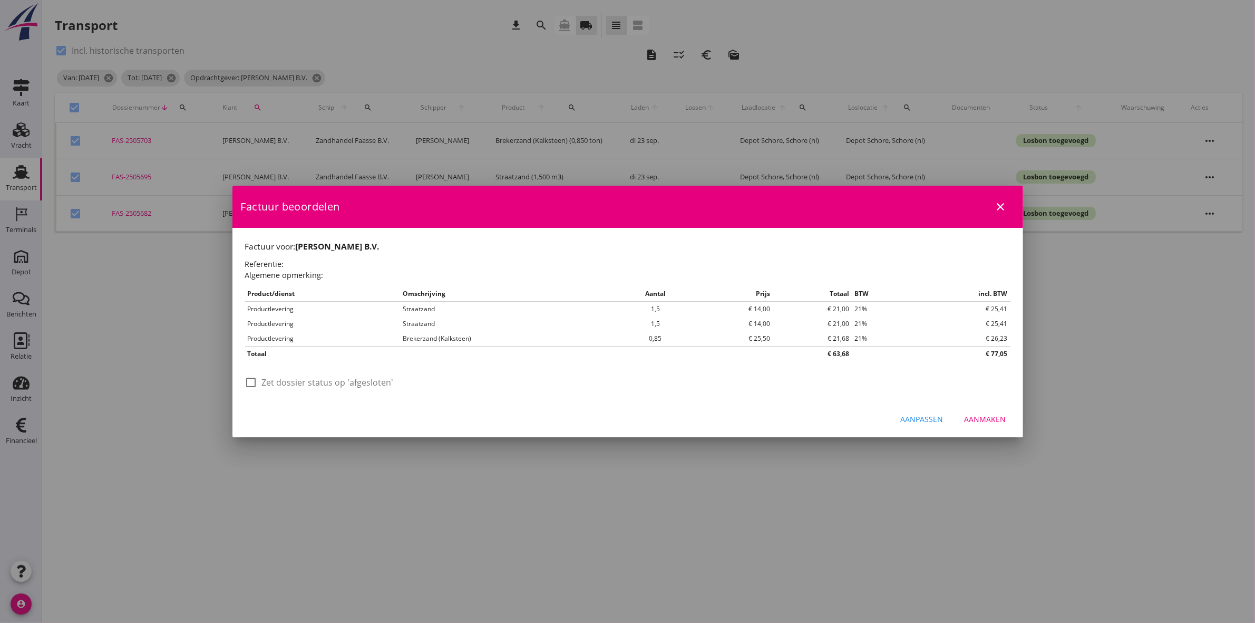
scroll to position [0, 0]
click at [248, 288] on div at bounding box center [252, 382] width 18 height 18
checkbox input "true"
click at [623, 288] on div "Aanmaken" at bounding box center [986, 418] width 42 height 11
checkbox input "false"
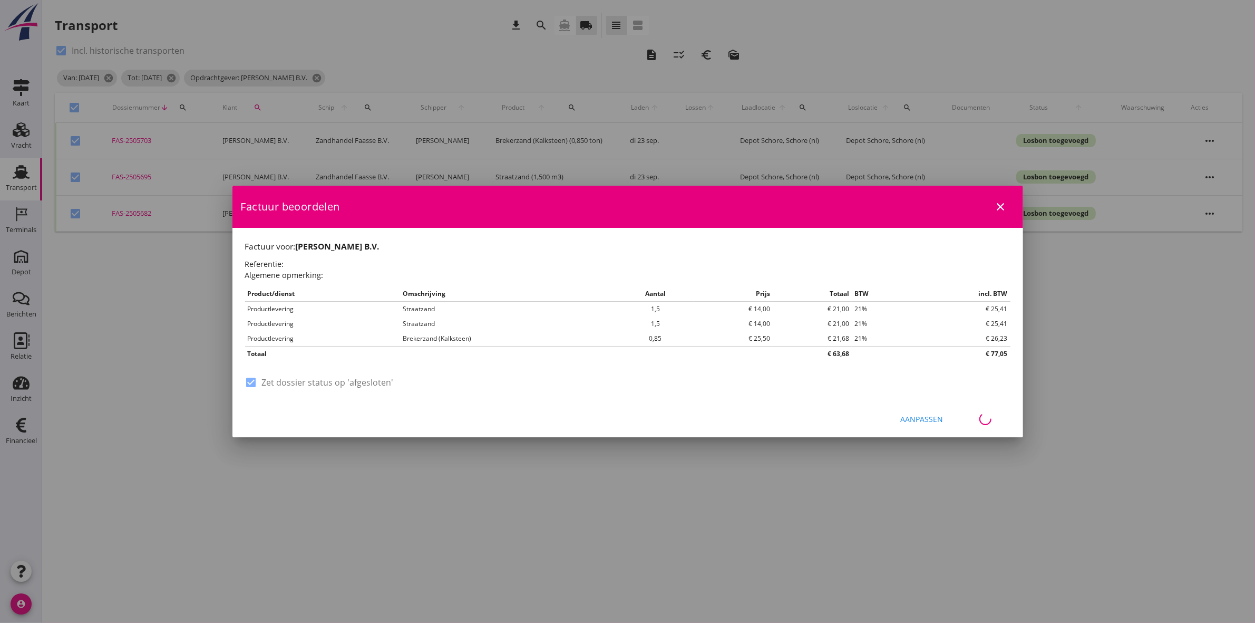
checkbox input "false"
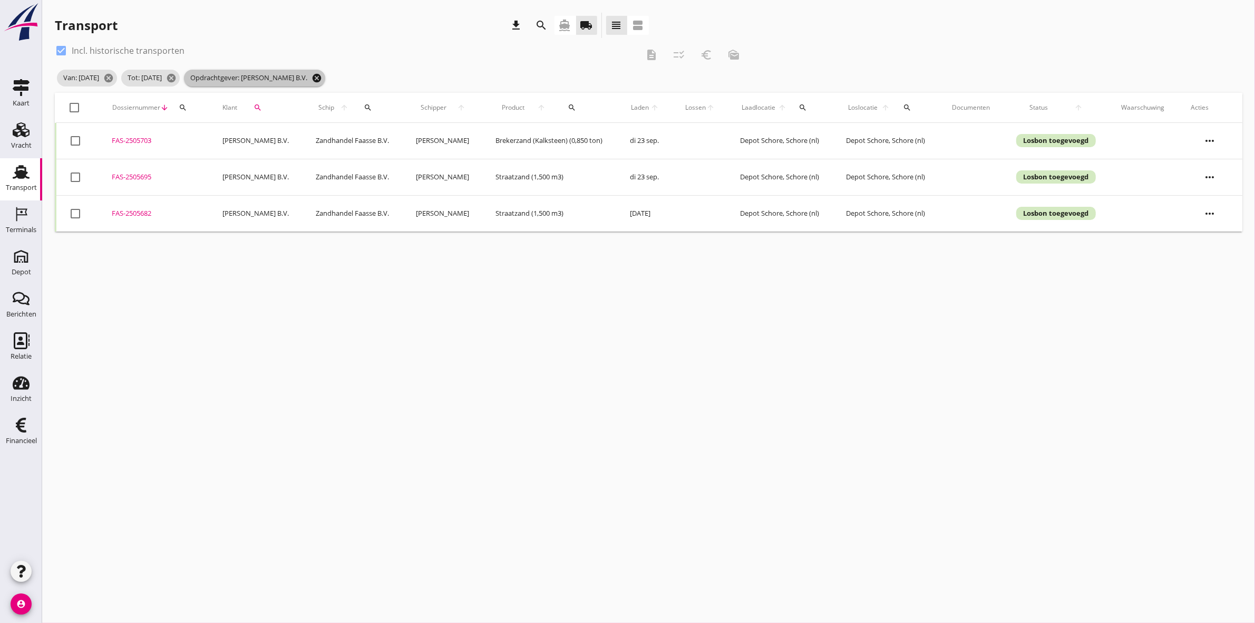
click at [322, 75] on icon "cancel" at bounding box center [317, 78] width 11 height 11
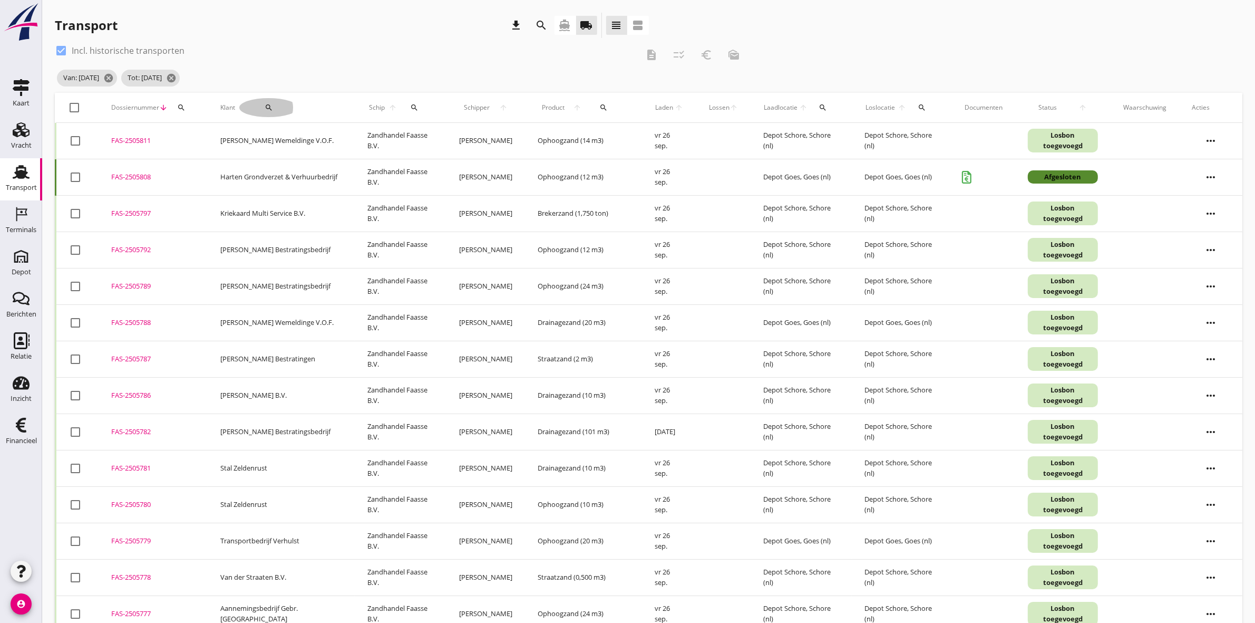
click at [266, 98] on button "search" at bounding box center [268, 107] width 59 height 19
click at [287, 140] on input "Zoeken op opdrachtgever..." at bounding box center [299, 138] width 110 height 17
click at [299, 164] on div "Maatschap De Roo" at bounding box center [309, 164] width 115 height 13
type input "Maatschap De Roo"
click at [392, 138] on icon "check" at bounding box center [398, 138] width 13 height 13
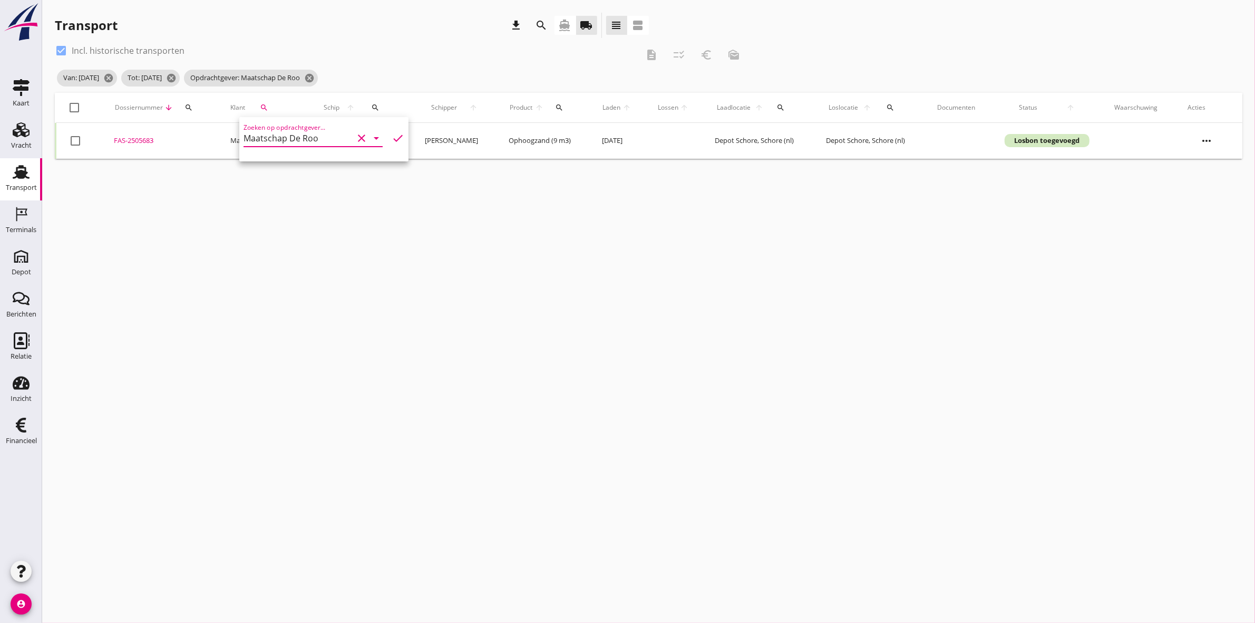
click at [454, 8] on div "Transport download search directions_boat local_shipping view_headline view_age…" at bounding box center [648, 85] width 1213 height 171
click at [76, 135] on div at bounding box center [75, 141] width 18 height 18
checkbox input "true"
click at [623, 54] on icon "description" at bounding box center [651, 55] width 13 height 13
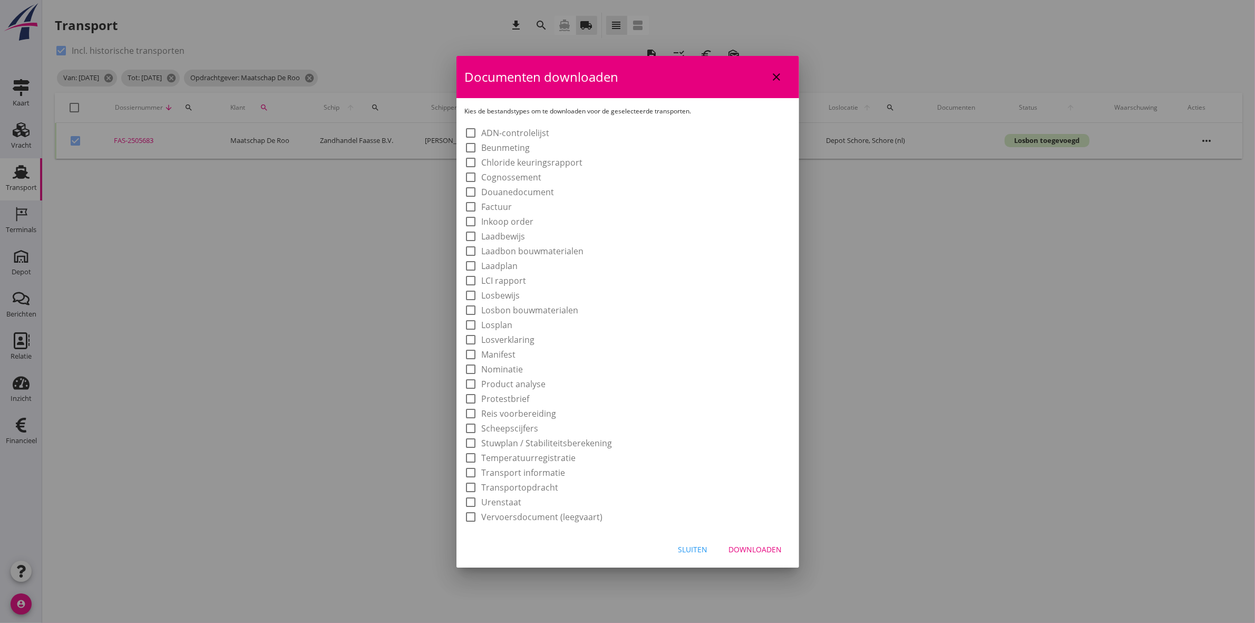
click at [543, 256] on label "Laadbon bouwmaterialen" at bounding box center [533, 251] width 102 height 11
checkbox input "true"
click at [623, 288] on div "Downloaden" at bounding box center [755, 549] width 53 height 11
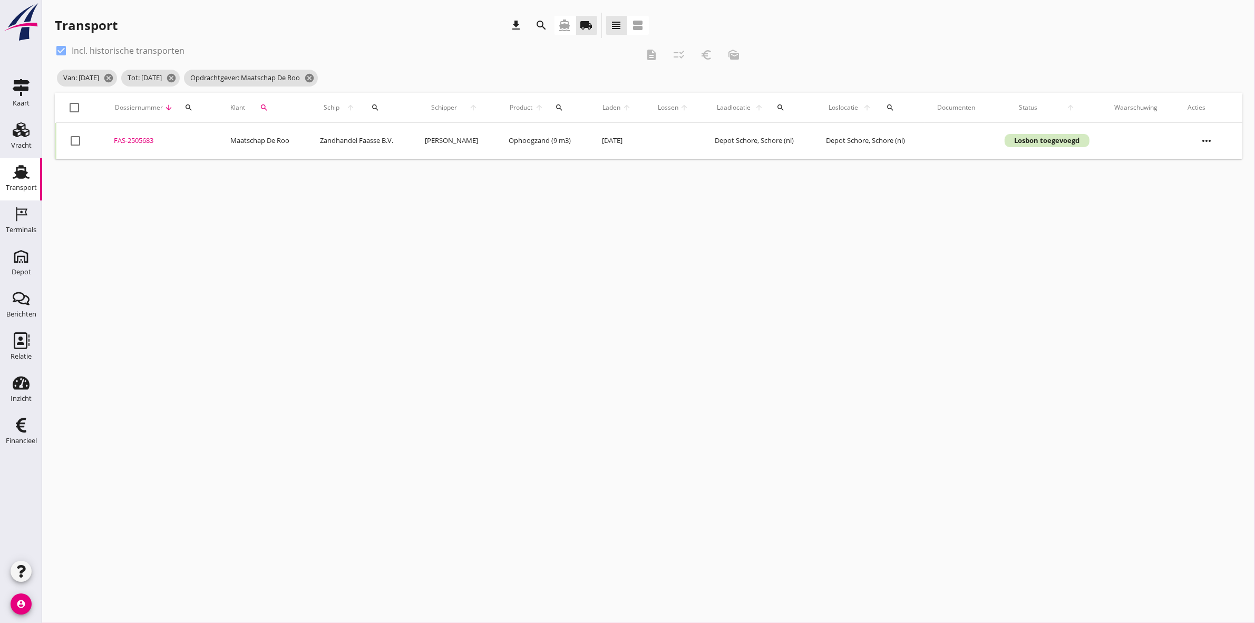
checkbox input "false"
click at [73, 107] on div at bounding box center [75, 108] width 18 height 18
checkbox input "true"
click at [623, 49] on icon "euro_symbol" at bounding box center [706, 55] width 13 height 13
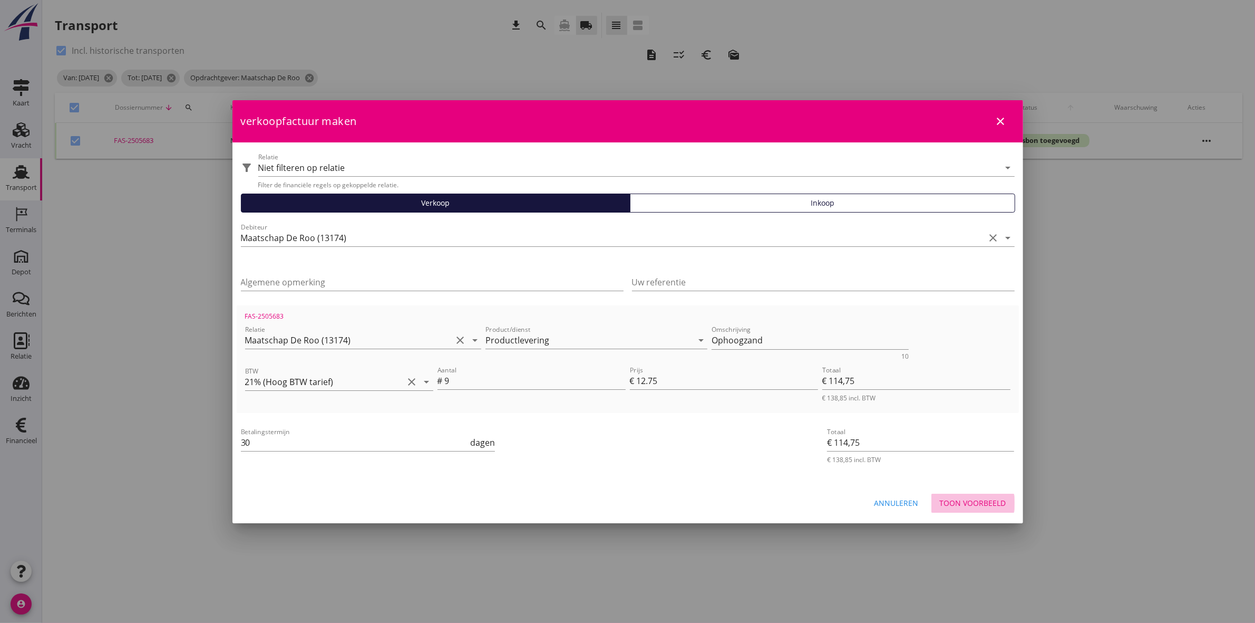
click at [623, 288] on div "Toon voorbeeld" at bounding box center [973, 502] width 66 height 11
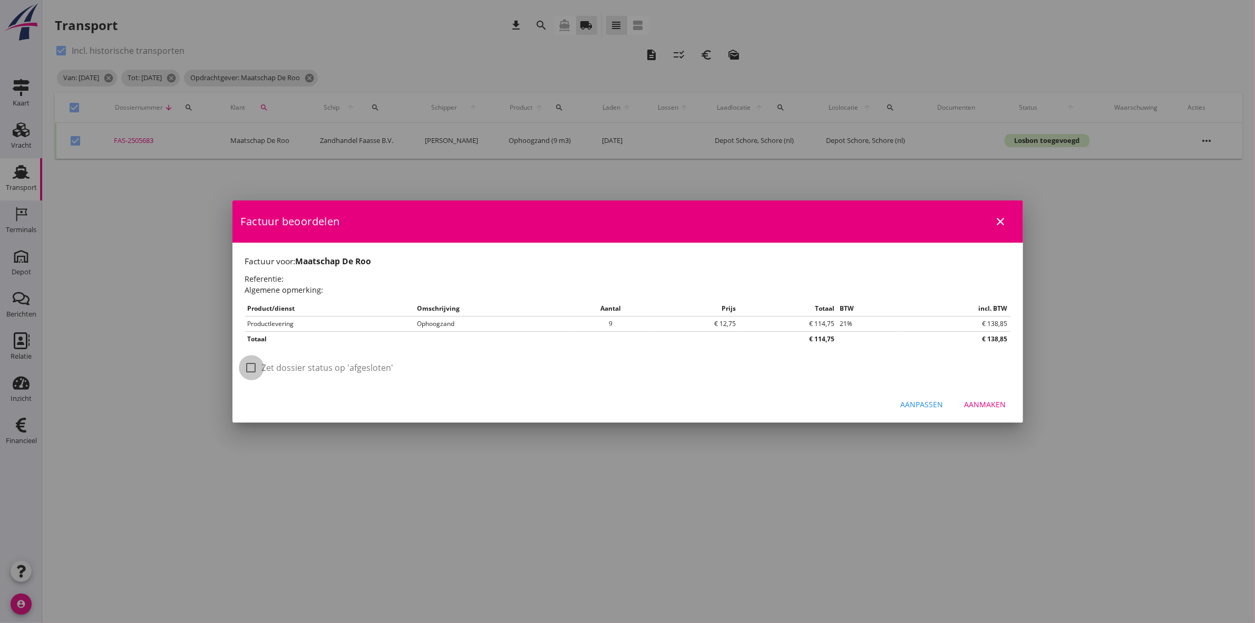
click at [248, 288] on div at bounding box center [252, 368] width 18 height 18
checkbox input "true"
click at [623, 288] on div "Aanmaken" at bounding box center [986, 404] width 42 height 11
checkbox input "false"
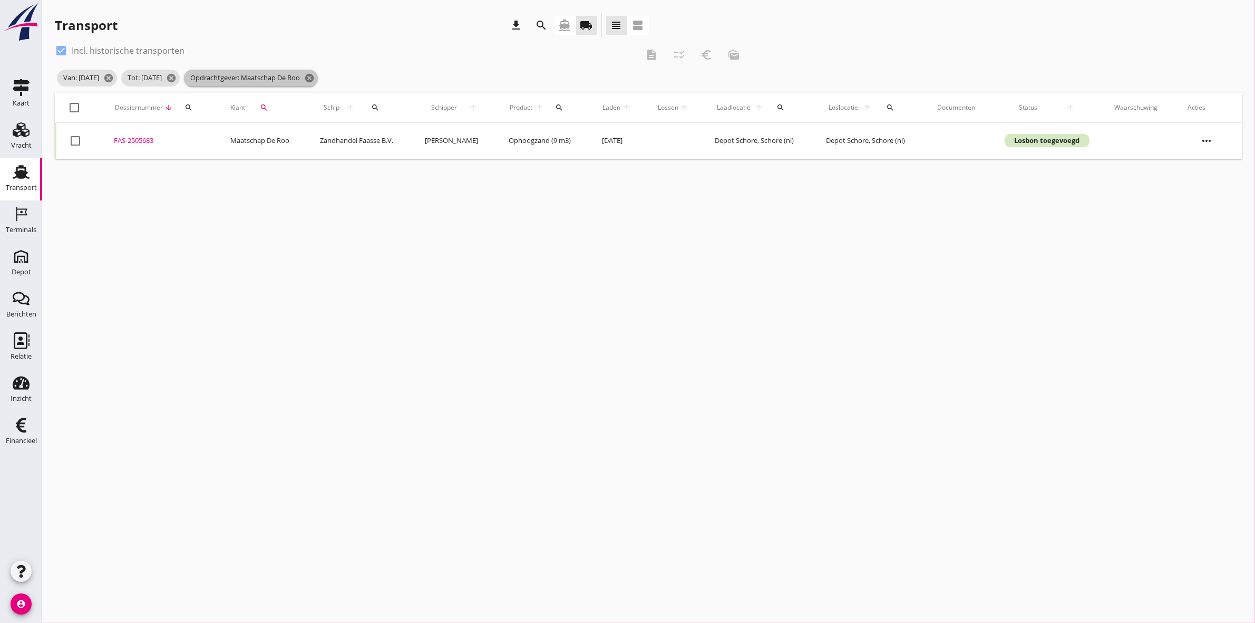
click at [315, 82] on icon "cancel" at bounding box center [309, 78] width 11 height 11
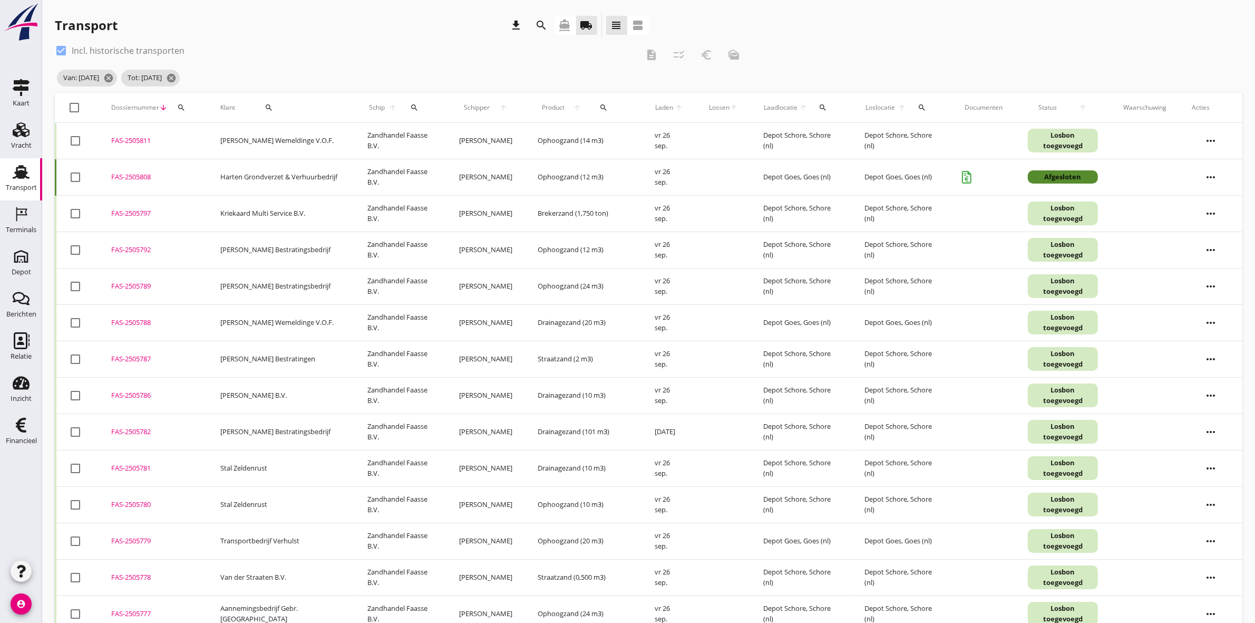
click at [265, 107] on icon "search" at bounding box center [269, 107] width 8 height 8
click at [286, 135] on input "Zoeken op opdrachtgever..." at bounding box center [299, 138] width 110 height 17
click at [333, 159] on div "Tuunders" at bounding box center [309, 164] width 115 height 13
type input "Tuunders"
click at [392, 136] on icon "check" at bounding box center [398, 138] width 13 height 13
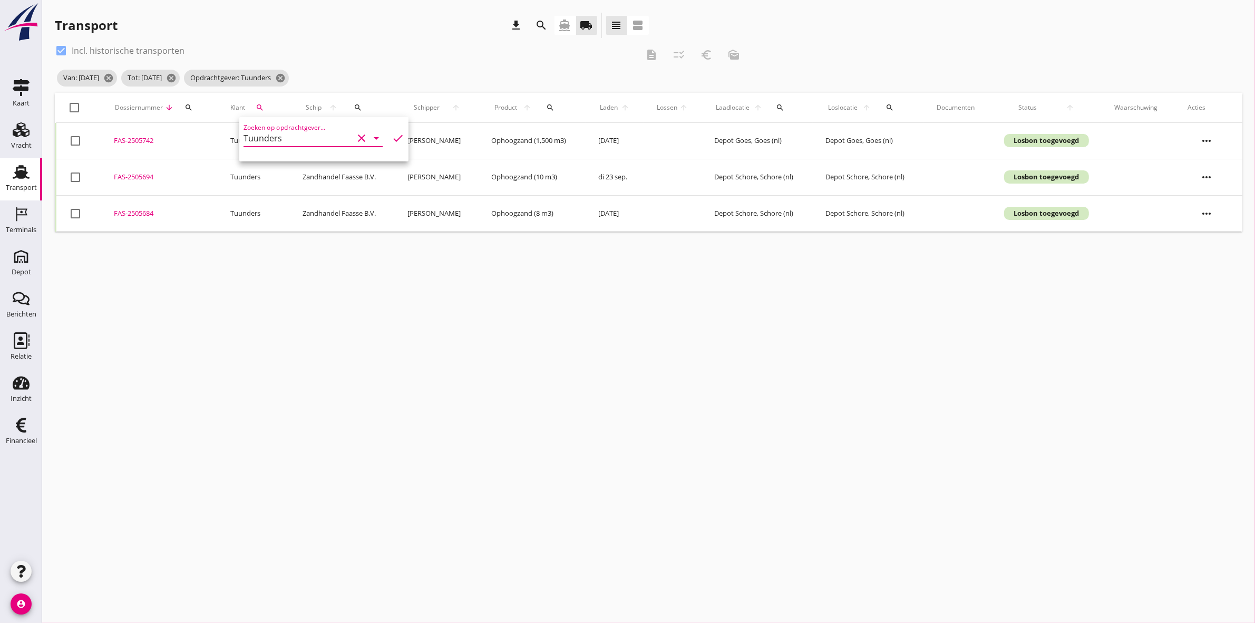
click at [431, 62] on div "check_box Incl. historische transporten description checklist_rtl euro_symbol m…" at bounding box center [401, 54] width 693 height 25
click at [77, 107] on div at bounding box center [75, 108] width 18 height 18
checkbox input "true"
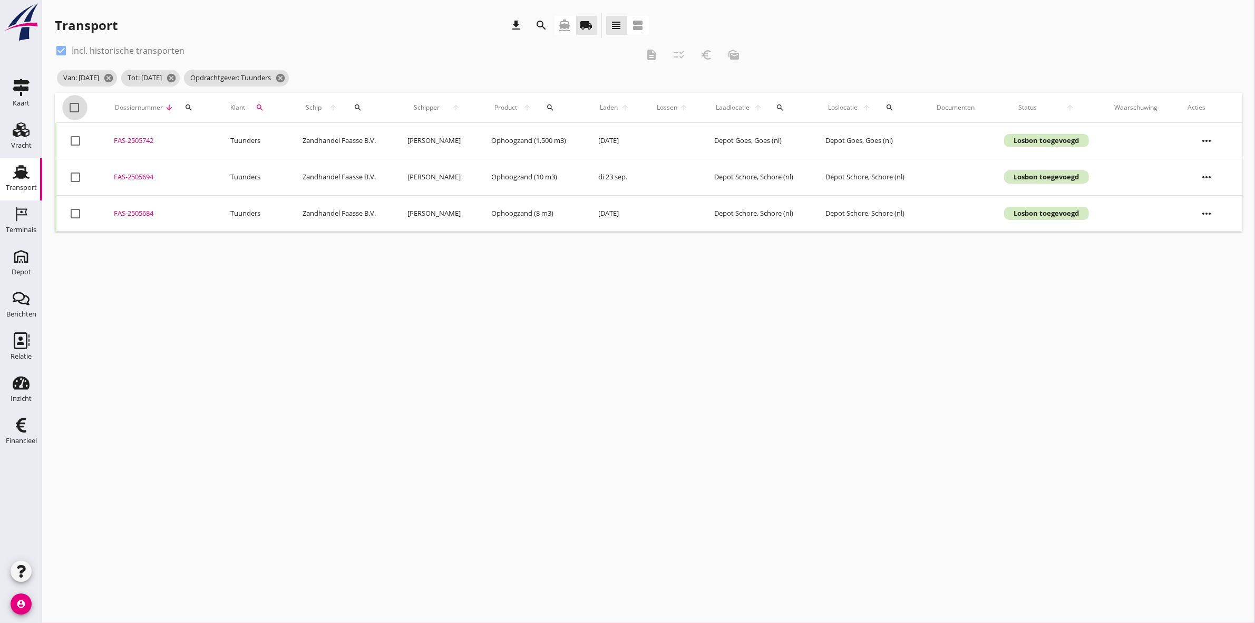
checkbox input "true"
click at [623, 49] on icon "description" at bounding box center [651, 55] width 13 height 13
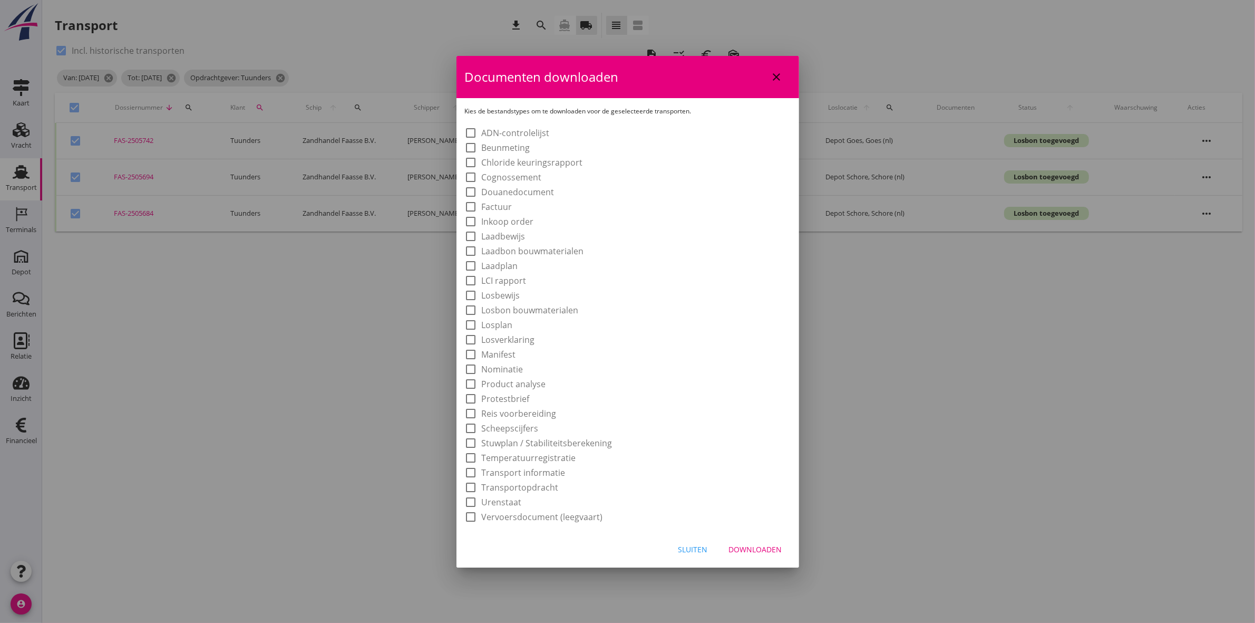
click at [531, 249] on label "Laadbon bouwmaterialen" at bounding box center [533, 251] width 102 height 11
checkbox input "true"
click at [623, 288] on div "Downloaden" at bounding box center [755, 549] width 53 height 11
checkbox input "false"
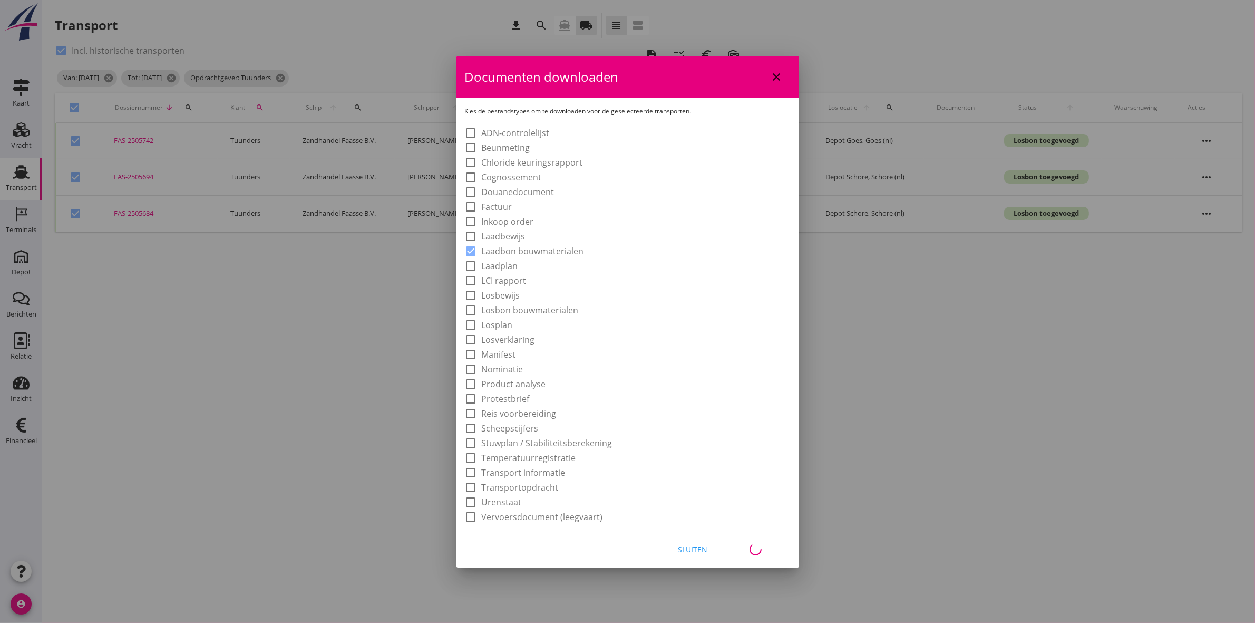
checkbox input "false"
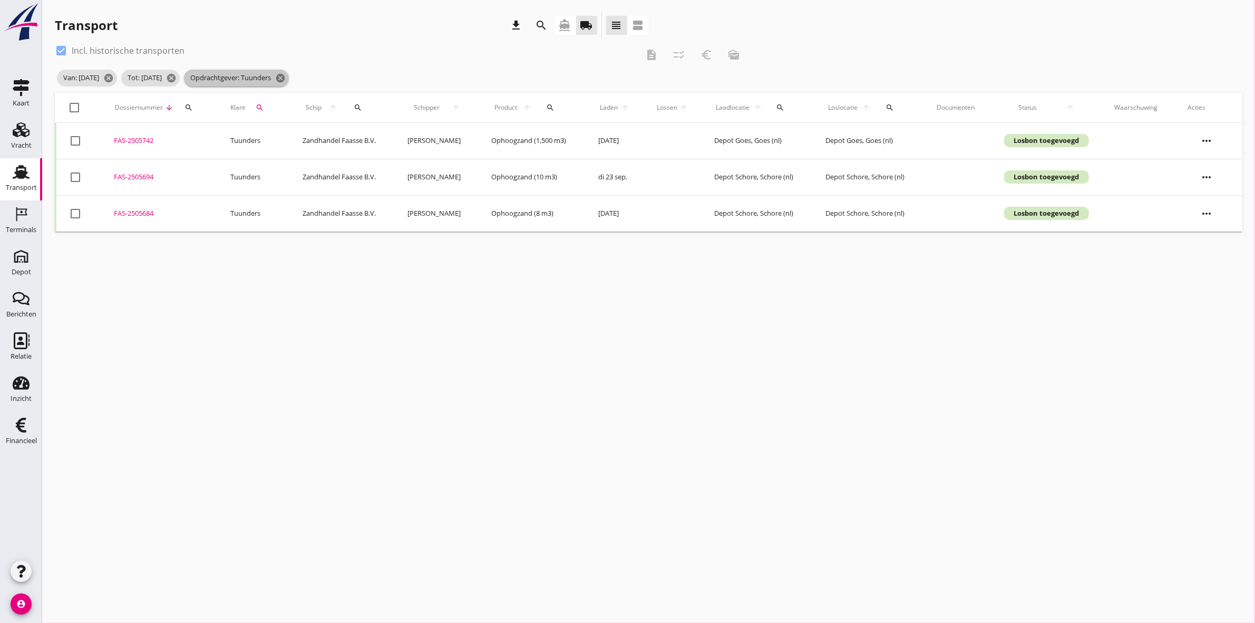
click at [286, 73] on icon "cancel" at bounding box center [280, 78] width 11 height 11
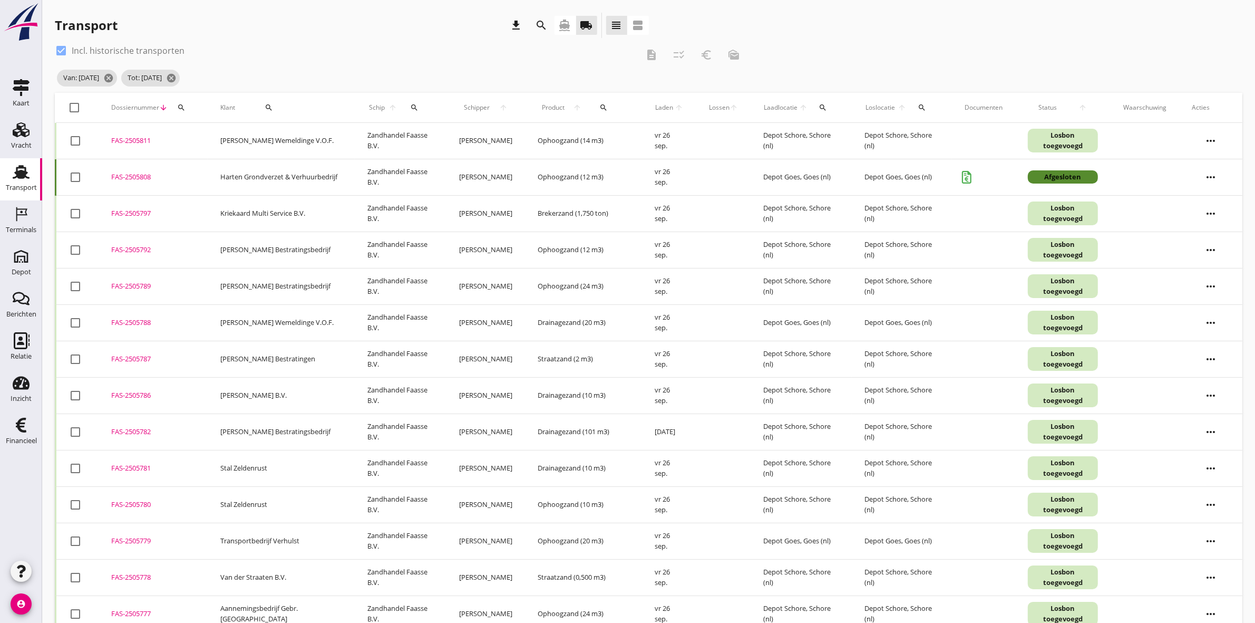
click at [265, 105] on icon "search" at bounding box center [269, 107] width 8 height 8
click at [273, 138] on input "Zoeken op opdrachtgever..." at bounding box center [299, 138] width 110 height 17
click at [392, 136] on icon "check" at bounding box center [398, 138] width 13 height 13
click at [392, 134] on icon "check" at bounding box center [398, 138] width 13 height 13
click at [276, 136] on input "h2" at bounding box center [299, 138] width 110 height 17
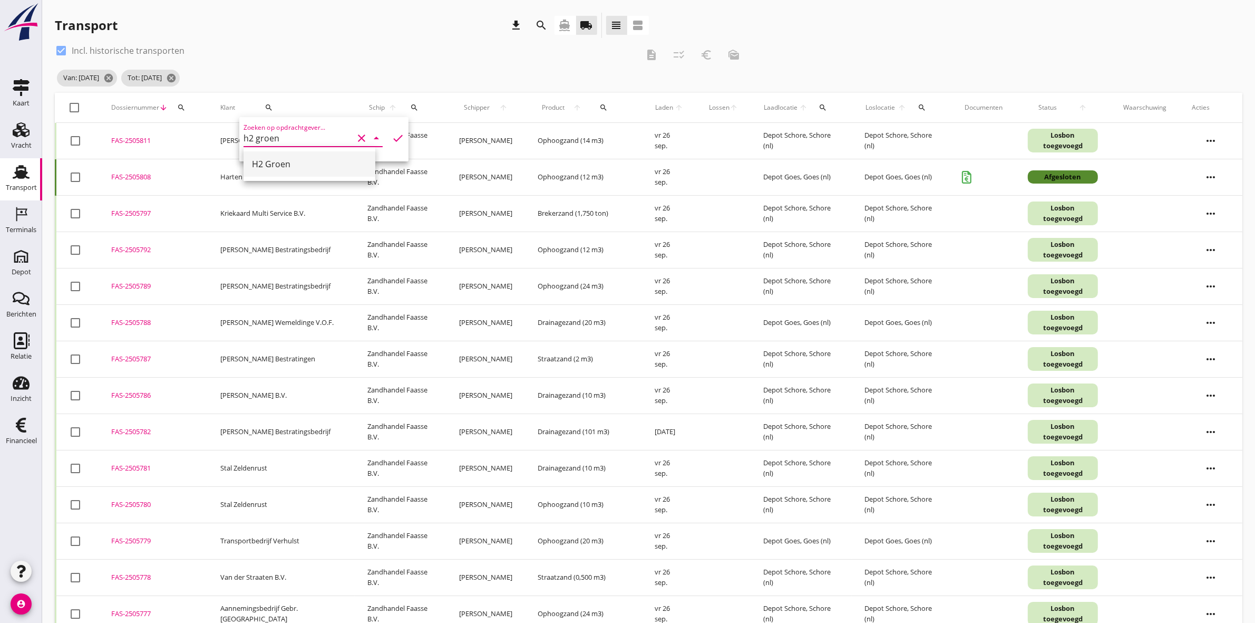
click at [302, 160] on div "H2 Groen" at bounding box center [309, 164] width 115 height 13
type input "H2 Groen"
click at [392, 138] on icon "check" at bounding box center [398, 138] width 13 height 13
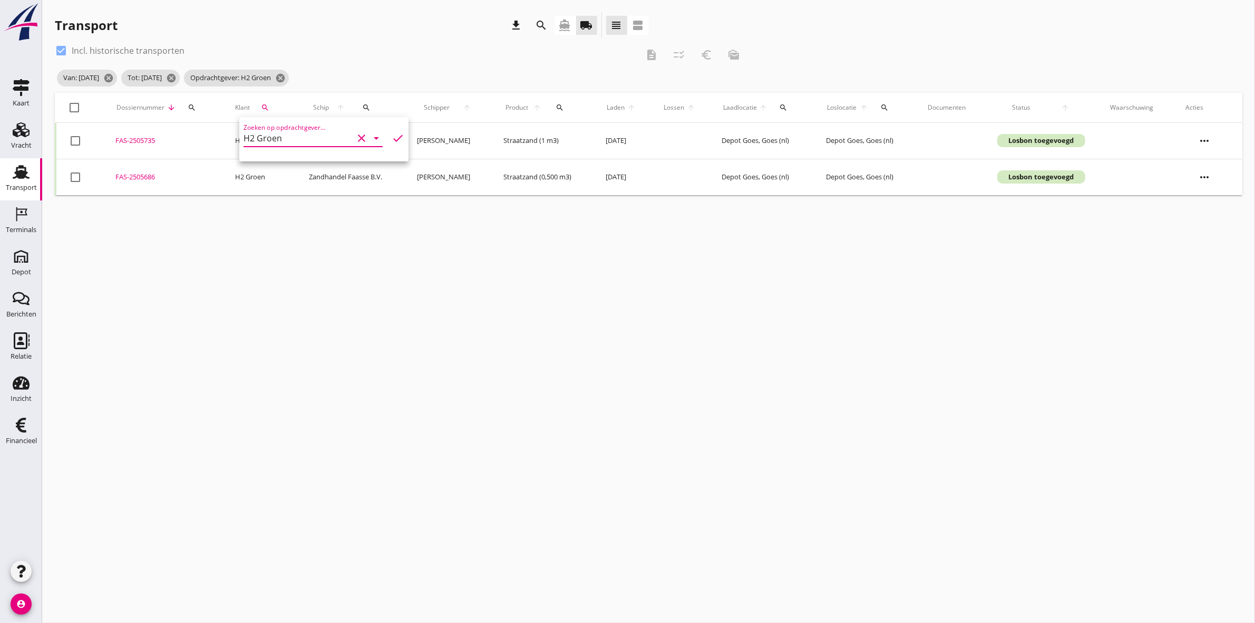
click at [66, 103] on div at bounding box center [75, 108] width 18 height 18
checkbox input "true"
click at [623, 55] on icon "euro_symbol" at bounding box center [706, 55] width 13 height 13
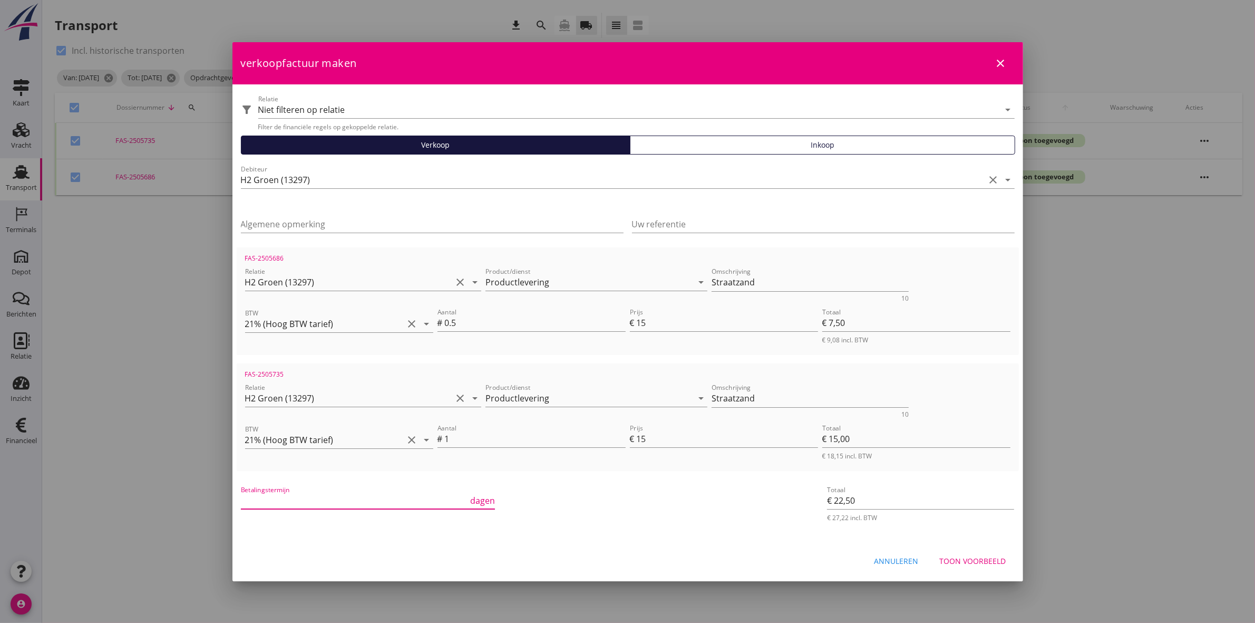
click at [380, 288] on input "Betalingstermijn" at bounding box center [355, 500] width 228 height 17
type input "30"
click at [623, 288] on button "Toon voorbeeld" at bounding box center [973, 560] width 83 height 19
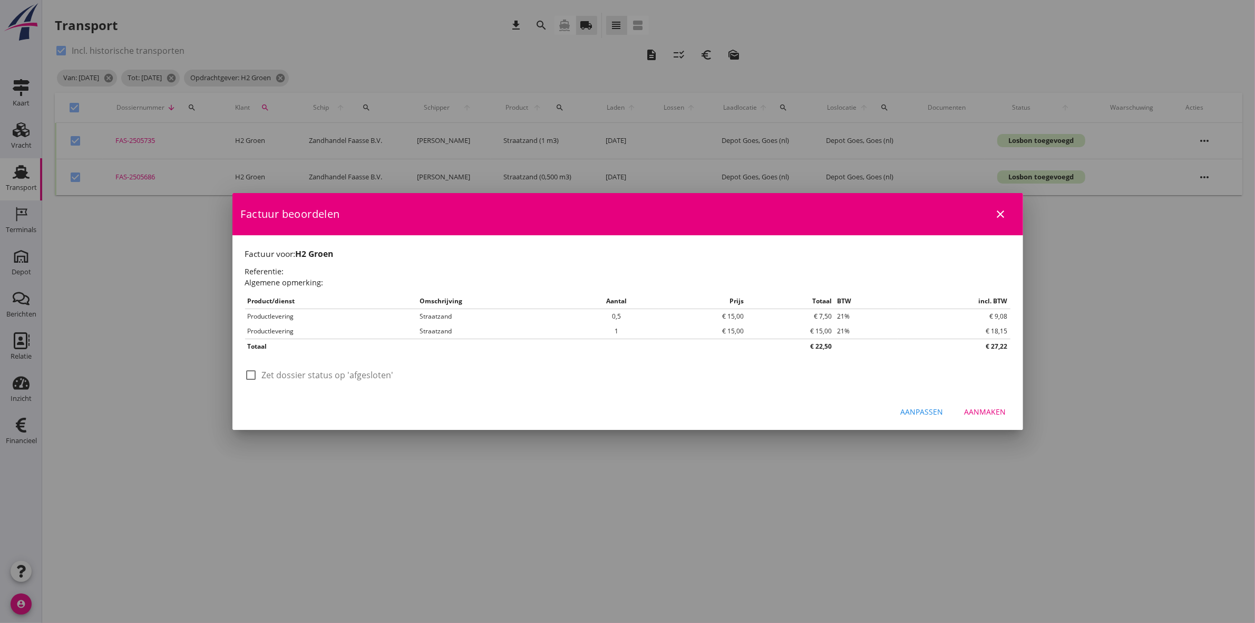
click at [249, 288] on div at bounding box center [252, 375] width 18 height 18
checkbox input "true"
click at [623, 288] on div "Aanmaken" at bounding box center [986, 411] width 42 height 11
checkbox input "false"
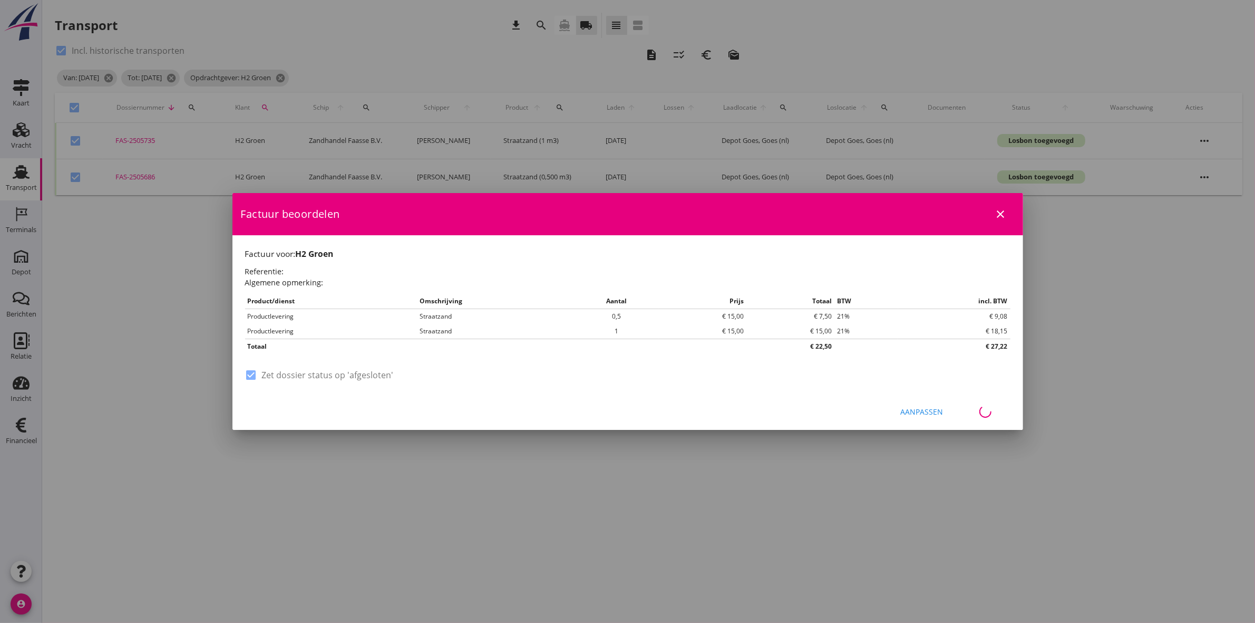
checkbox input "false"
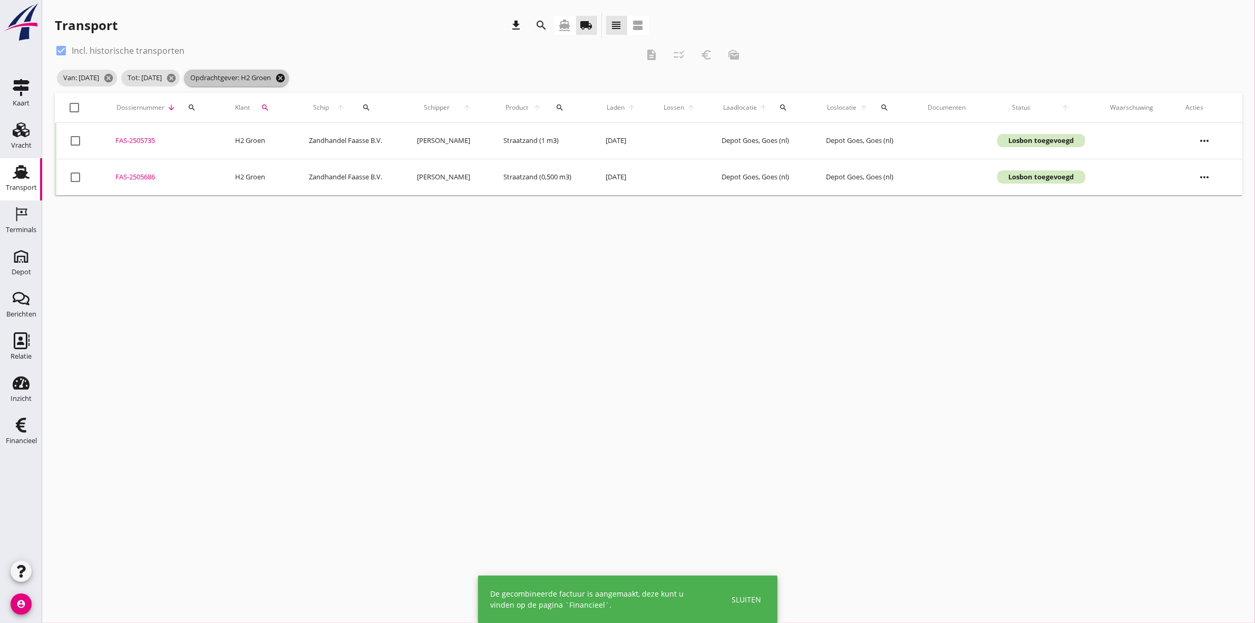
click at [286, 76] on icon "cancel" at bounding box center [280, 78] width 11 height 11
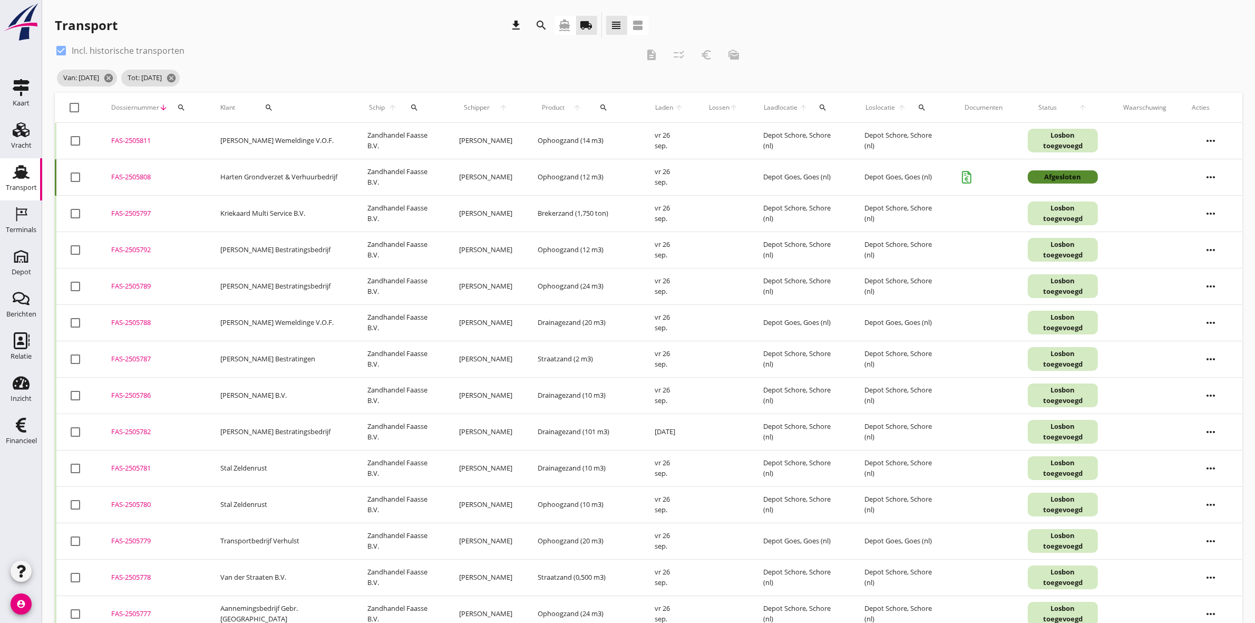
click at [265, 110] on icon "search" at bounding box center [269, 107] width 8 height 8
click at [297, 145] on input "Zoeken op opdrachtgever..." at bounding box center [299, 138] width 110 height 17
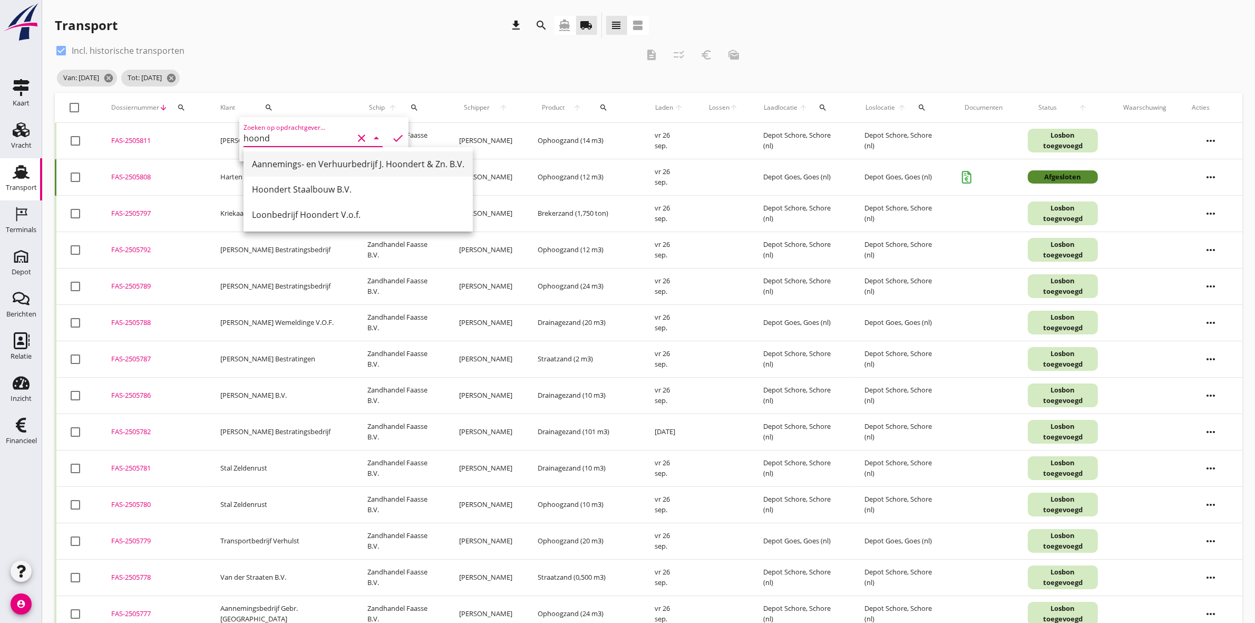
click at [314, 159] on div "Aannemings- en Verhuurbedrijf J. Hoondert & Zn. B.V." at bounding box center [358, 164] width 212 height 13
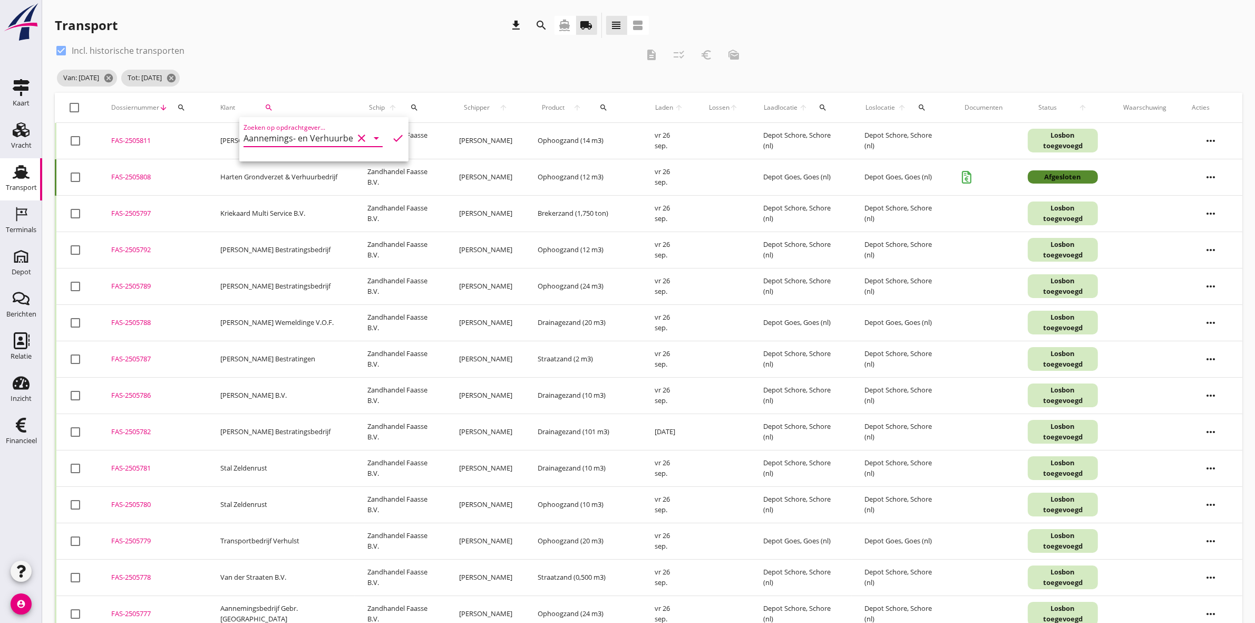
type input "Aannemings- en Verhuurbedrijf J. Hoondert & Zn. B.V."
click at [392, 138] on icon "check" at bounding box center [398, 138] width 13 height 13
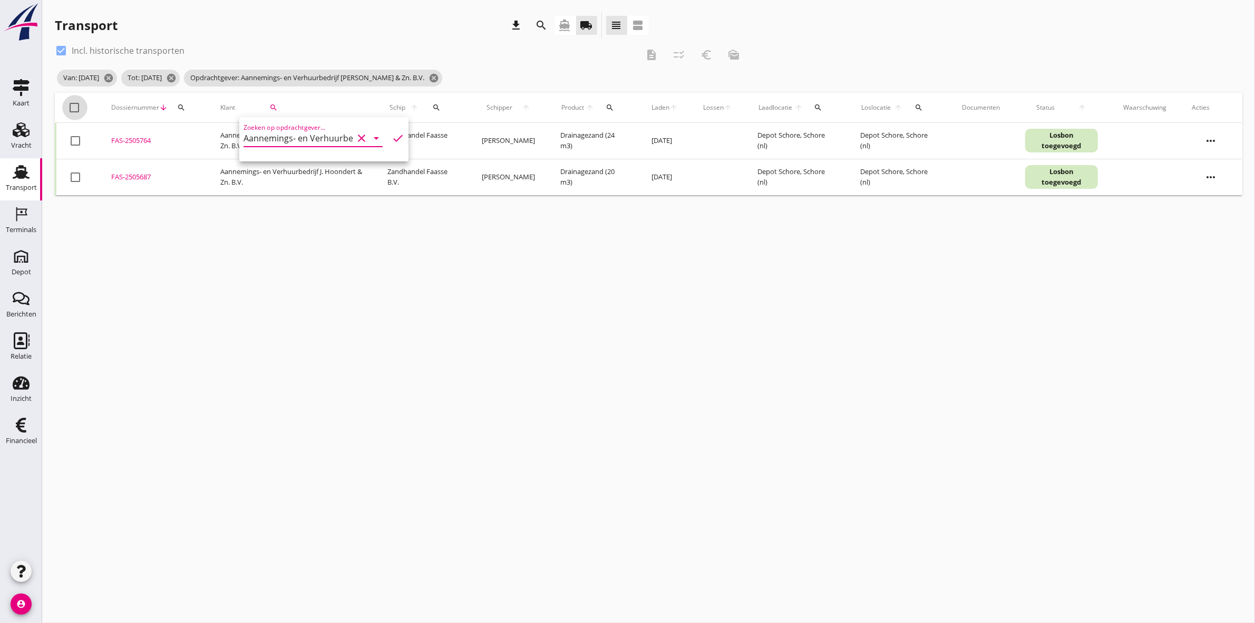
click at [72, 105] on div at bounding box center [75, 108] width 18 height 18
checkbox input "true"
click at [623, 53] on icon "euro_symbol" at bounding box center [706, 55] width 13 height 13
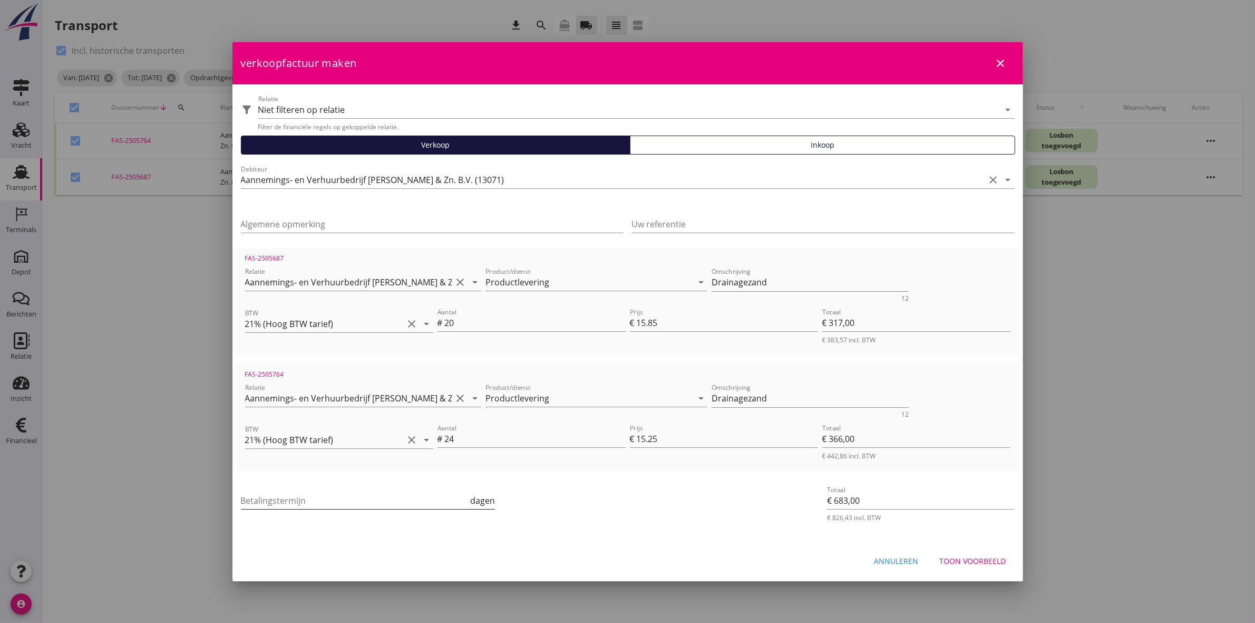
click at [348, 288] on input "Betalingstermijn" at bounding box center [355, 500] width 228 height 17
type input "30"
click at [623, 57] on div "verkoopfactuur maken close" at bounding box center [628, 63] width 791 height 42
click at [623, 61] on icon "close" at bounding box center [1001, 63] width 13 height 13
checkbox input "false"
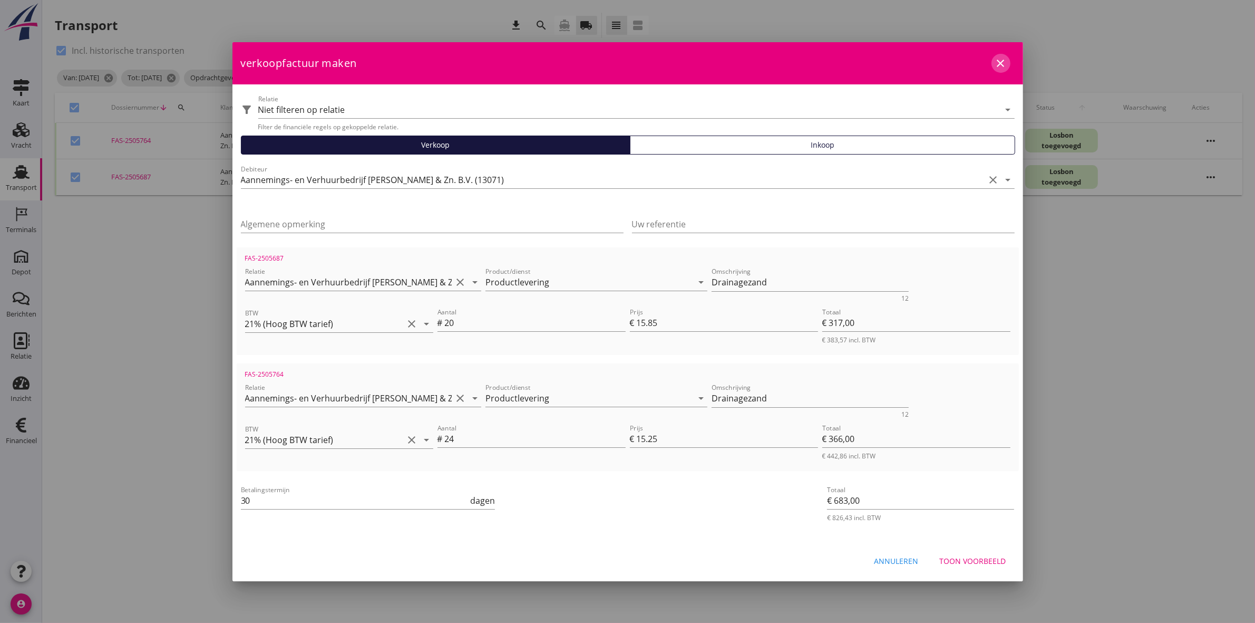
checkbox input "false"
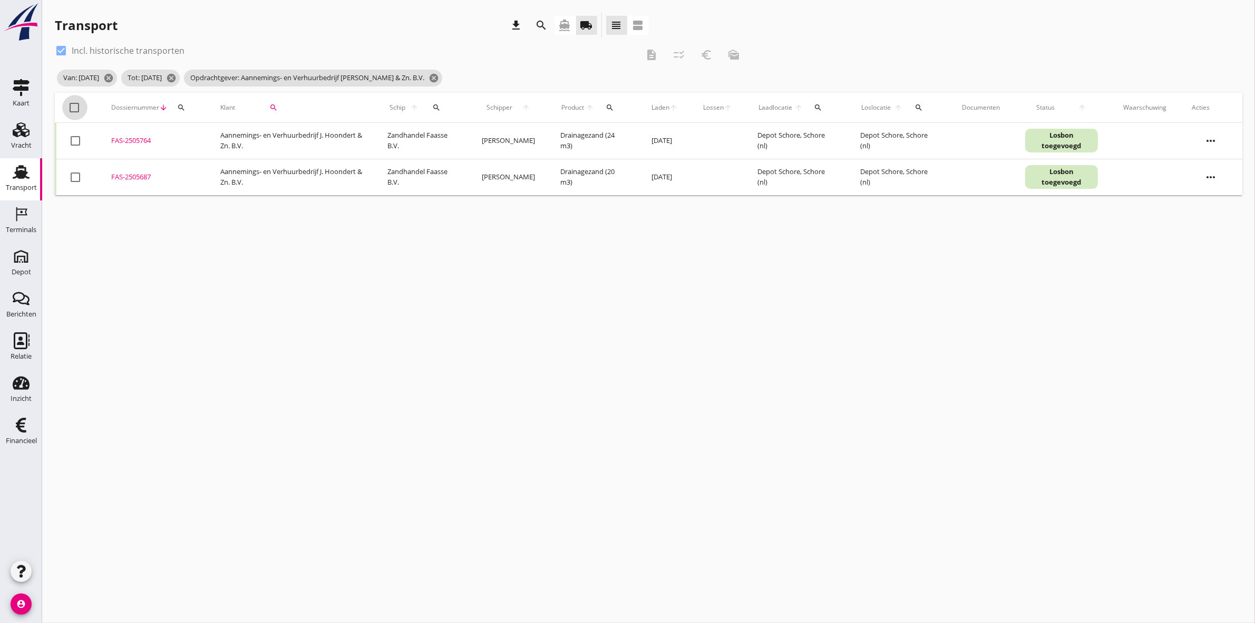
click at [72, 103] on div at bounding box center [75, 108] width 18 height 18
checkbox input "true"
click at [623, 52] on icon "description" at bounding box center [651, 55] width 13 height 13
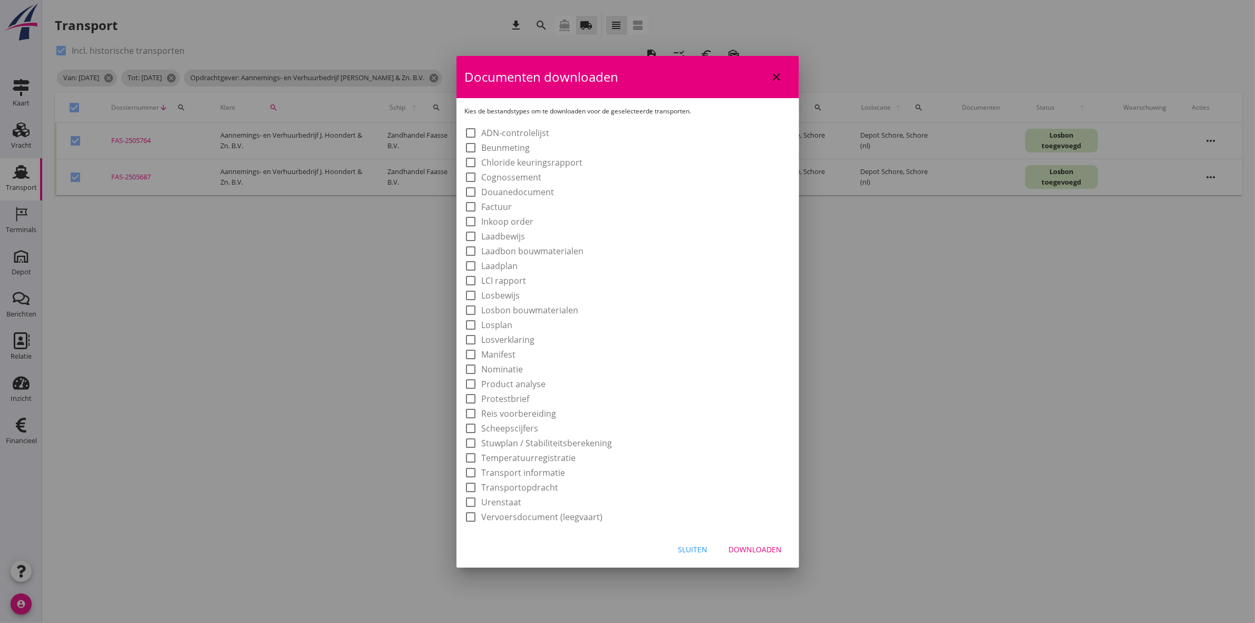
click at [533, 250] on label "Laadbon bouwmaterialen" at bounding box center [533, 251] width 102 height 11
checkbox input "true"
click at [623, 288] on div "Downloaden" at bounding box center [755, 549] width 53 height 11
checkbox input "false"
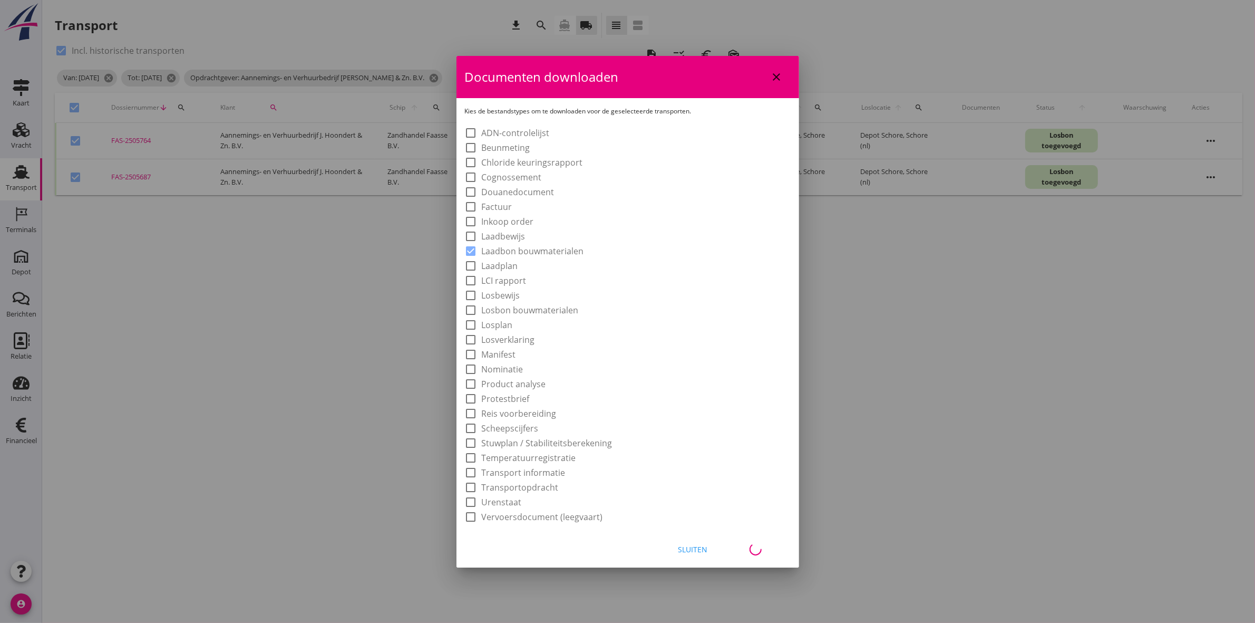
checkbox input "false"
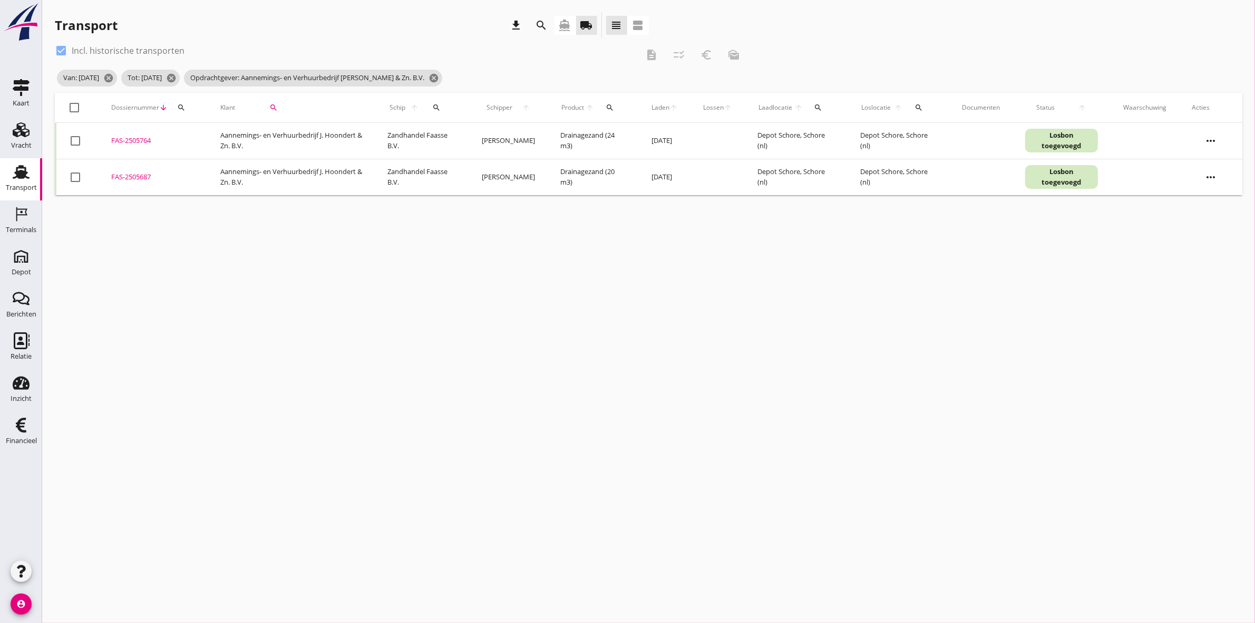
click at [66, 99] on th "check_box_outline_blank" at bounding box center [77, 108] width 43 height 30
click at [75, 96] on th "check_box_outline_blank" at bounding box center [77, 108] width 43 height 30
click at [77, 108] on div at bounding box center [75, 108] width 18 height 18
checkbox input "true"
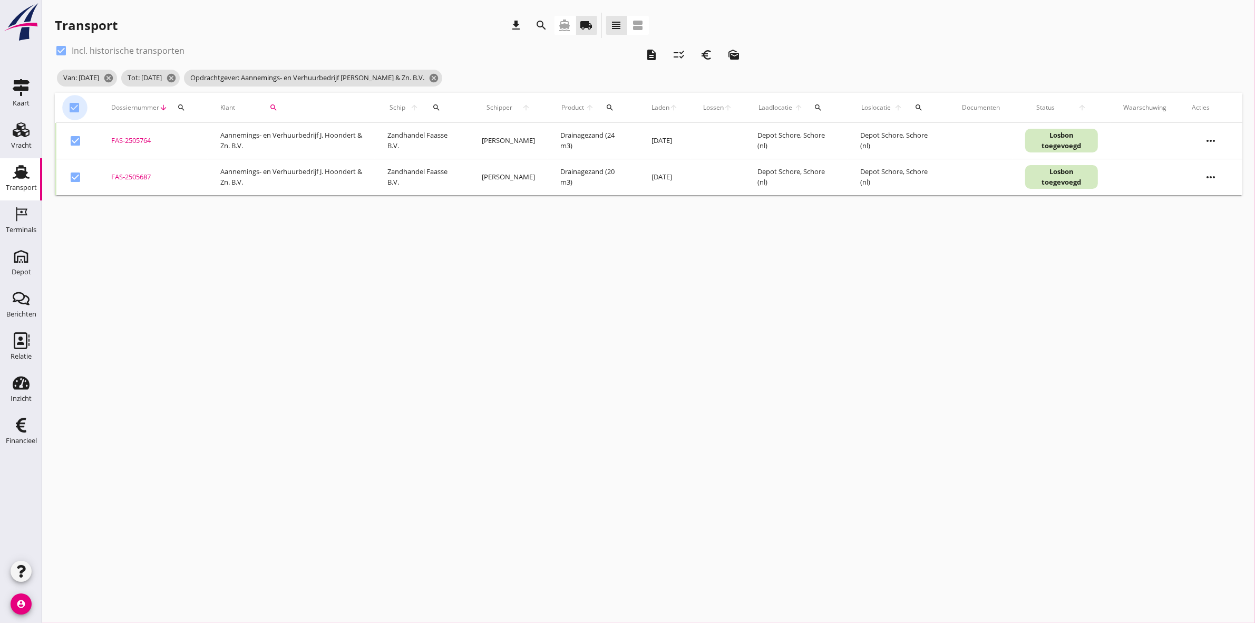
checkbox input "true"
click at [623, 56] on icon "euro_symbol" at bounding box center [706, 55] width 13 height 13
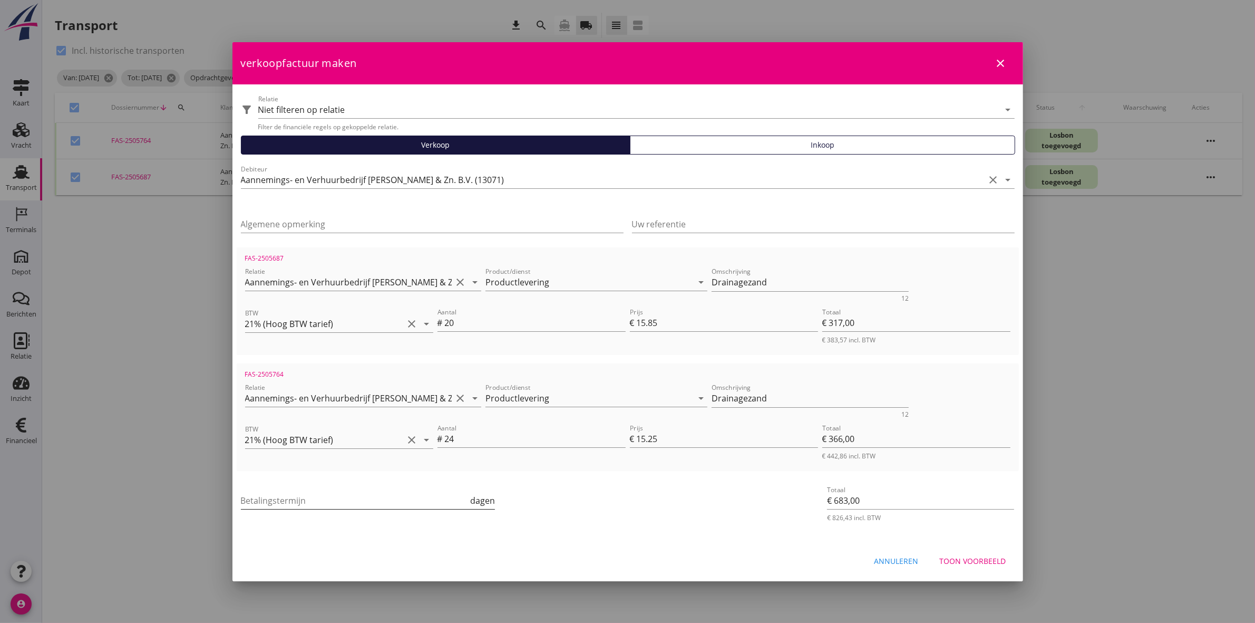
click at [369, 288] on div "Betalingstermijn dagen" at bounding box center [368, 500] width 255 height 17
type input "30"
click at [623, 58] on icon "close" at bounding box center [1001, 63] width 13 height 13
checkbox input "false"
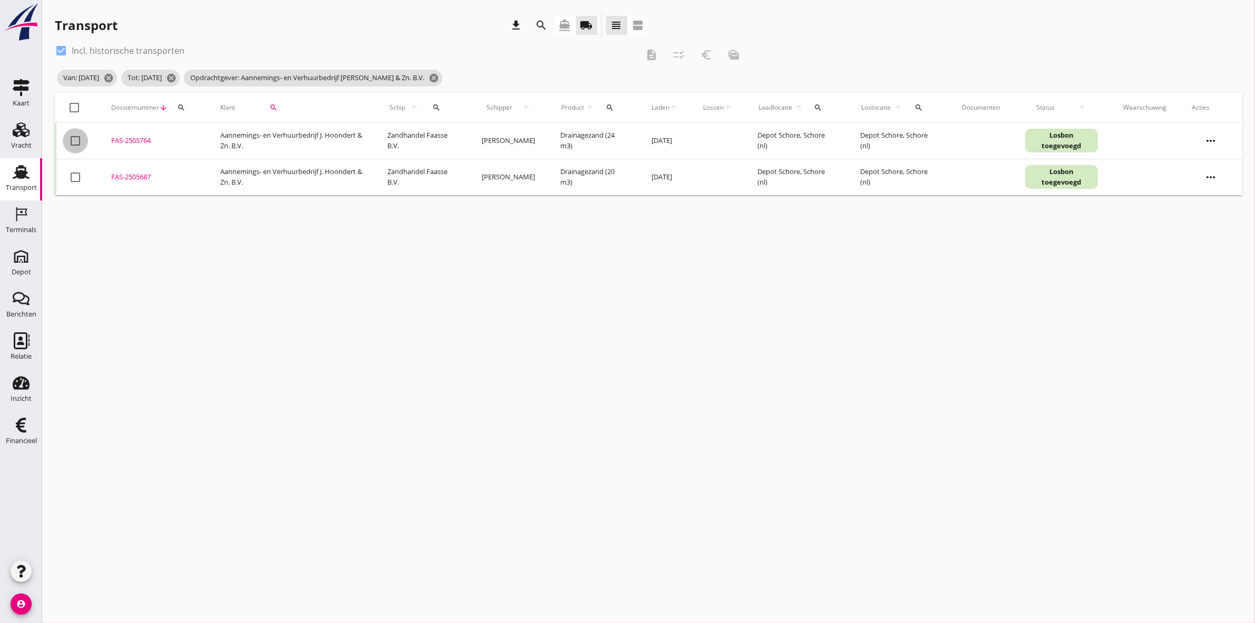
click at [67, 140] on div at bounding box center [75, 141] width 18 height 18
checkbox input "true"
click at [623, 51] on icon "description" at bounding box center [651, 55] width 13 height 13
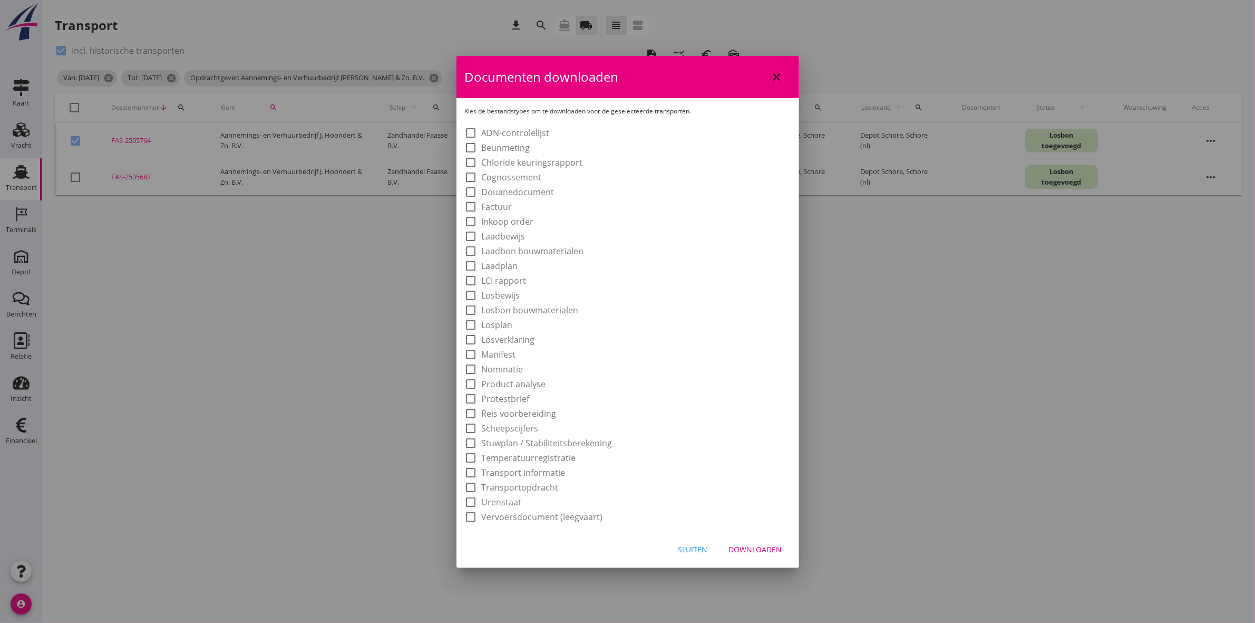
click at [546, 249] on label "Laadbon bouwmaterialen" at bounding box center [533, 251] width 102 height 11
checkbox input "true"
click at [623, 288] on div "Downloaden" at bounding box center [755, 549] width 53 height 11
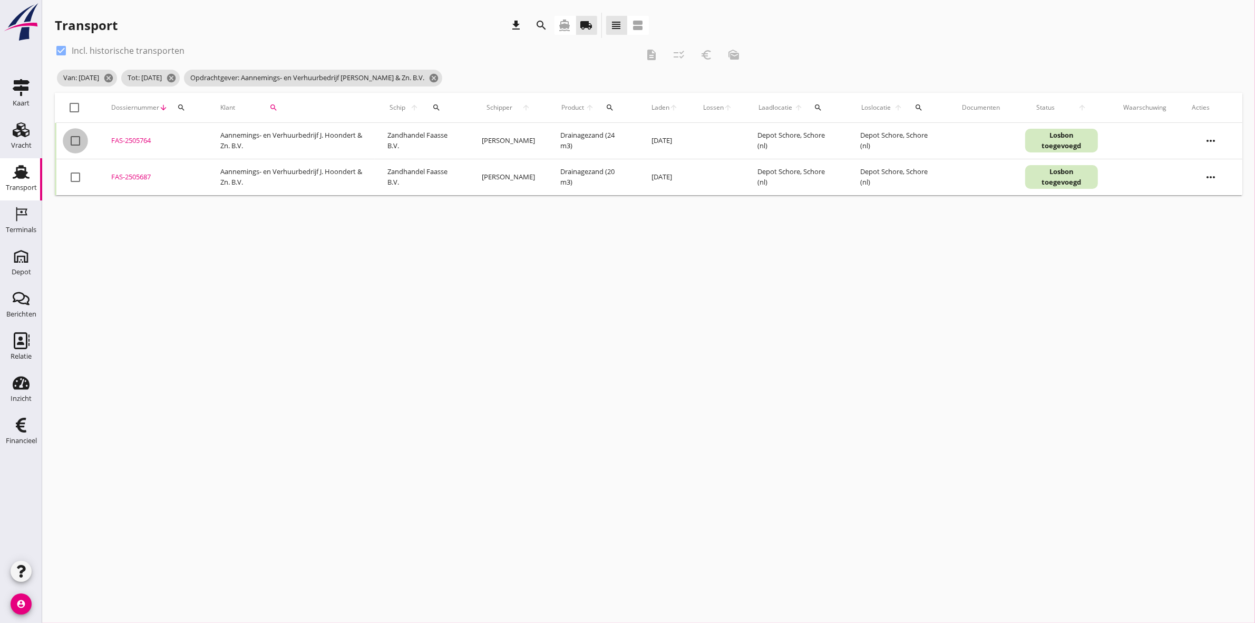
click at [80, 143] on div at bounding box center [75, 141] width 18 height 18
checkbox input "true"
click at [623, 56] on icon "euro_symbol" at bounding box center [706, 55] width 13 height 13
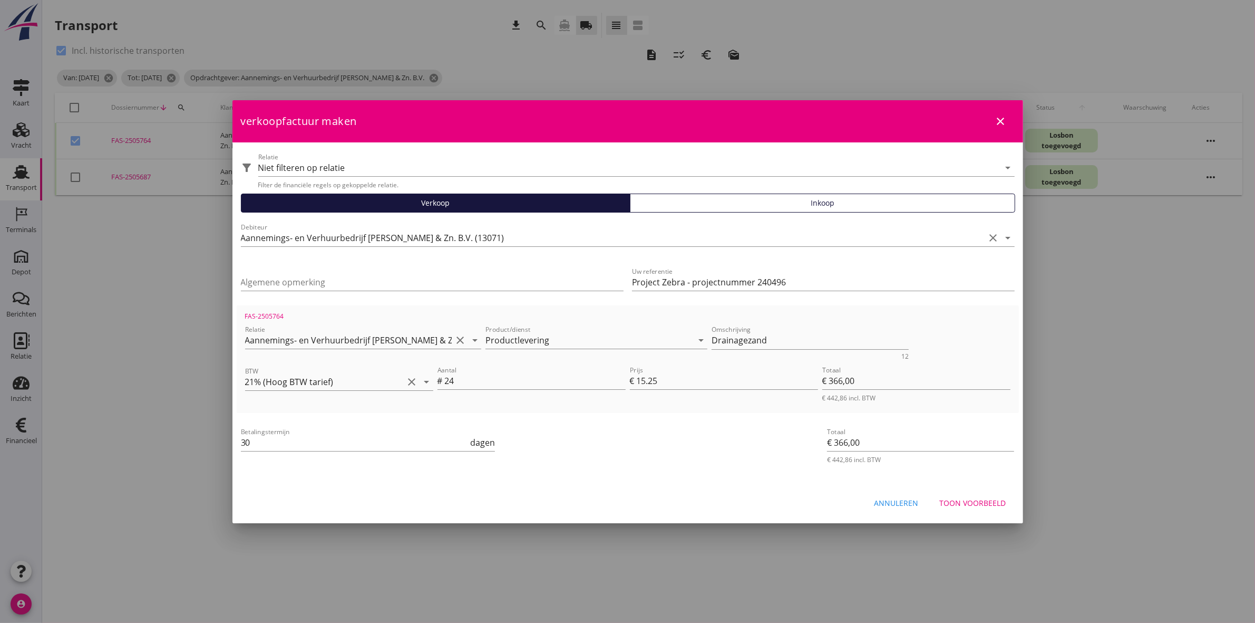
click at [623, 288] on div "Toon voorbeeld" at bounding box center [973, 502] width 66 height 11
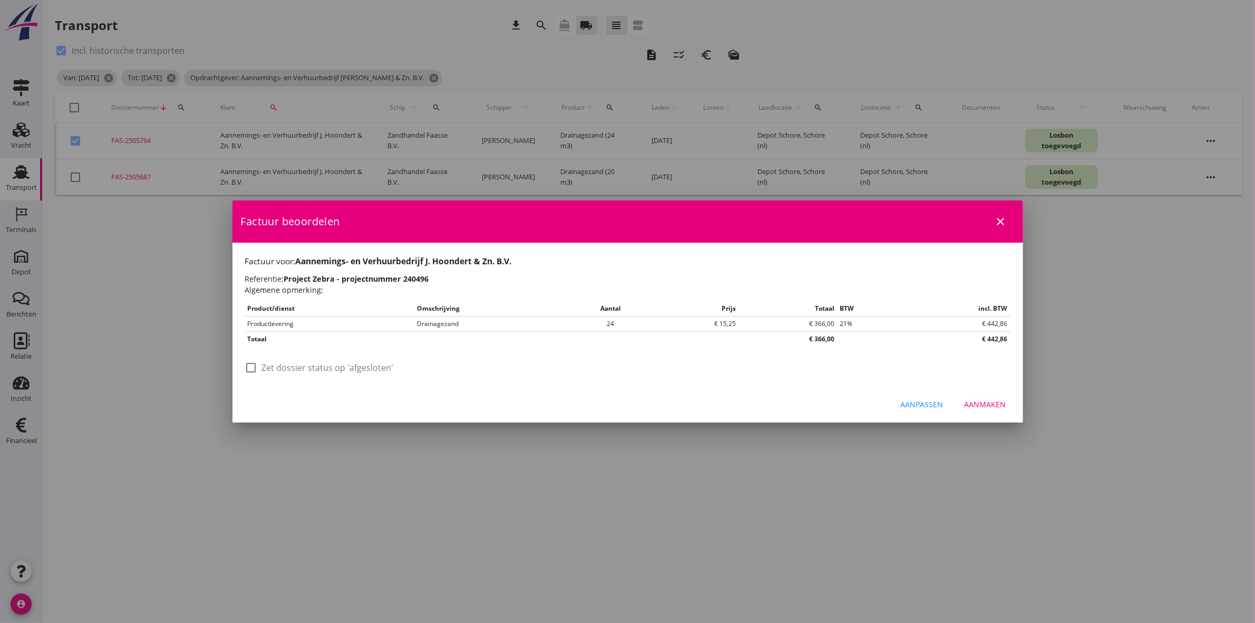
click at [250, 288] on div at bounding box center [252, 368] width 18 height 18
checkbox input "true"
click at [623, 288] on div "Aanmaken" at bounding box center [986, 404] width 42 height 11
checkbox input "false"
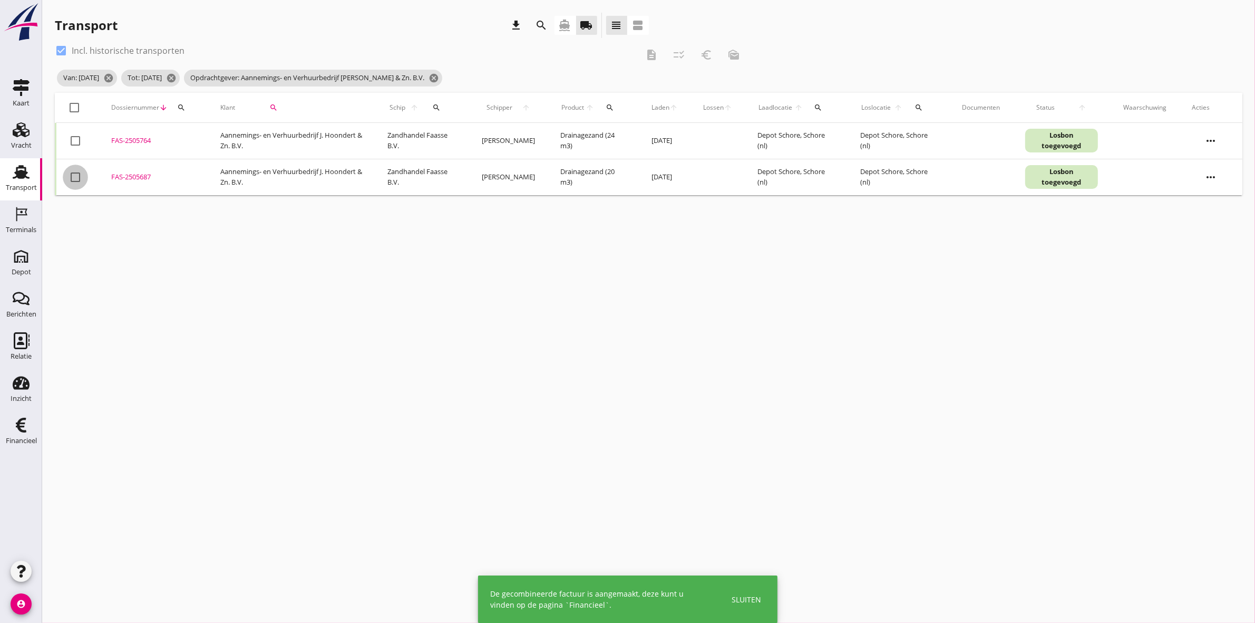
click at [73, 177] on div at bounding box center [75, 177] width 18 height 18
checkbox input "true"
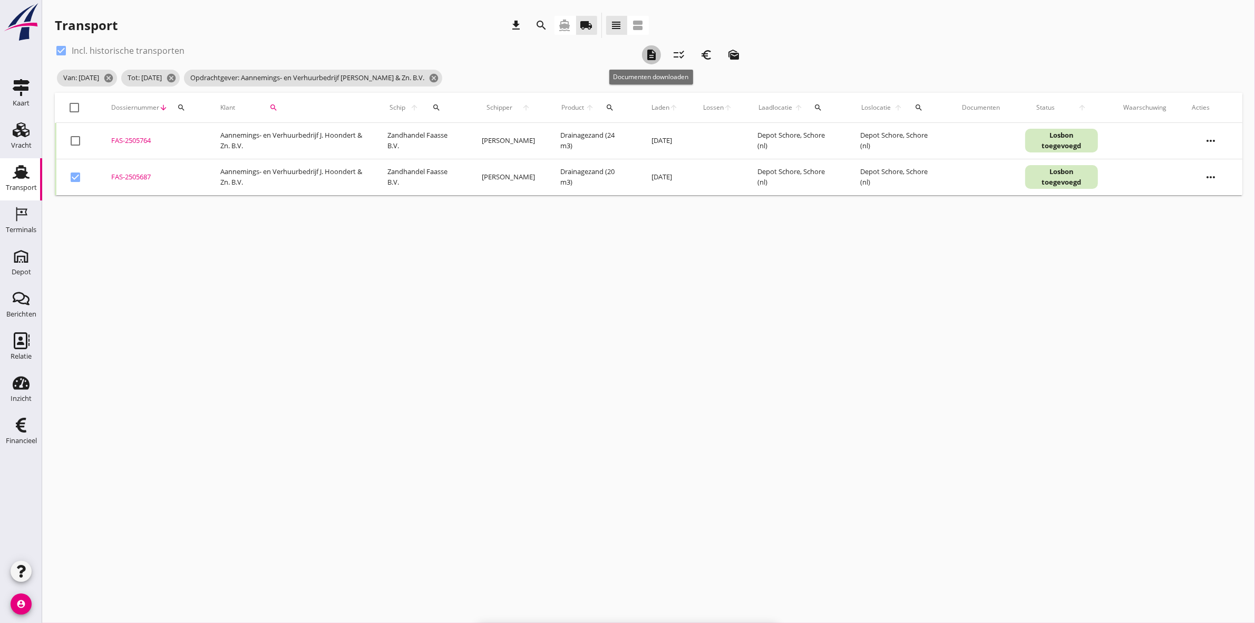
click at [623, 50] on icon "description" at bounding box center [651, 55] width 13 height 13
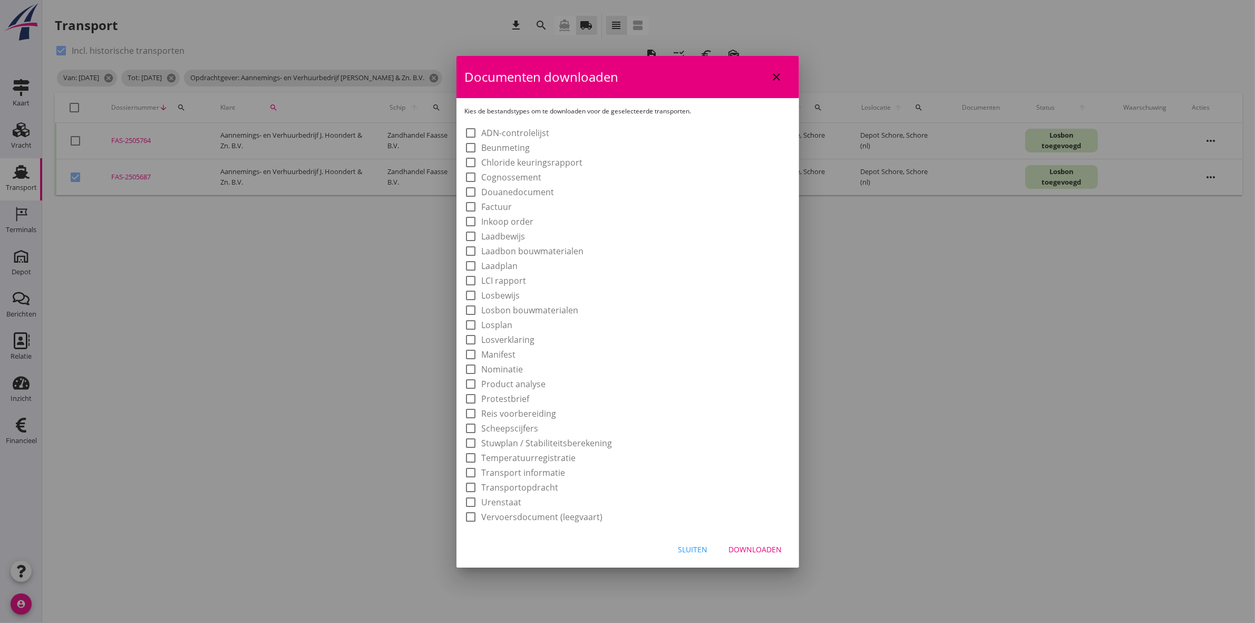
click at [570, 247] on label "Laadbon bouwmaterialen" at bounding box center [533, 251] width 102 height 11
checkbox input "true"
click at [623, 288] on div "Sluiten Downloaden" at bounding box center [628, 549] width 343 height 36
click at [623, 288] on div "Downloaden" at bounding box center [755, 549] width 53 height 11
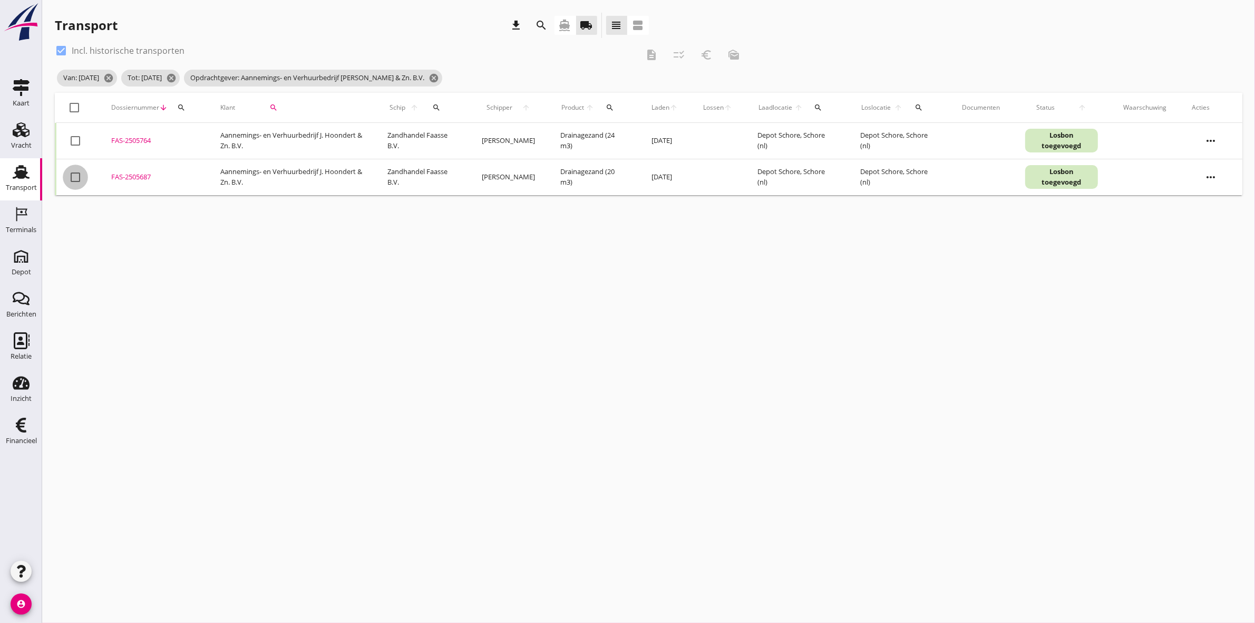
drag, startPoint x: 77, startPoint y: 172, endPoint x: 234, endPoint y: 123, distance: 164.2
click at [78, 172] on div at bounding box center [75, 177] width 18 height 18
checkbox input "true"
click at [623, 55] on icon "euro_symbol" at bounding box center [706, 55] width 13 height 13
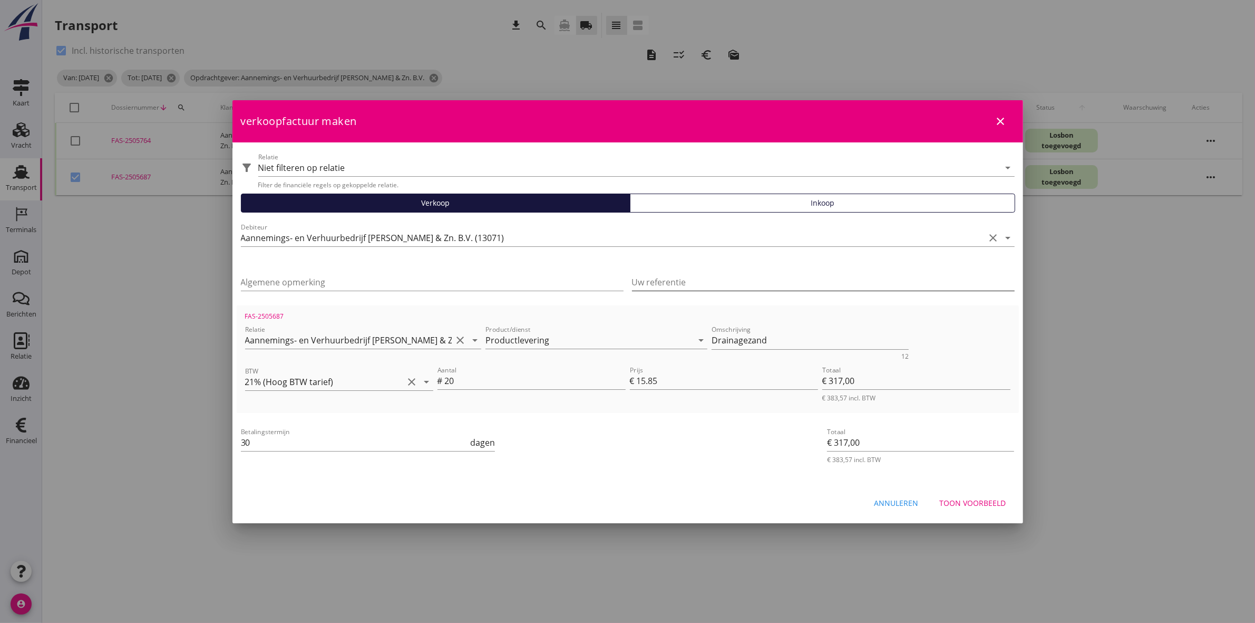
click at [623, 288] on div "Uw referentie" at bounding box center [823, 282] width 383 height 17
paste input "250416"
type input "Project | 250416"
click at [623, 288] on div "Toon voorbeeld" at bounding box center [973, 502] width 66 height 11
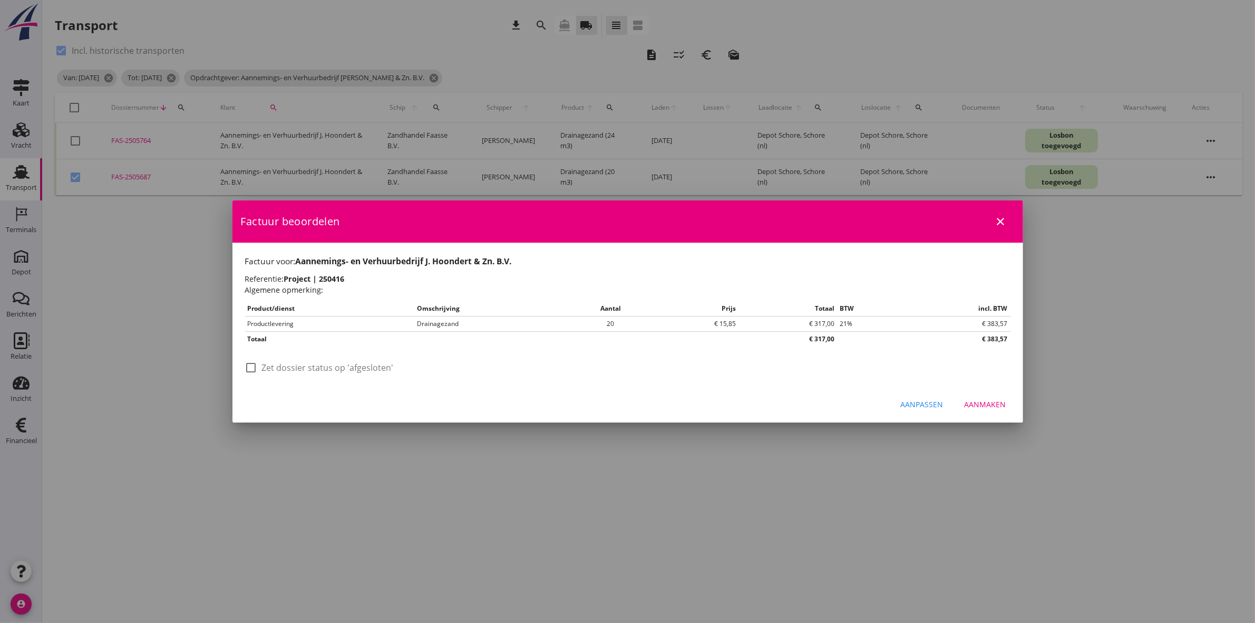
click at [281, 288] on label "Zet dossier status op 'afgesloten'" at bounding box center [328, 367] width 132 height 11
checkbox input "true"
click at [623, 288] on div "Aanmaken" at bounding box center [986, 404] width 42 height 11
checkbox input "false"
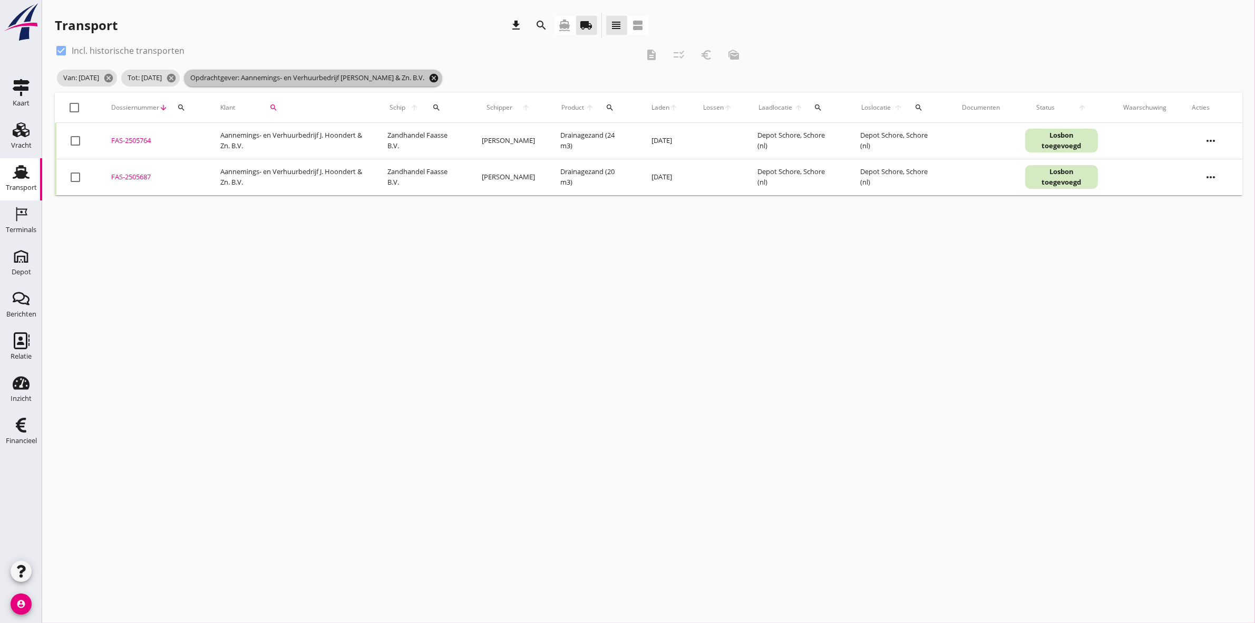
click at [439, 77] on icon "cancel" at bounding box center [434, 78] width 11 height 11
click at [276, 105] on icon "search" at bounding box center [273, 107] width 8 height 8
click at [279, 125] on div "Zoeken op opdrachtgever... arrow_drop_down check" at bounding box center [324, 140] width 161 height 34
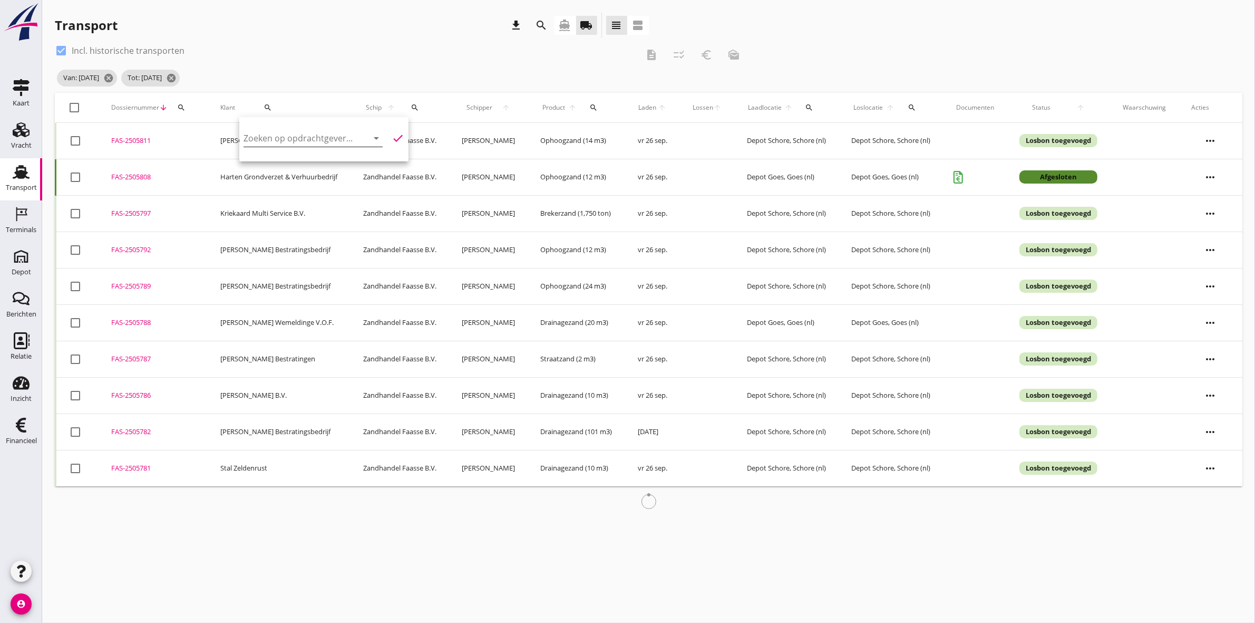
click at [251, 144] on input "Zoeken op opdrachtgever..." at bounding box center [299, 138] width 110 height 17
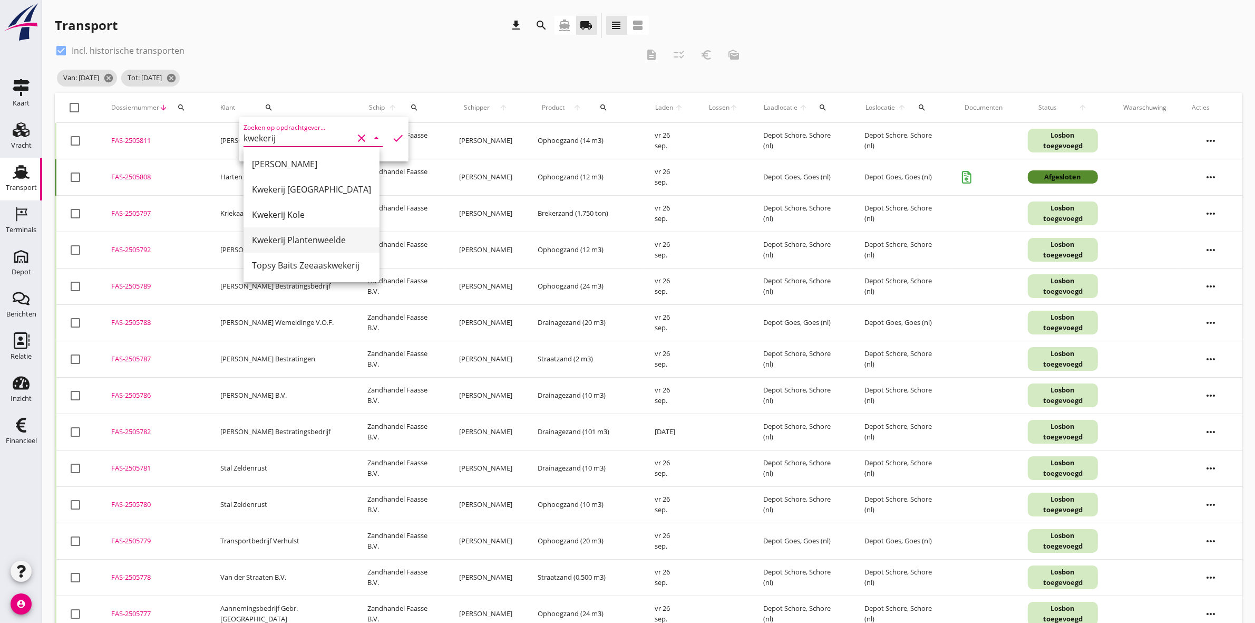
click at [318, 234] on div "Kwekerij Plantenweelde" at bounding box center [311, 240] width 119 height 13
type input "Kwekerij Plantenweelde"
click at [392, 136] on icon "check" at bounding box center [398, 138] width 13 height 13
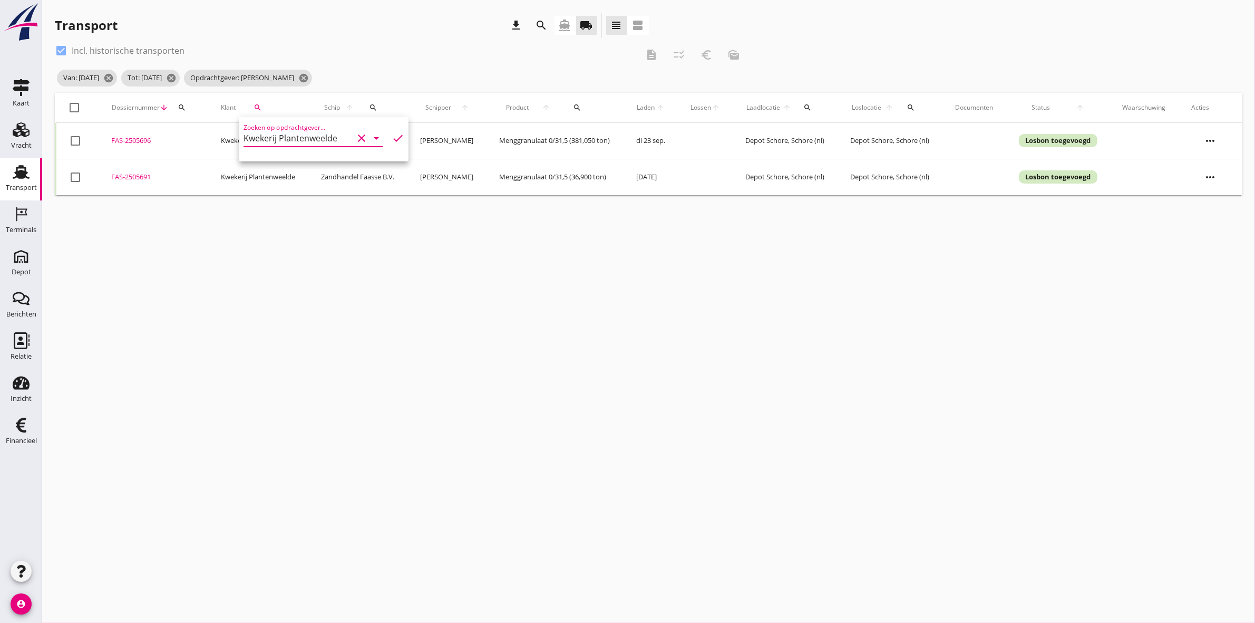
click at [70, 105] on div at bounding box center [75, 108] width 18 height 18
checkbox input "true"
click at [623, 53] on div "check_box Incl. historische transporten description checklist_rtl euro_symbol m…" at bounding box center [401, 54] width 693 height 25
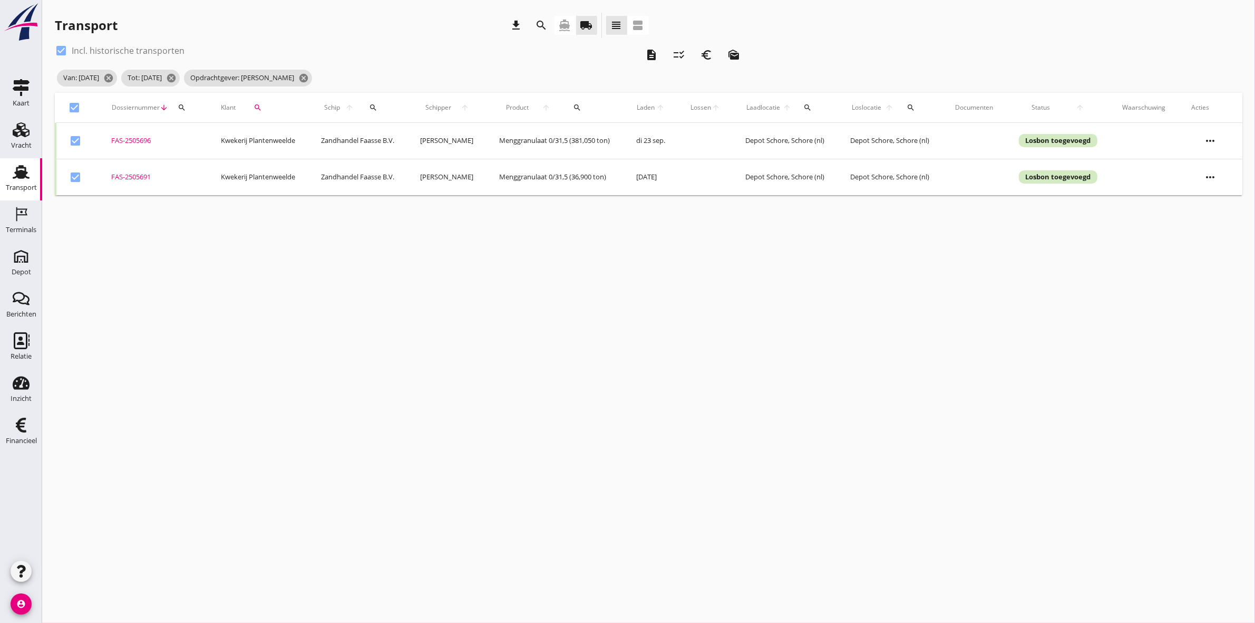
click at [623, 53] on icon "description" at bounding box center [651, 55] width 13 height 13
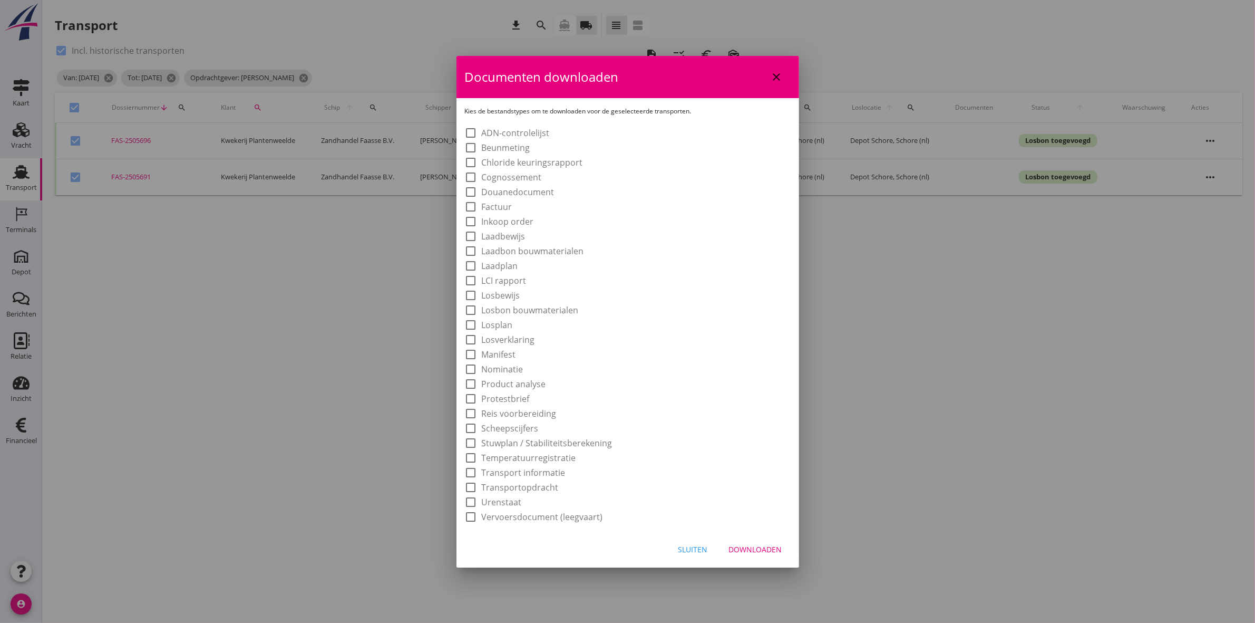
click at [566, 249] on label "Laadbon bouwmaterialen" at bounding box center [533, 251] width 102 height 11
checkbox input "true"
click at [623, 288] on button "Downloaden" at bounding box center [756, 549] width 70 height 19
checkbox input "false"
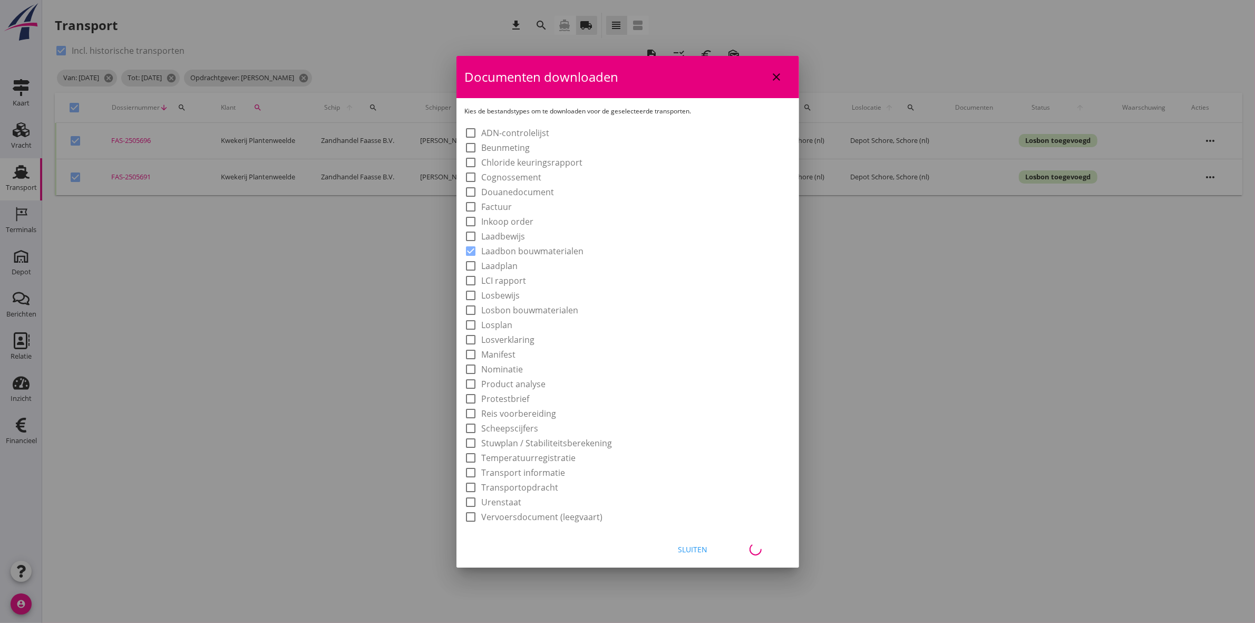
checkbox input "false"
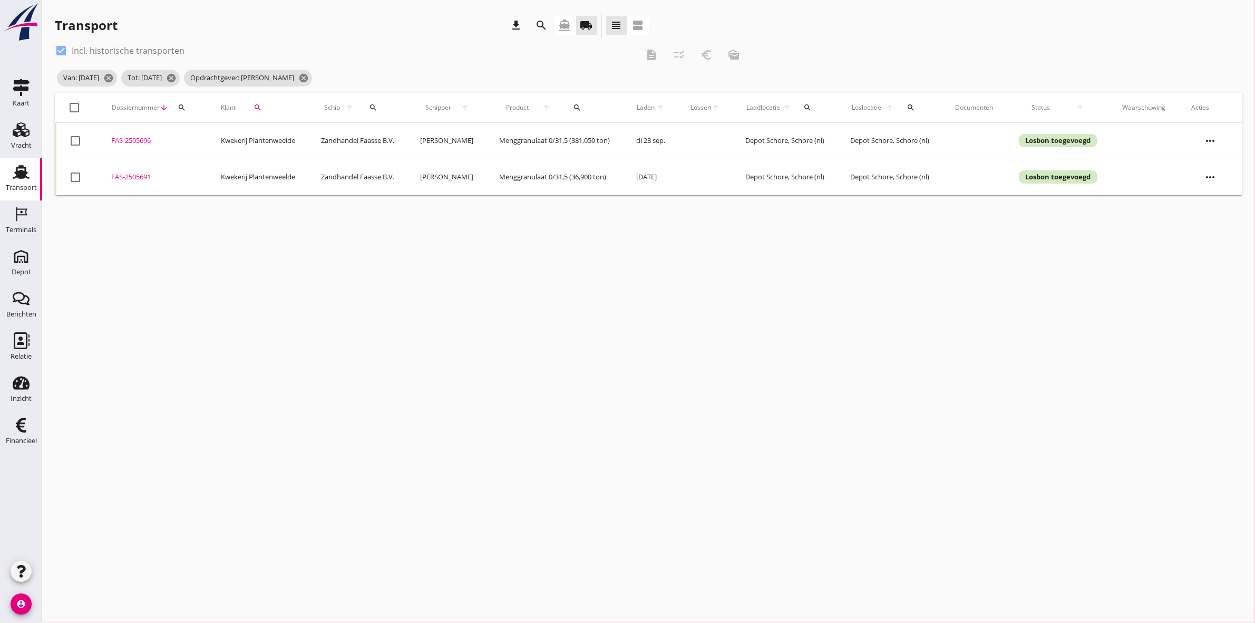
click at [75, 105] on div at bounding box center [75, 108] width 18 height 18
checkbox input "true"
click at [623, 56] on icon "euro_symbol" at bounding box center [706, 55] width 13 height 13
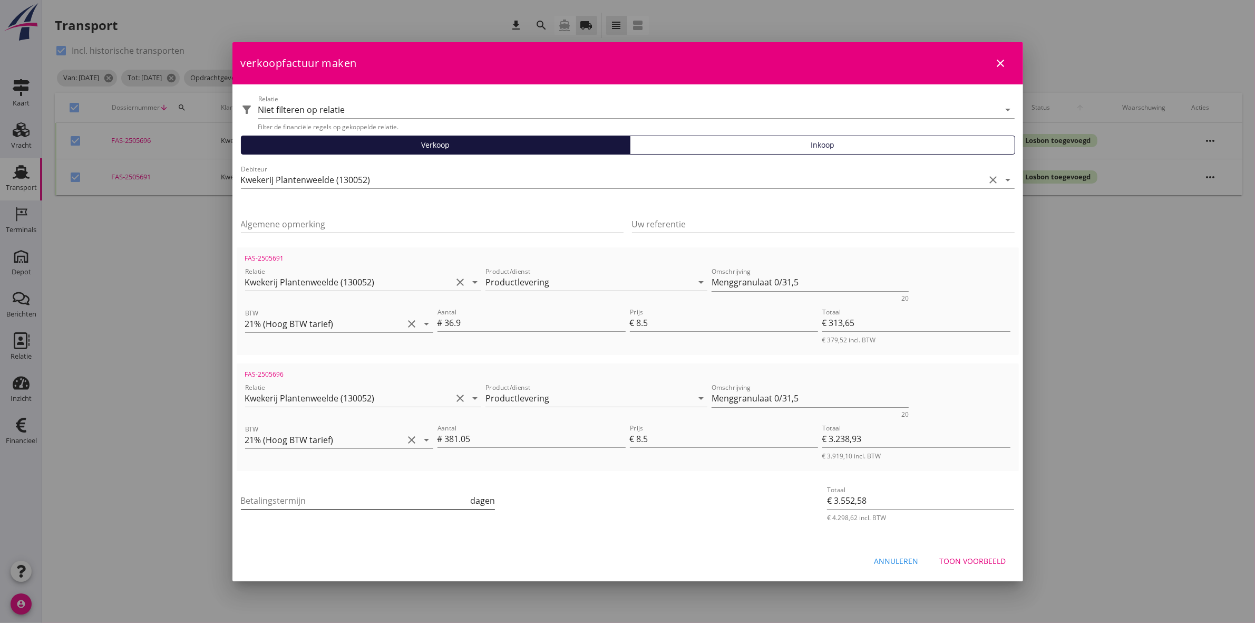
click at [404, 288] on input "Betalingstermijn" at bounding box center [355, 500] width 228 height 17
type input "30"
click at [564, 288] on div "Betalingstermijn 30 dagen" at bounding box center [497, 501] width 517 height 40
click at [623, 288] on div "Toon voorbeeld" at bounding box center [973, 560] width 66 height 11
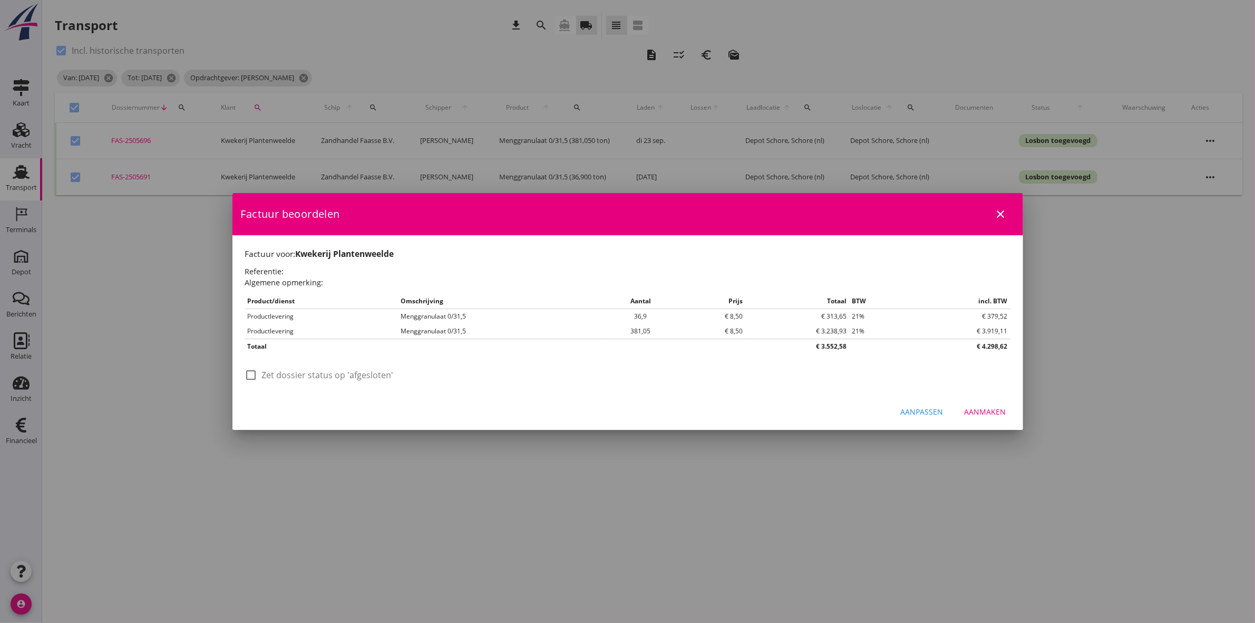
click at [277, 288] on label "Zet dossier status op 'afgesloten'" at bounding box center [328, 375] width 132 height 11
checkbox input "true"
click at [623, 288] on div "Aanmaken" at bounding box center [986, 411] width 42 height 11
checkbox input "false"
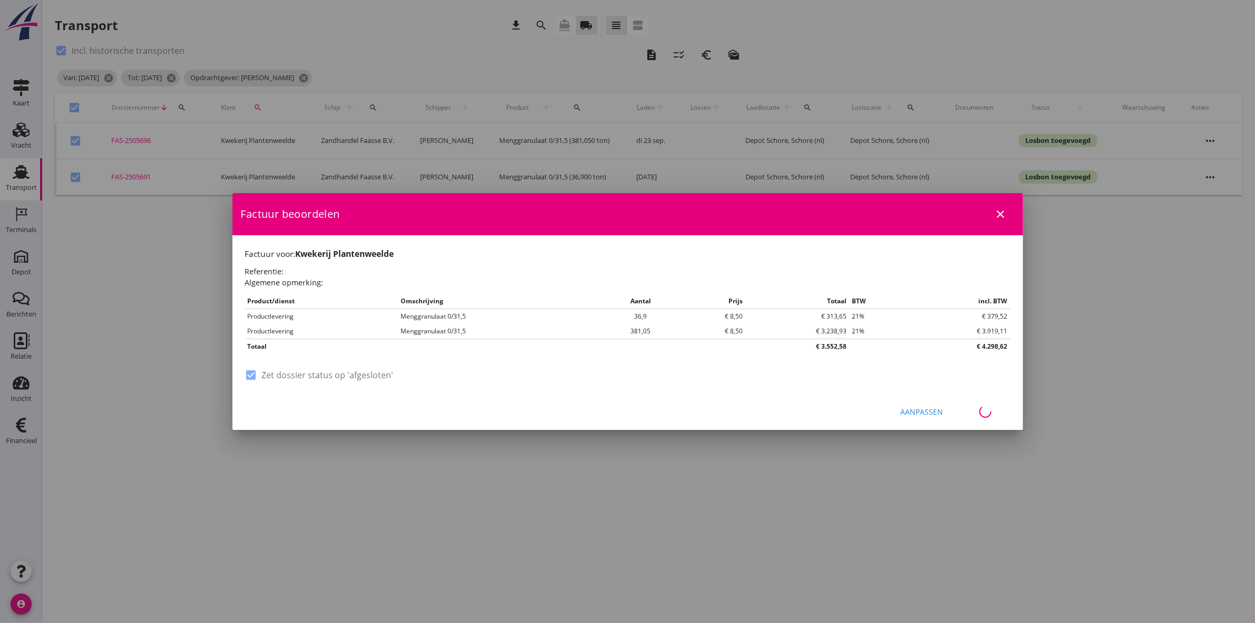
checkbox input "false"
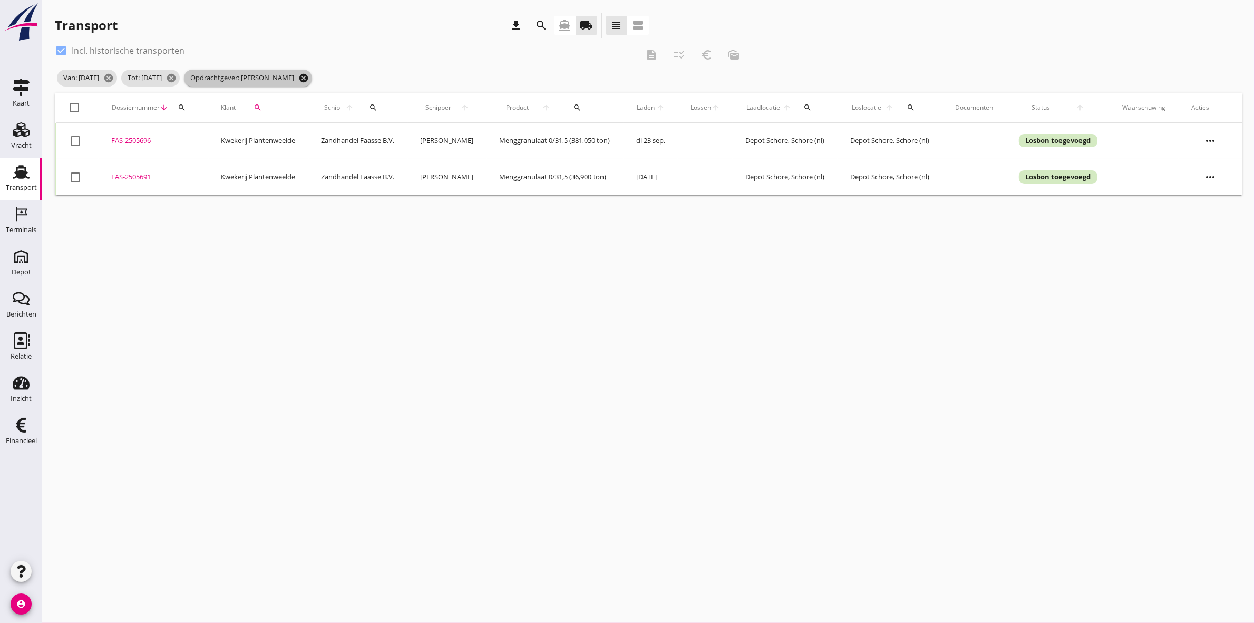
click at [309, 78] on icon "cancel" at bounding box center [303, 78] width 11 height 11
